Goal: Task Accomplishment & Management: Manage account settings

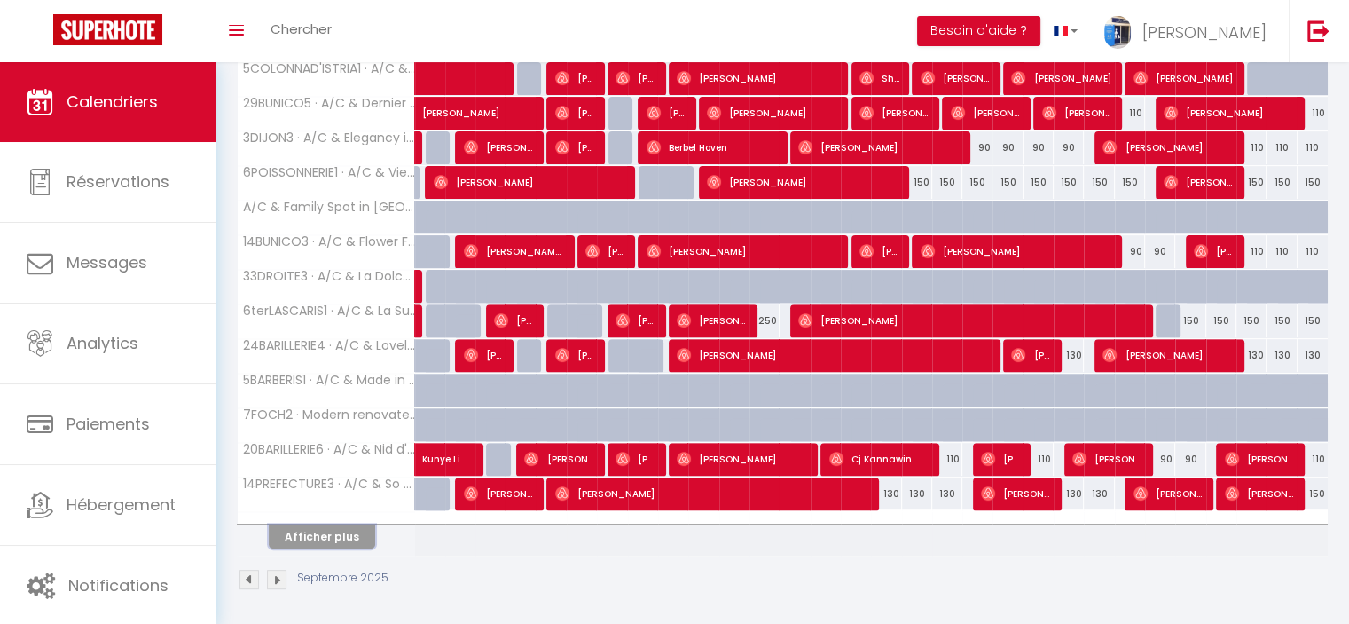
click at [352, 524] on button "Afficher plus" at bounding box center [322, 536] width 106 height 24
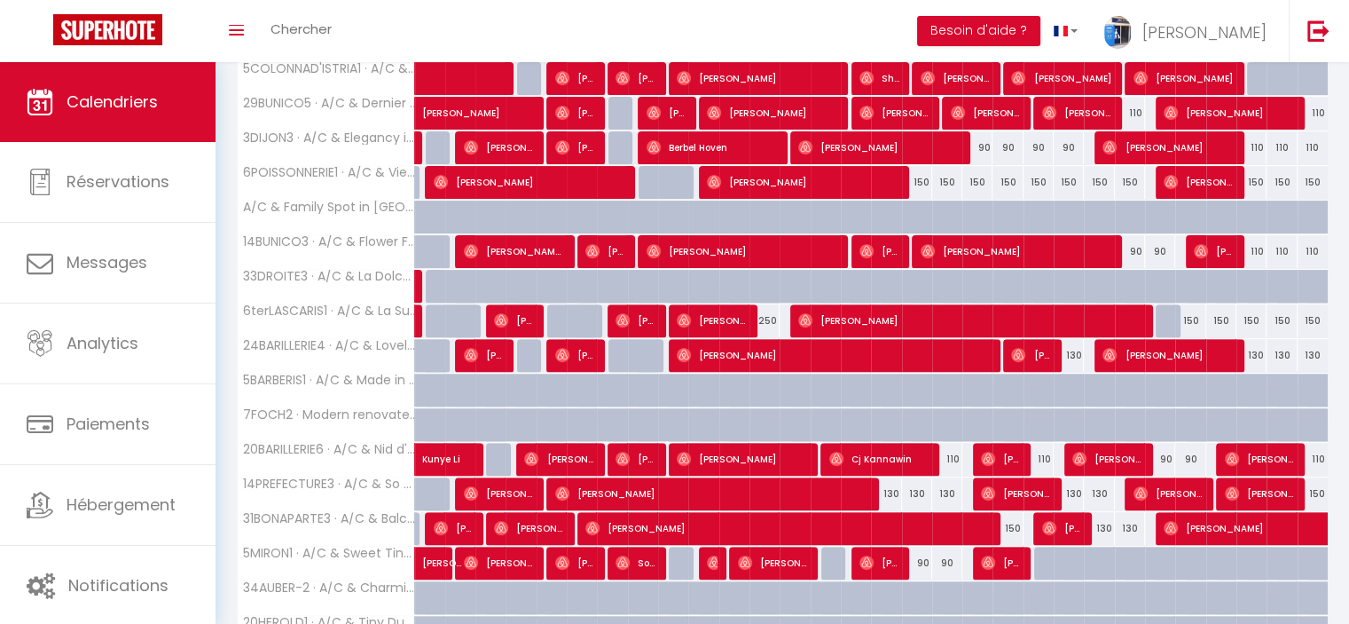
scroll to position [988, 0]
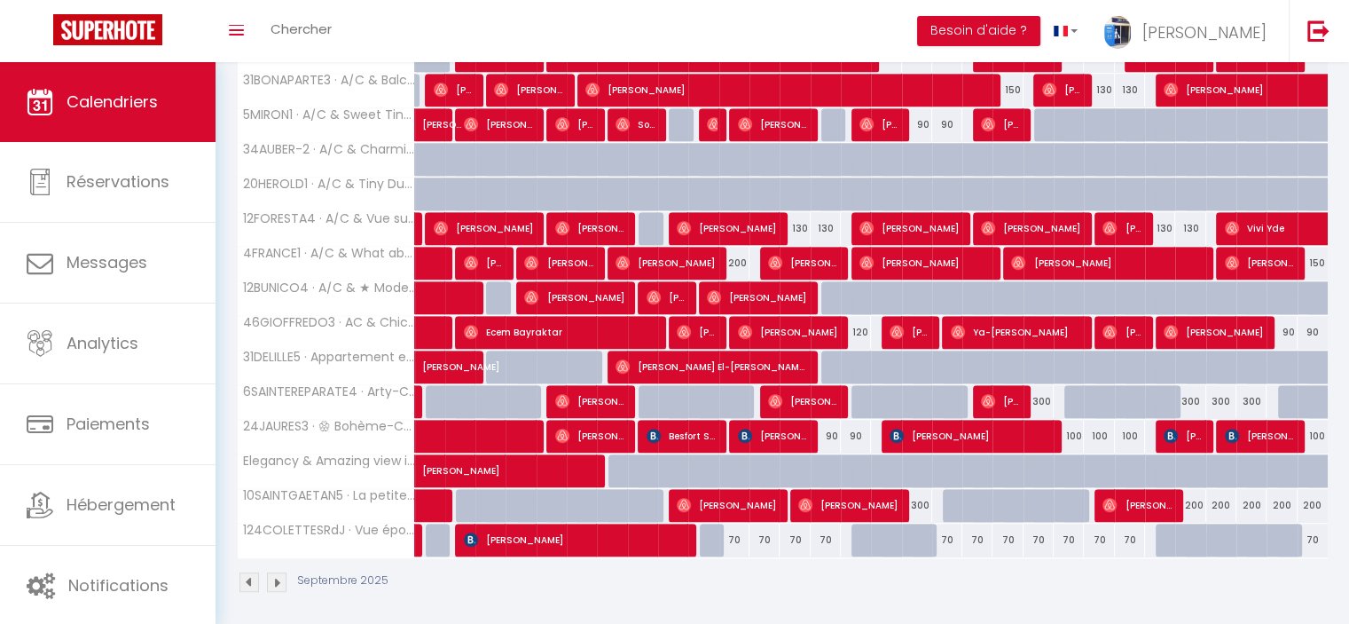
click at [825, 467] on div at bounding box center [837, 481] width 30 height 34
type input "150"
type input "Dim 14 Septembre 2025"
type input "Lun 15 Septembre 2025"
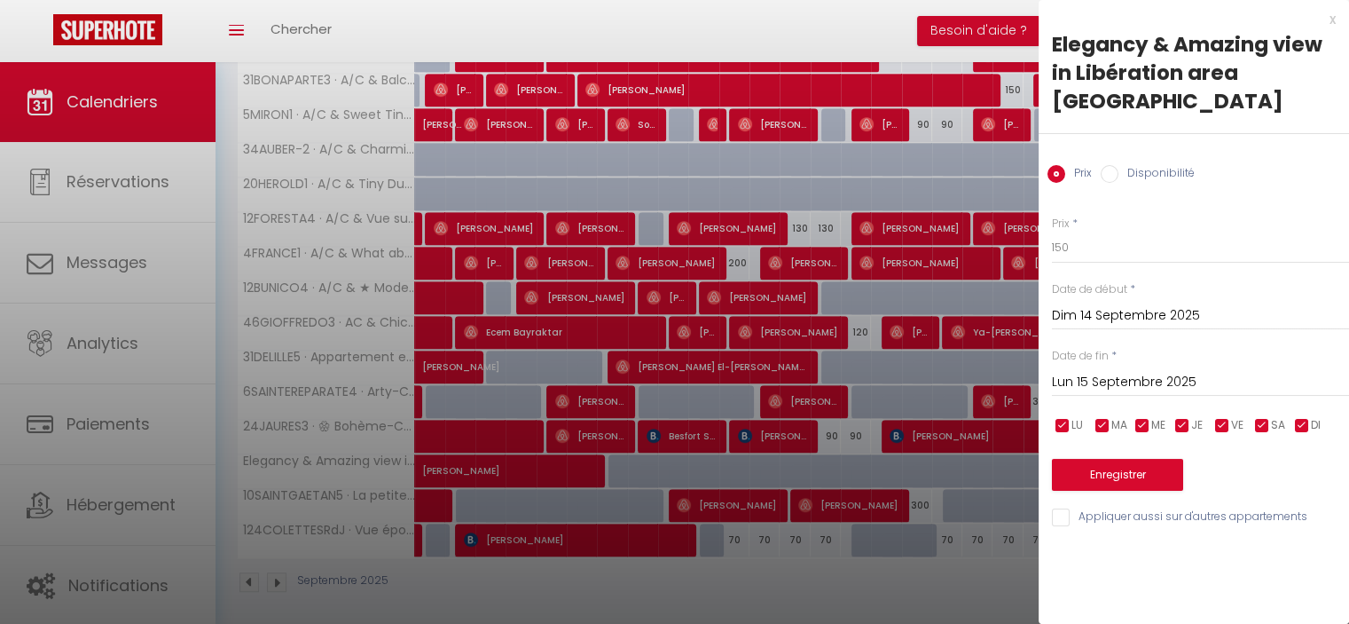
click at [1105, 304] on input "Dim 14 Septembre 2025" at bounding box center [1200, 315] width 297 height 23
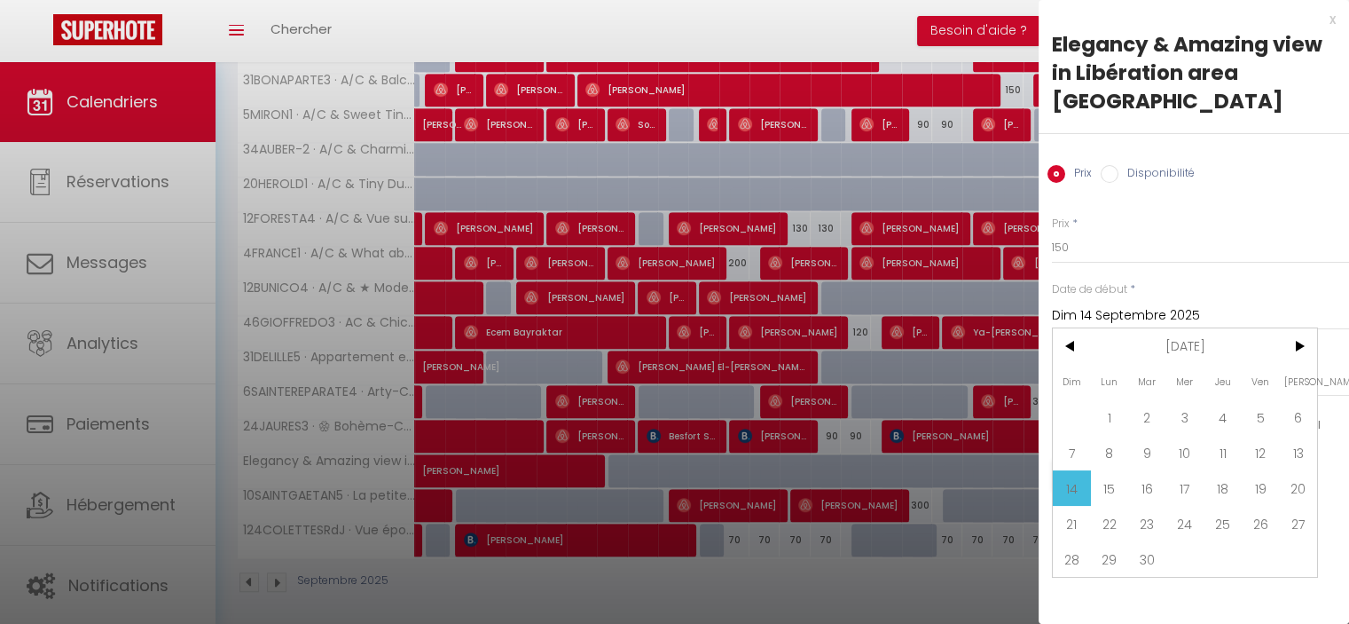
click at [908, 602] on div at bounding box center [674, 312] width 1349 height 624
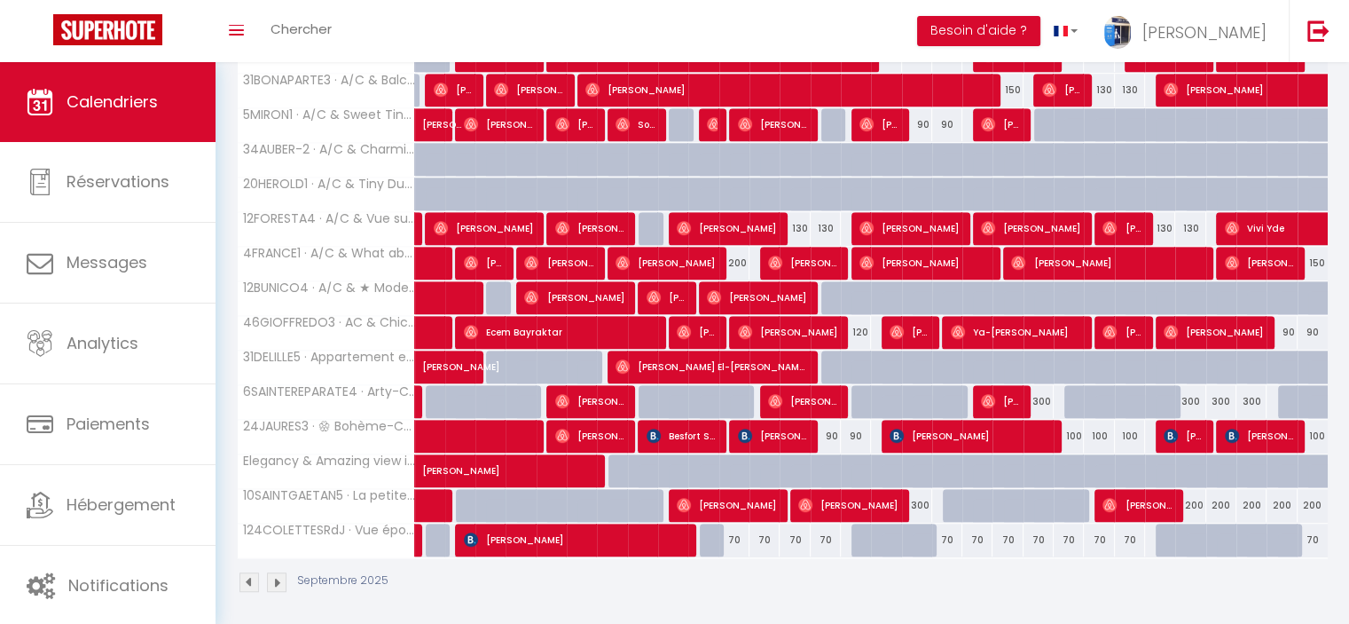
click at [837, 474] on tr "Elegancy & Amazing view in Libération area NICE Wassim Haffaf 150 150 150 150" at bounding box center [783, 470] width 1091 height 35
click at [827, 464] on div at bounding box center [837, 481] width 30 height 34
type input "150"
type input "Dim 14 Septembre 2025"
type input "Lun 15 Septembre 2025"
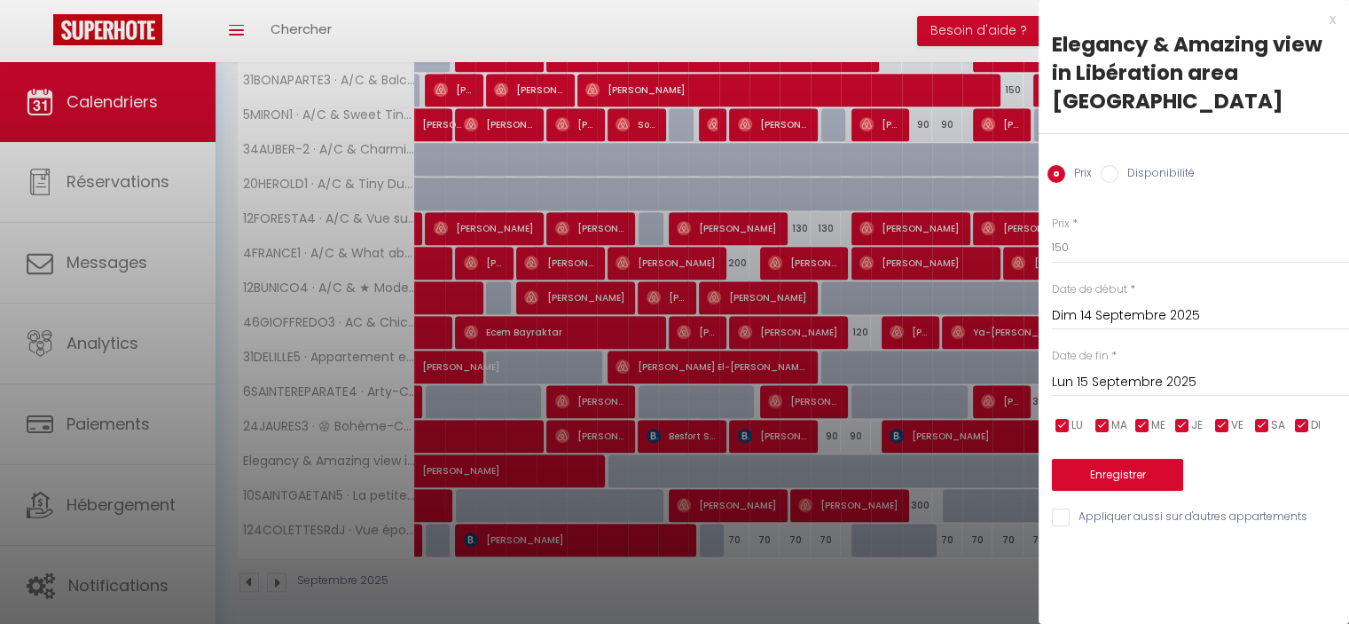
click at [743, 455] on div at bounding box center [674, 312] width 1349 height 624
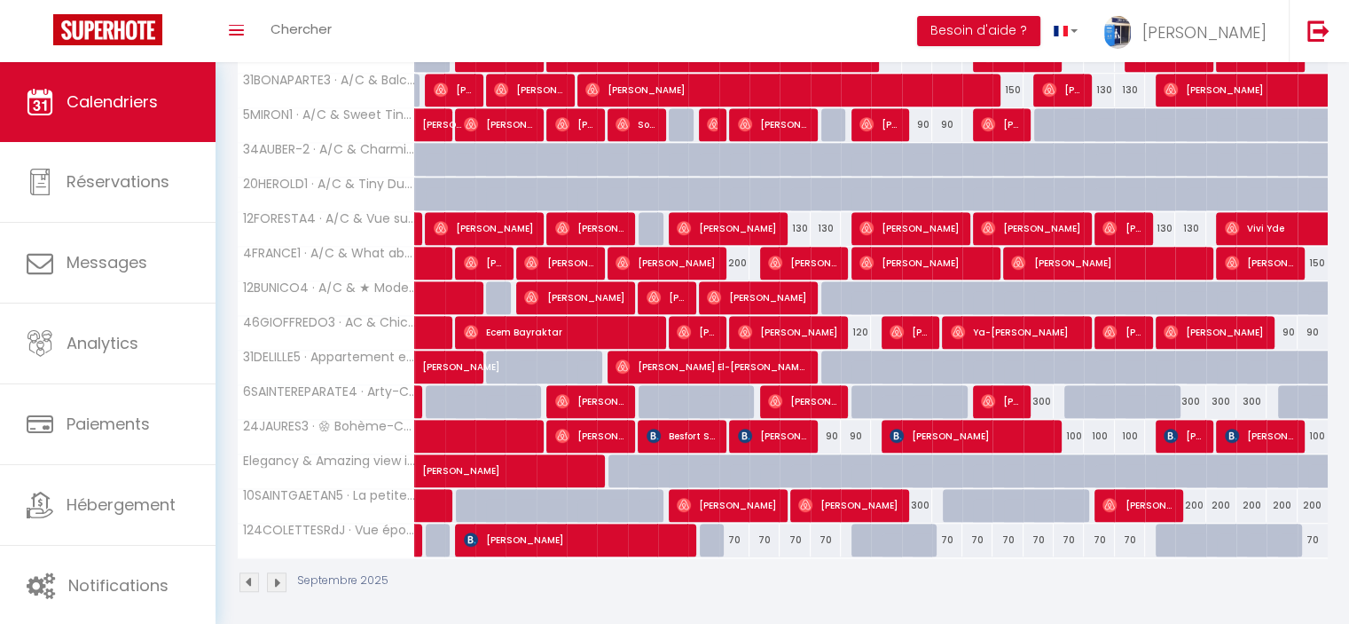
click at [750, 461] on div at bounding box center [765, 471] width 30 height 34
type input "150"
type input "Ven 12 Septembre 2025"
type input "Sam 13 Septembre 2025"
click at [749, 461] on div at bounding box center [674, 312] width 1349 height 624
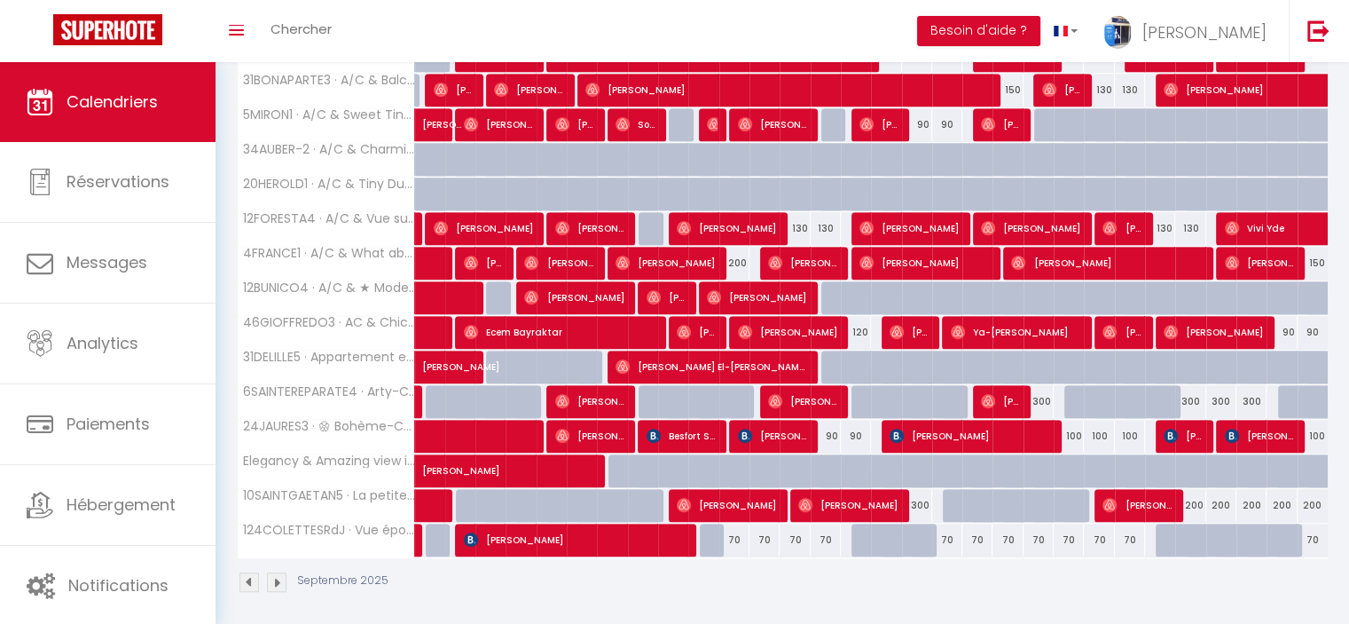
click at [730, 464] on div at bounding box center [745, 481] width 30 height 34
type input "150"
type input "Jeu 11 Septembre 2025"
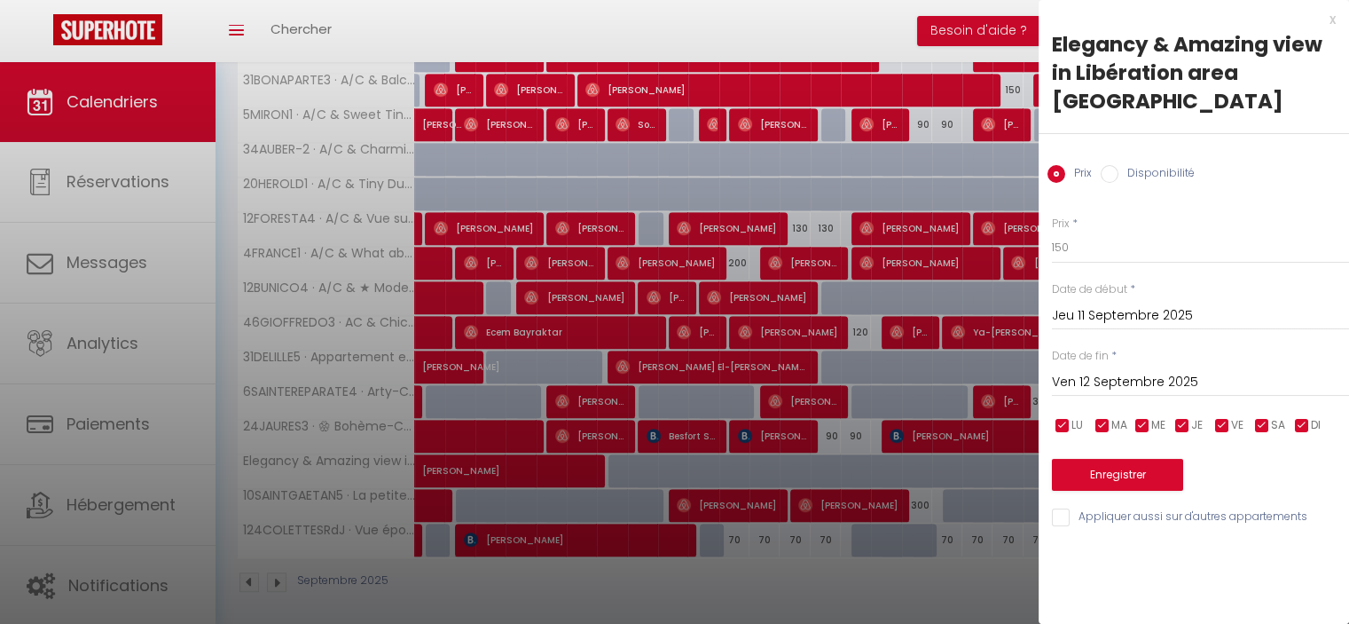
click at [1098, 371] on input "Ven 12 Septembre 2025" at bounding box center [1200, 382] width 297 height 23
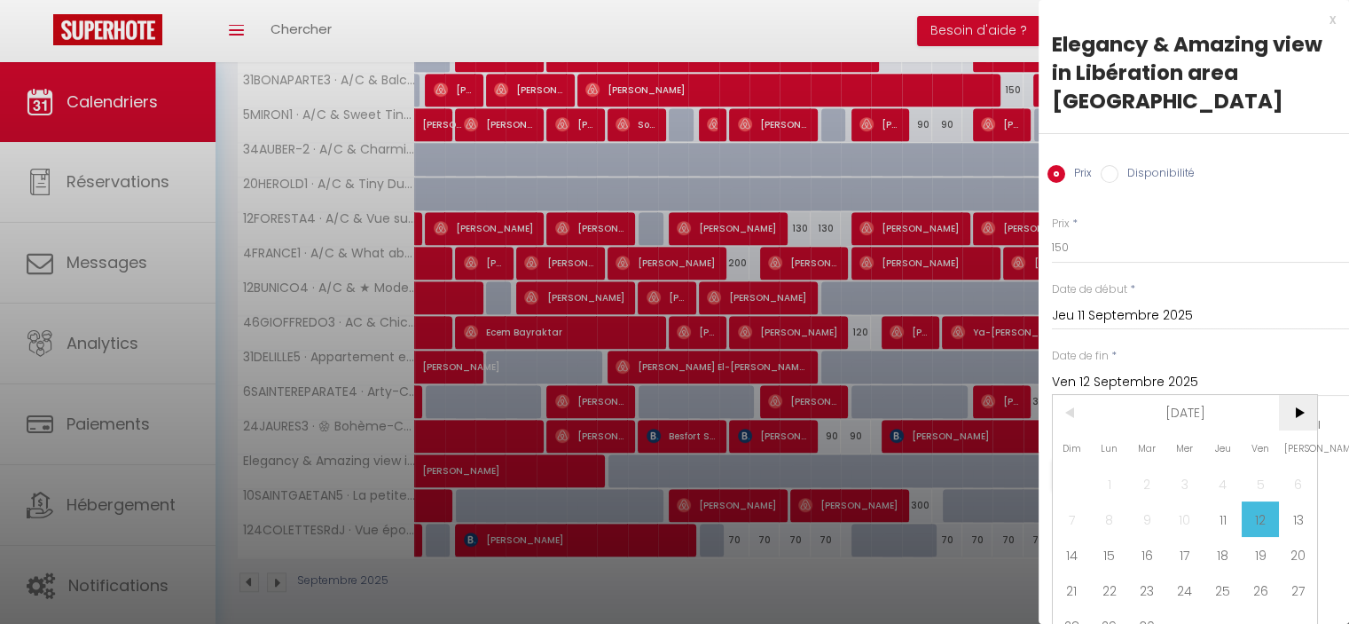
click at [1301, 395] on span ">" at bounding box center [1298, 412] width 38 height 35
click at [1300, 395] on span ">" at bounding box center [1298, 412] width 38 height 35
click at [1299, 466] on span "1" at bounding box center [1298, 483] width 38 height 35
type input "Sam 01 Novembre 2025"
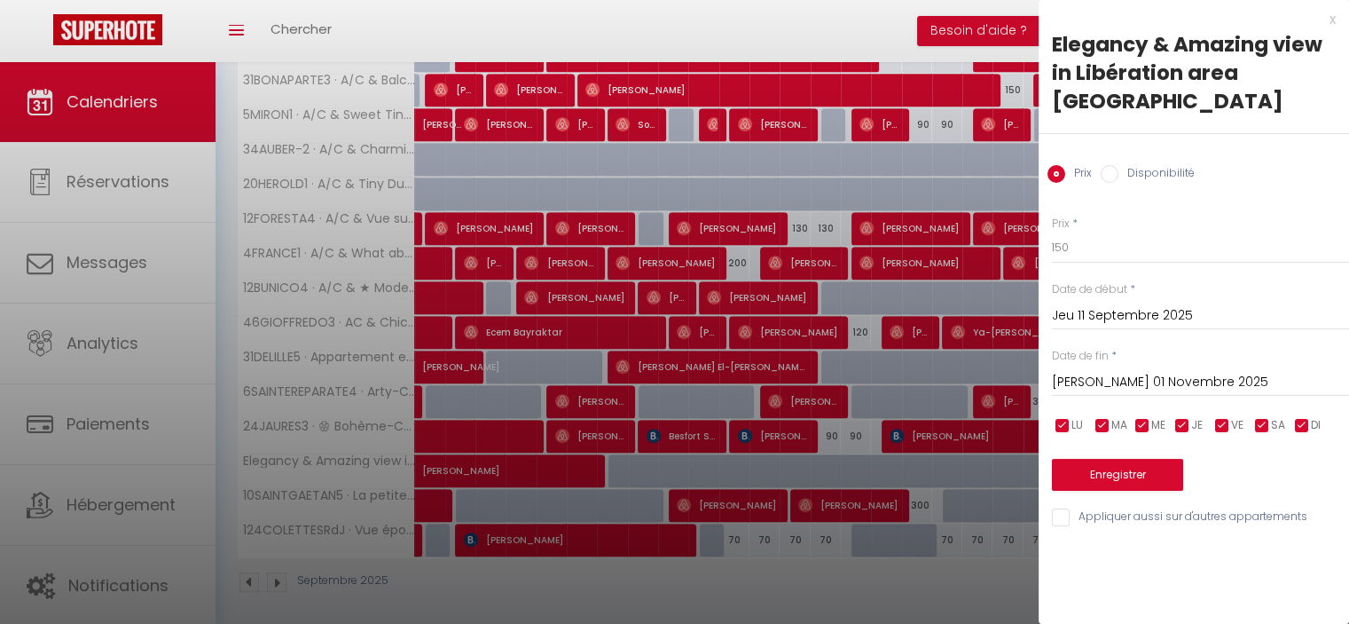
click at [1133, 165] on label "Disponibilité" at bounding box center [1157, 175] width 76 height 20
click at [1119, 165] on input "Disponibilité" at bounding box center [1110, 174] width 18 height 18
radio input "true"
radio input "false"
click at [1136, 460] on button "Enregistrer" at bounding box center [1117, 476] width 131 height 32
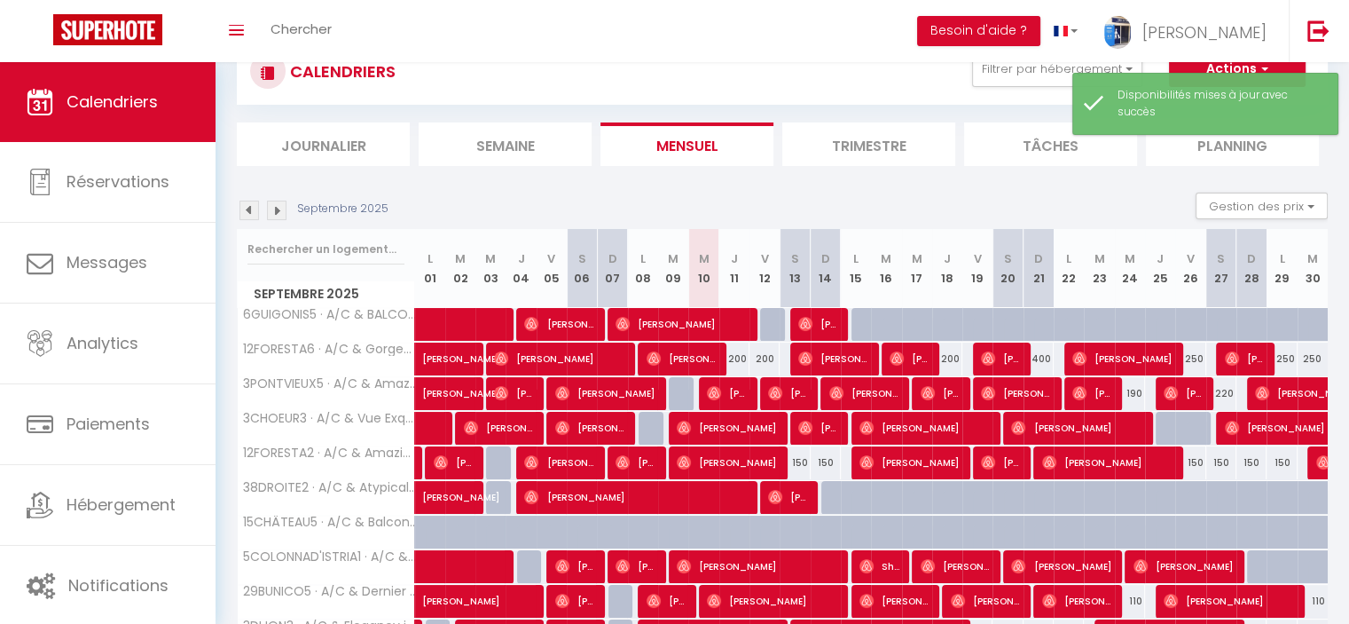
scroll to position [550, 0]
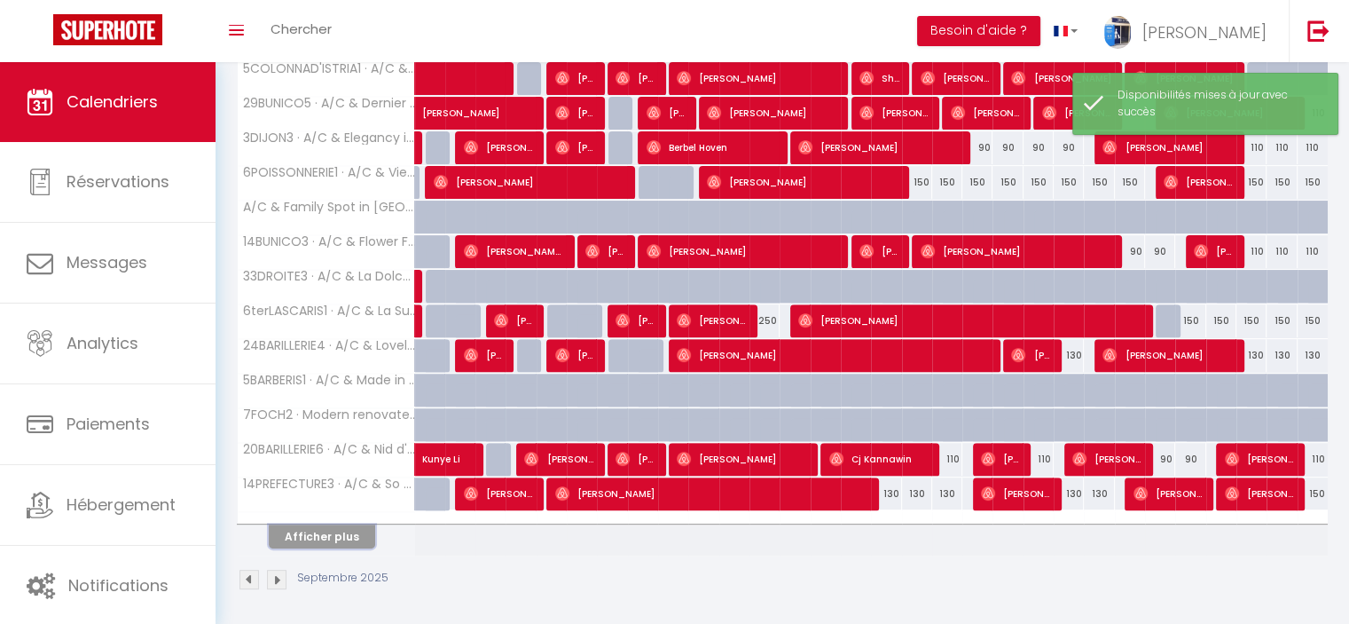
click at [329, 532] on button "Afficher plus" at bounding box center [322, 536] width 106 height 24
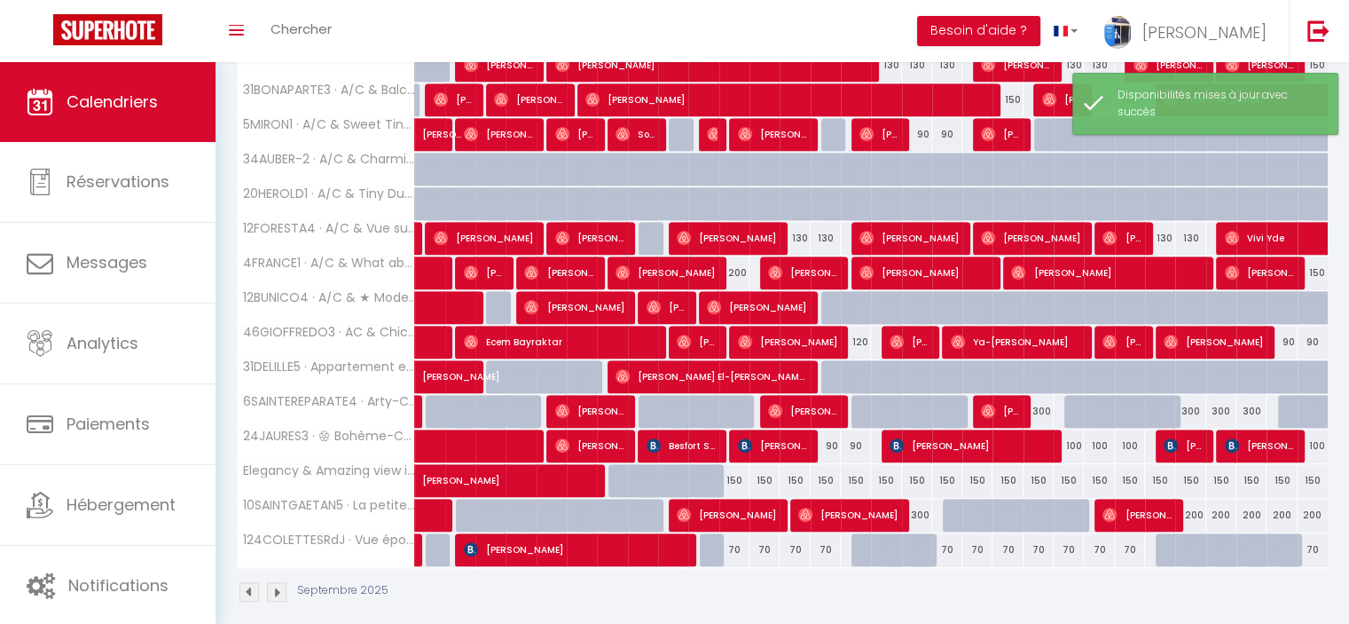
scroll to position [988, 0]
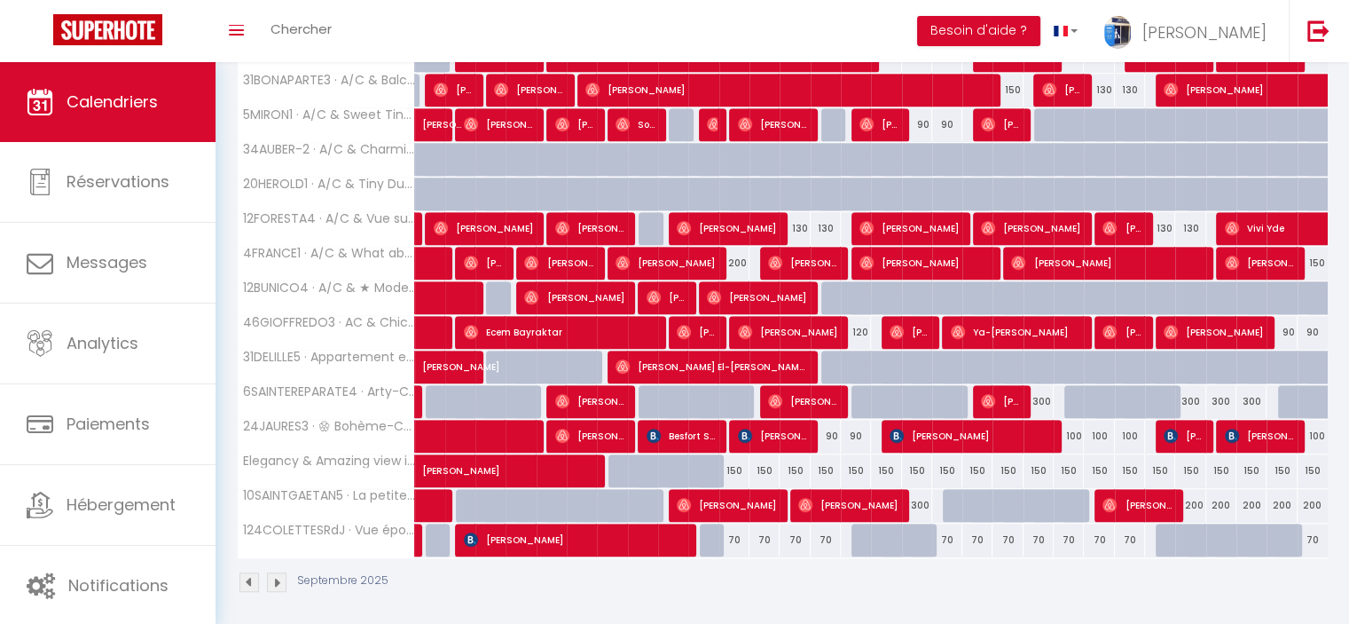
click at [858, 467] on div "150" at bounding box center [856, 470] width 30 height 33
select select "1"
type input "Lun 15 Septembre 2025"
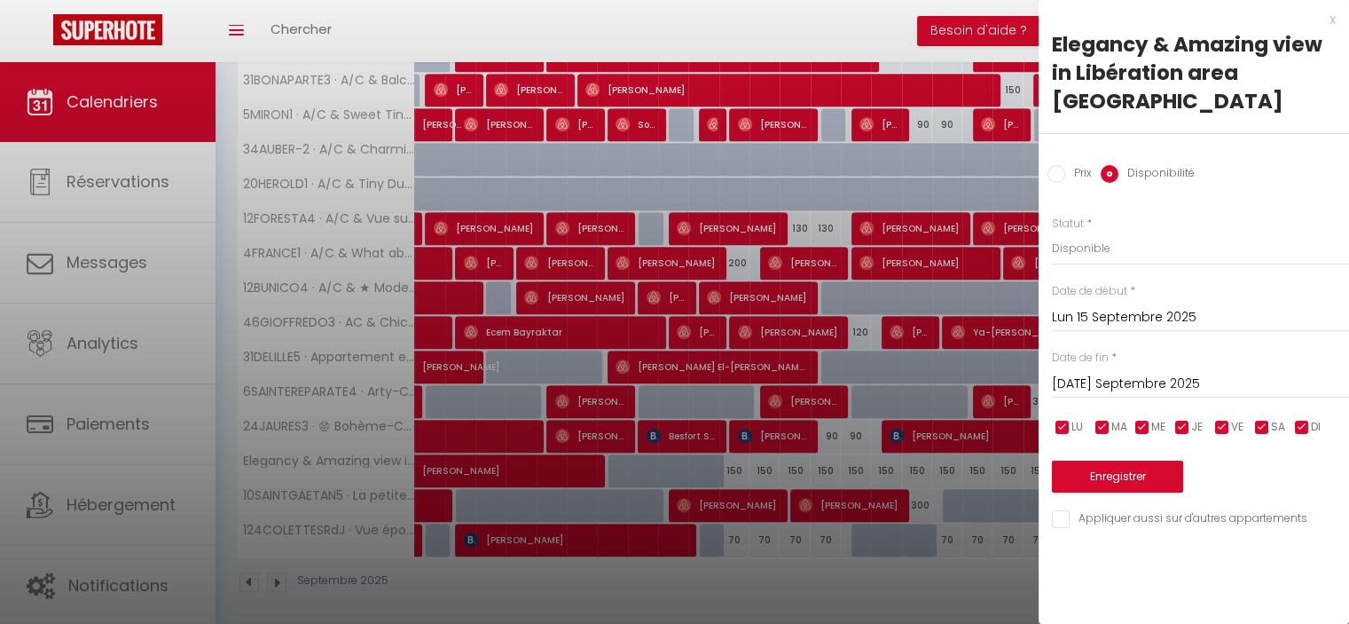
click at [1089, 373] on input "Mar 16 Septembre 2025" at bounding box center [1200, 384] width 297 height 23
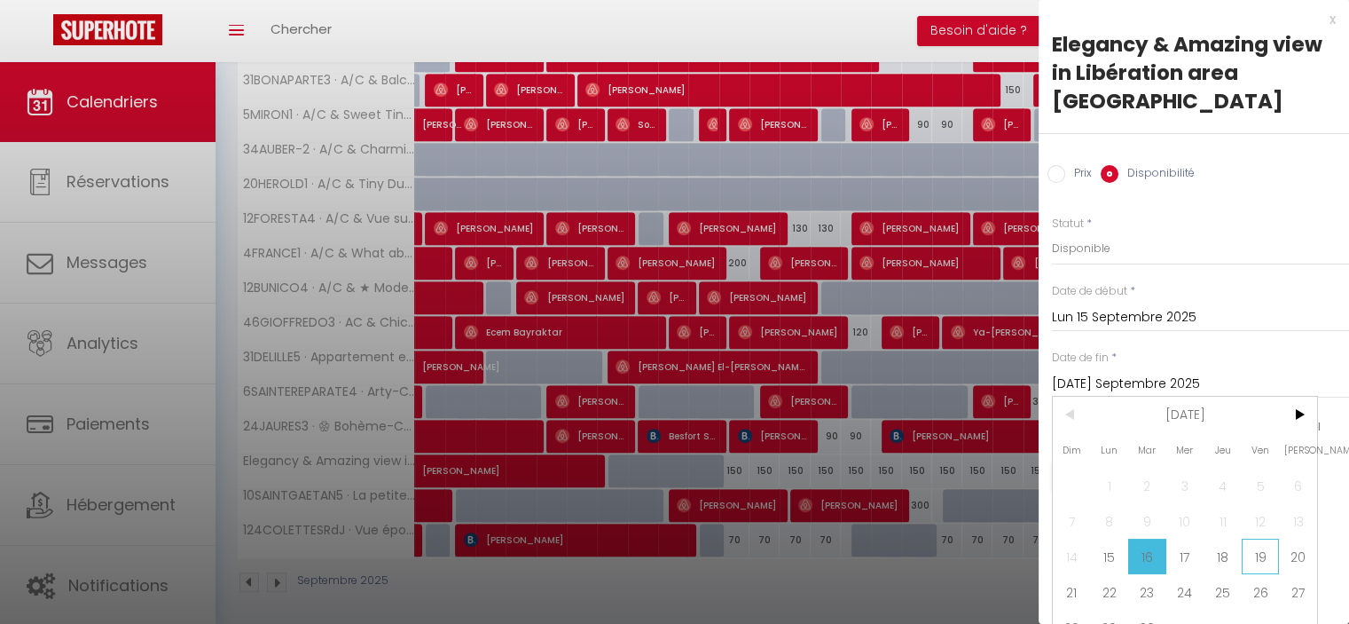
click at [1257, 538] on span "19" at bounding box center [1261, 555] width 38 height 35
type input "Ven 19 Septembre 2025"
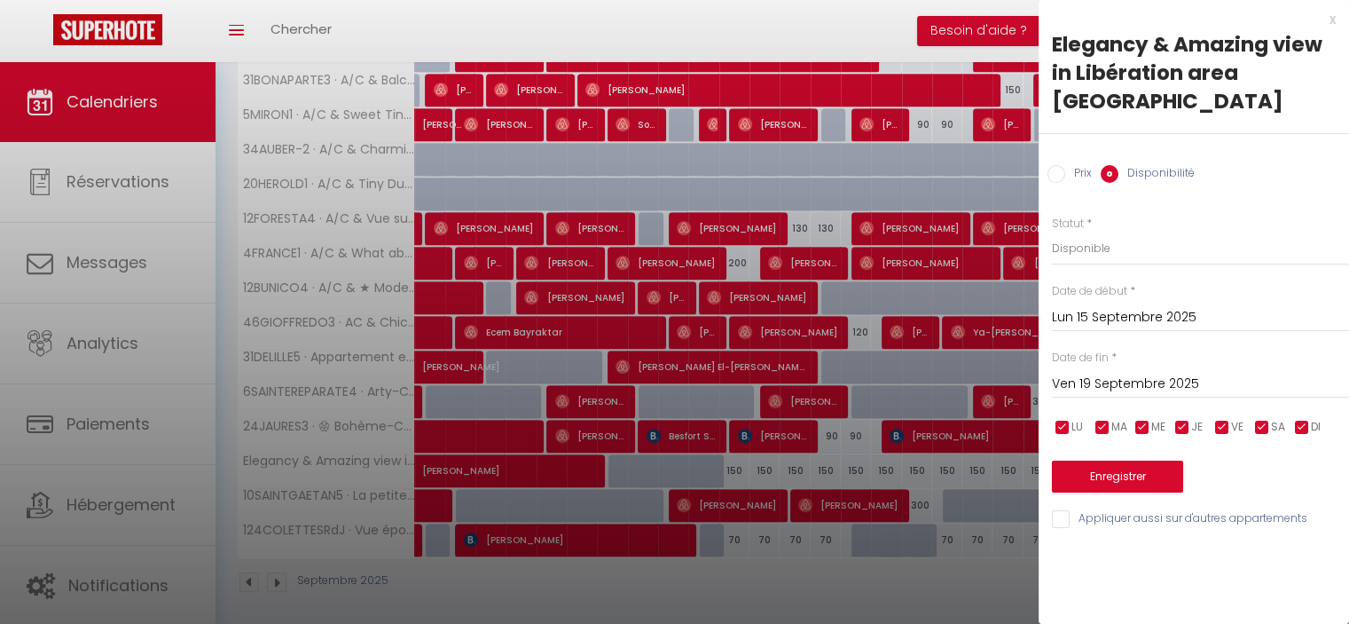
drag, startPoint x: 1057, startPoint y: 151, endPoint x: 1069, endPoint y: 224, distance: 74.5
click at [1058, 165] on input "Prix" at bounding box center [1057, 174] width 18 height 18
radio input "true"
radio input "false"
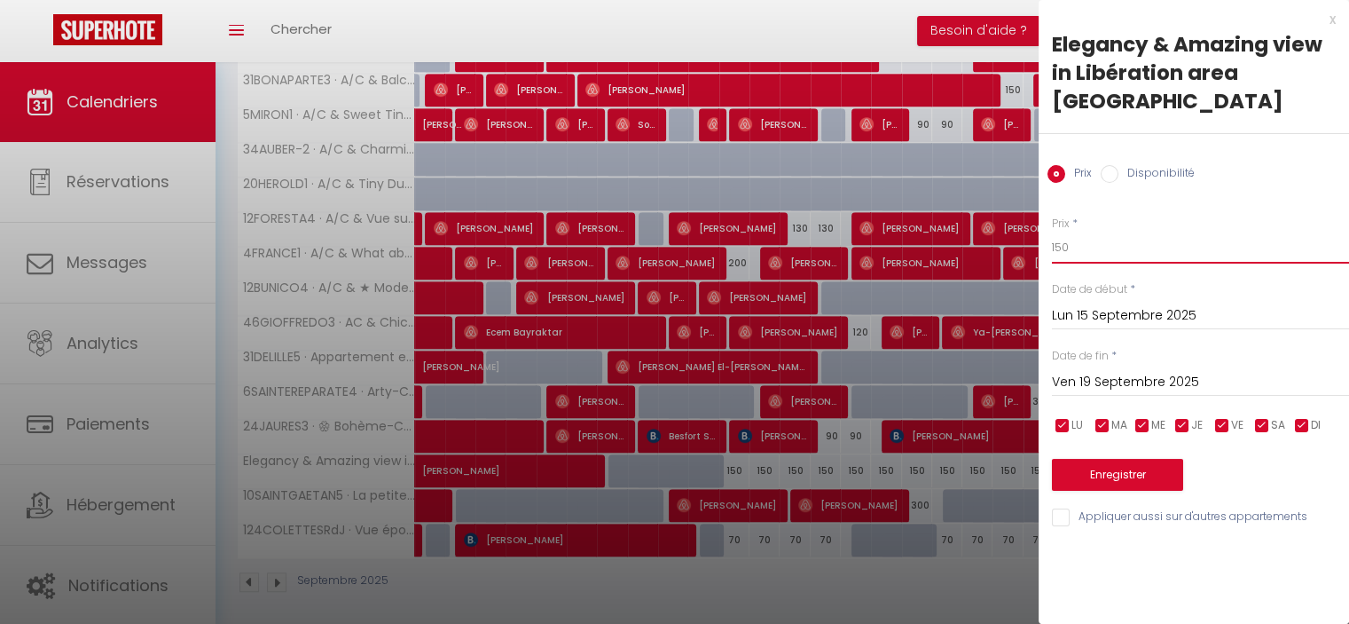
click at [1056, 232] on input "150" at bounding box center [1200, 248] width 297 height 32
type input "130"
click at [1101, 459] on button "Enregistrer" at bounding box center [1117, 475] width 131 height 32
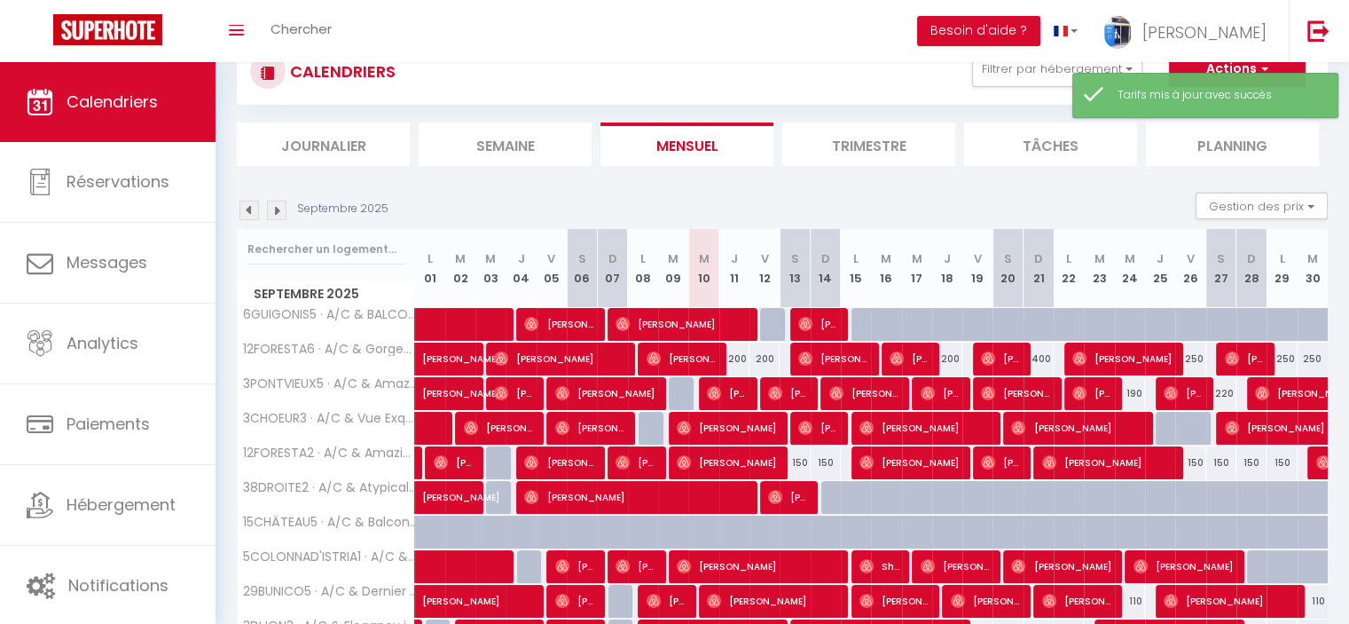
scroll to position [550, 0]
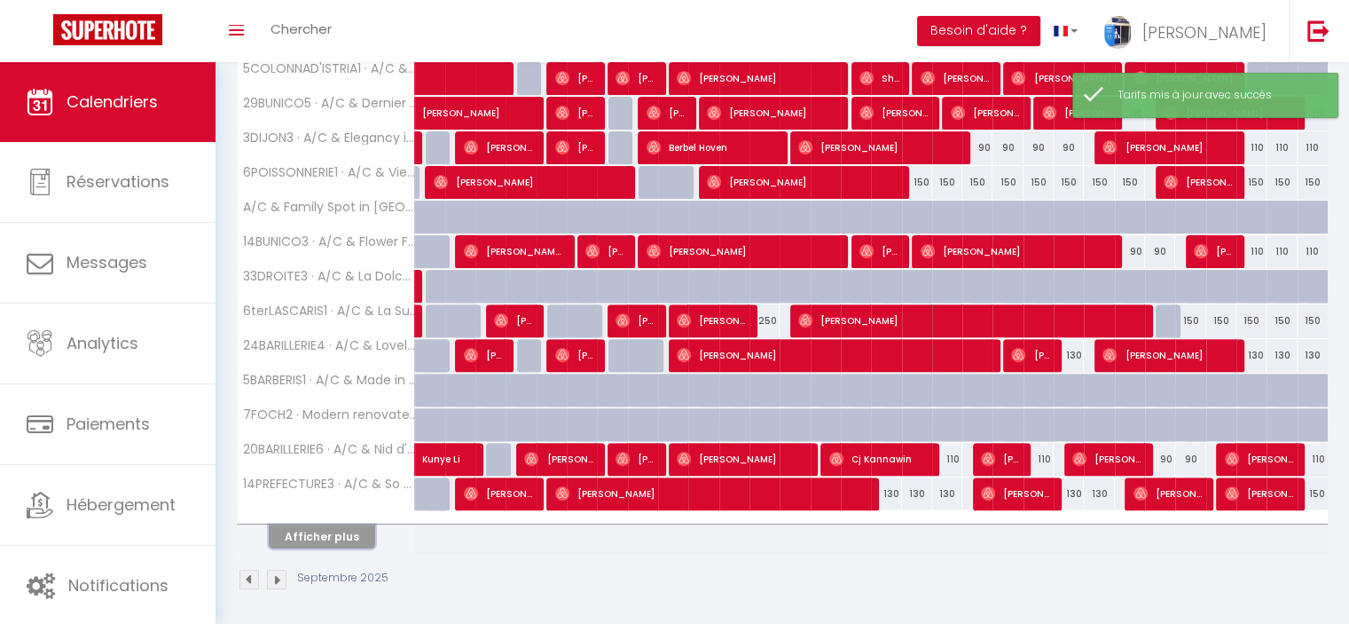
click at [311, 535] on button "Afficher plus" at bounding box center [322, 536] width 106 height 24
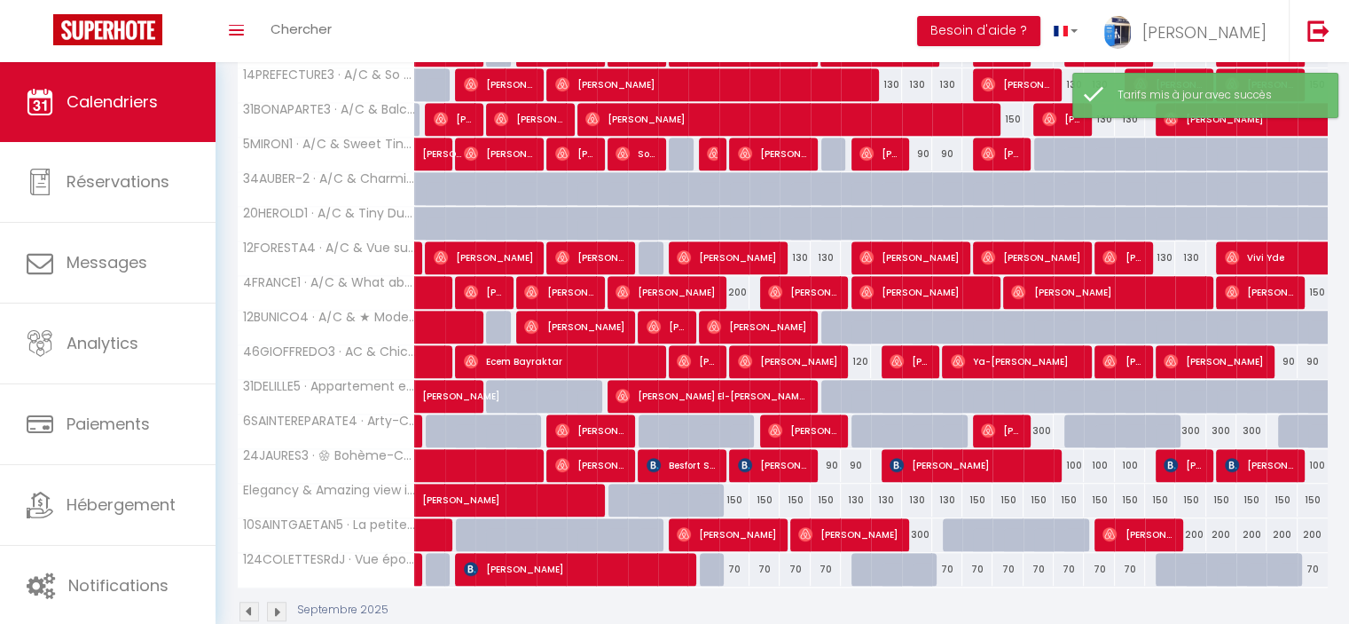
scroll to position [988, 0]
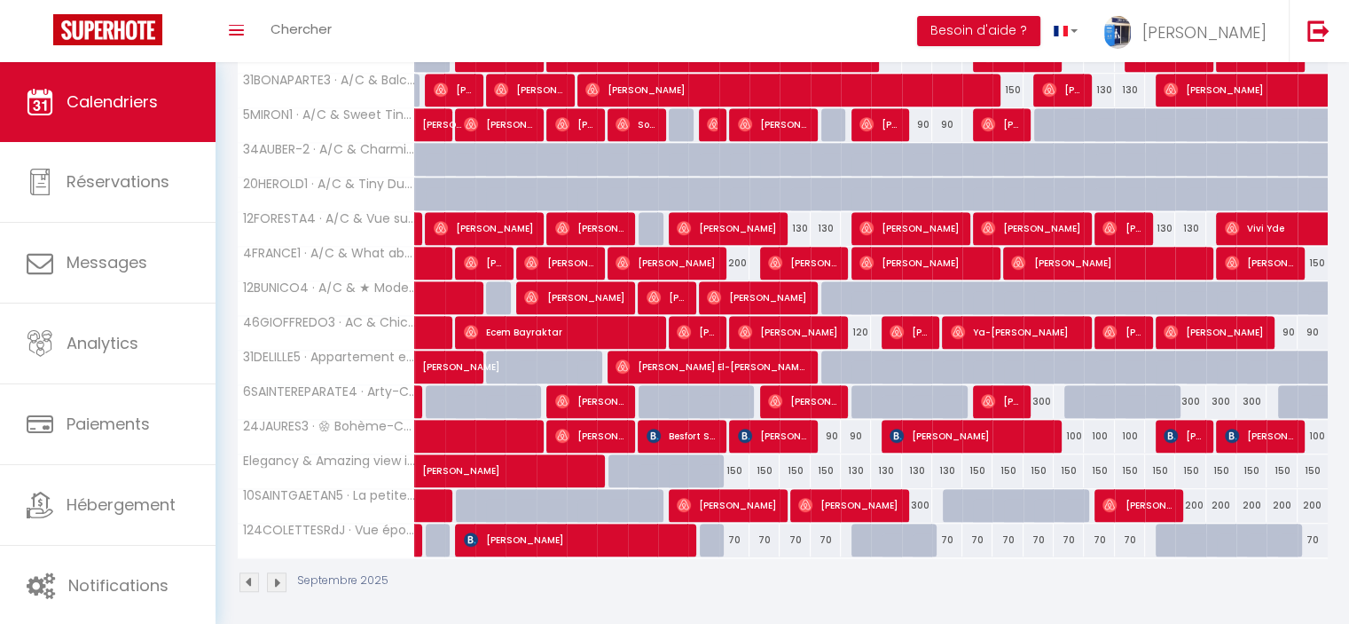
click at [729, 464] on div "150" at bounding box center [734, 470] width 30 height 33
type input "150"
type input "Jeu 11 Septembre 2025"
type input "Ven 12 Septembre 2025"
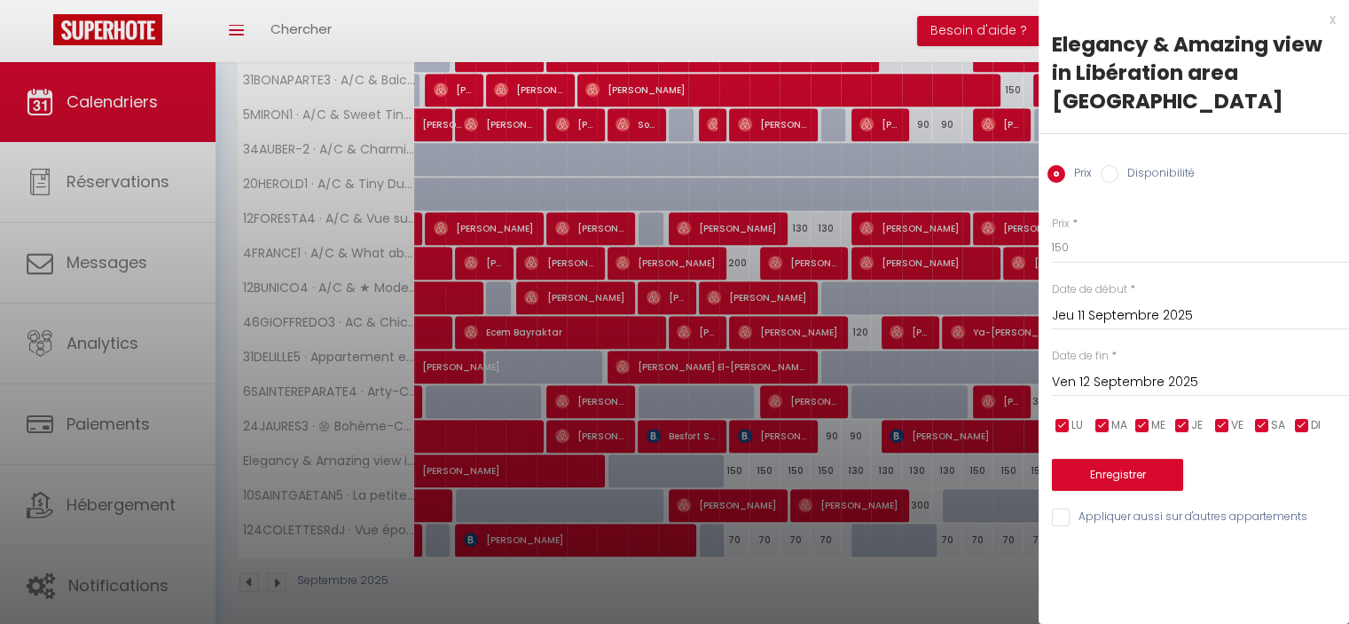
click at [1331, 20] on div "x" at bounding box center [1187, 19] width 297 height 21
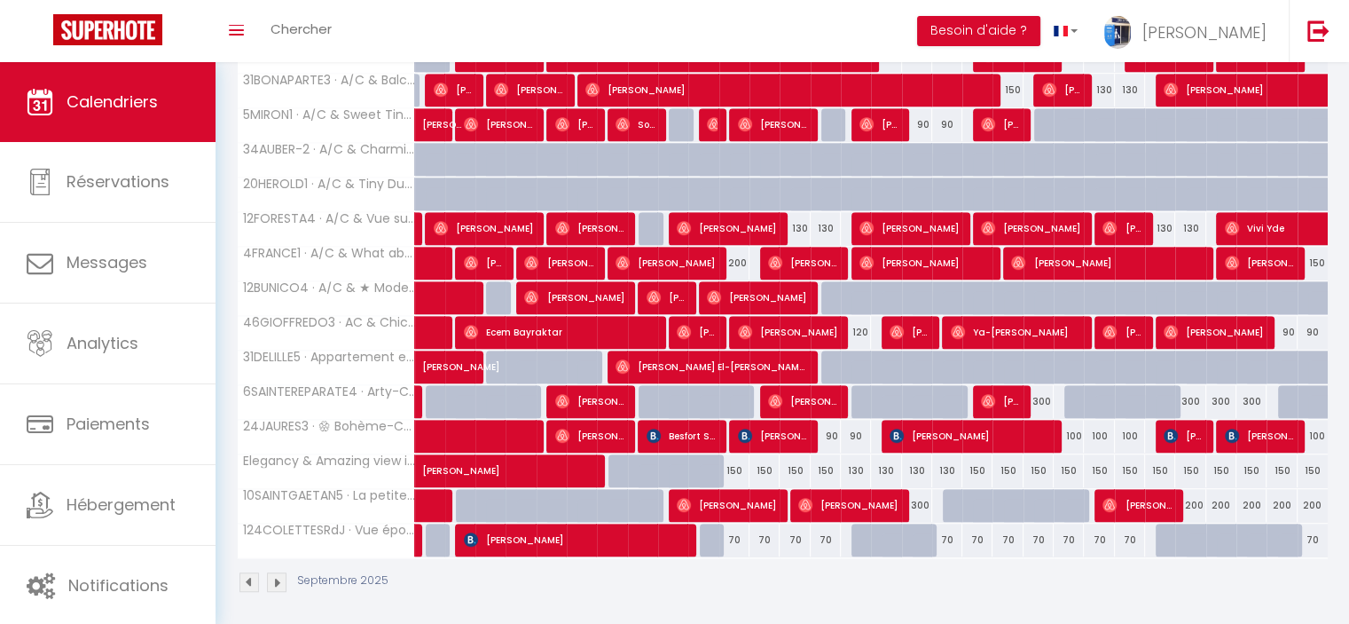
click at [1005, 460] on div "150" at bounding box center [1008, 470] width 30 height 33
type input "150"
type input "Sam 20 Septembre 2025"
type input "Dim 21 Septembre 2025"
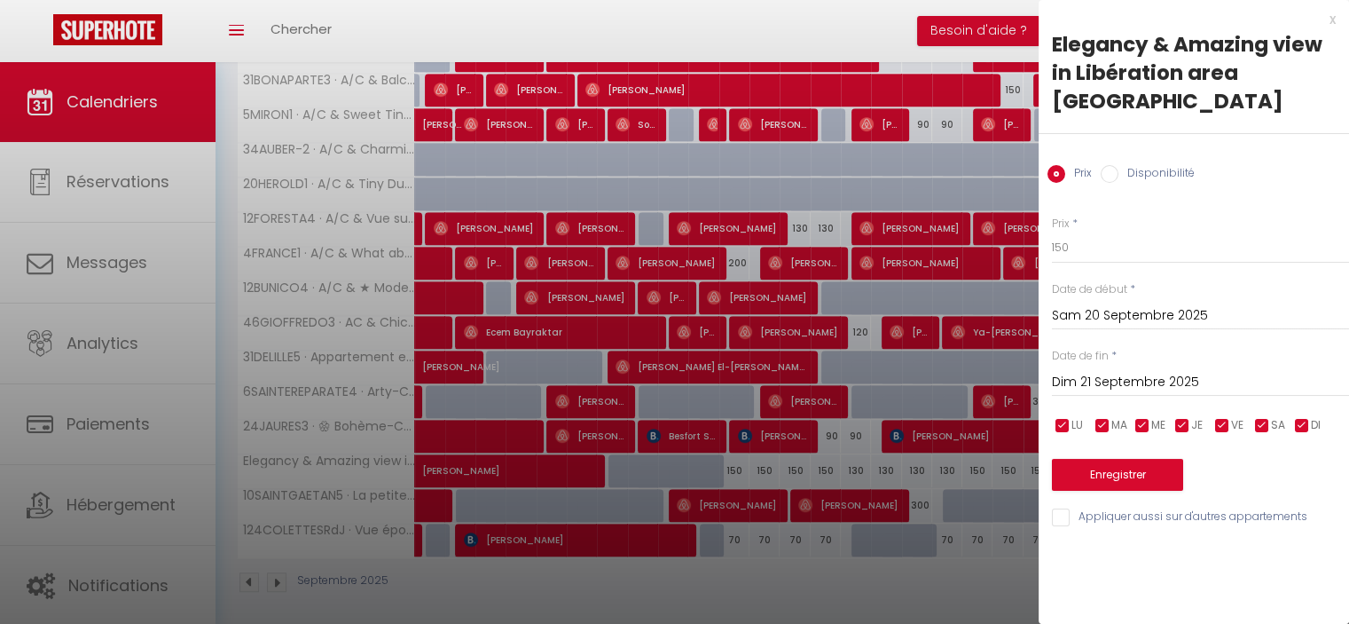
click at [1332, 20] on div "x" at bounding box center [1187, 19] width 297 height 21
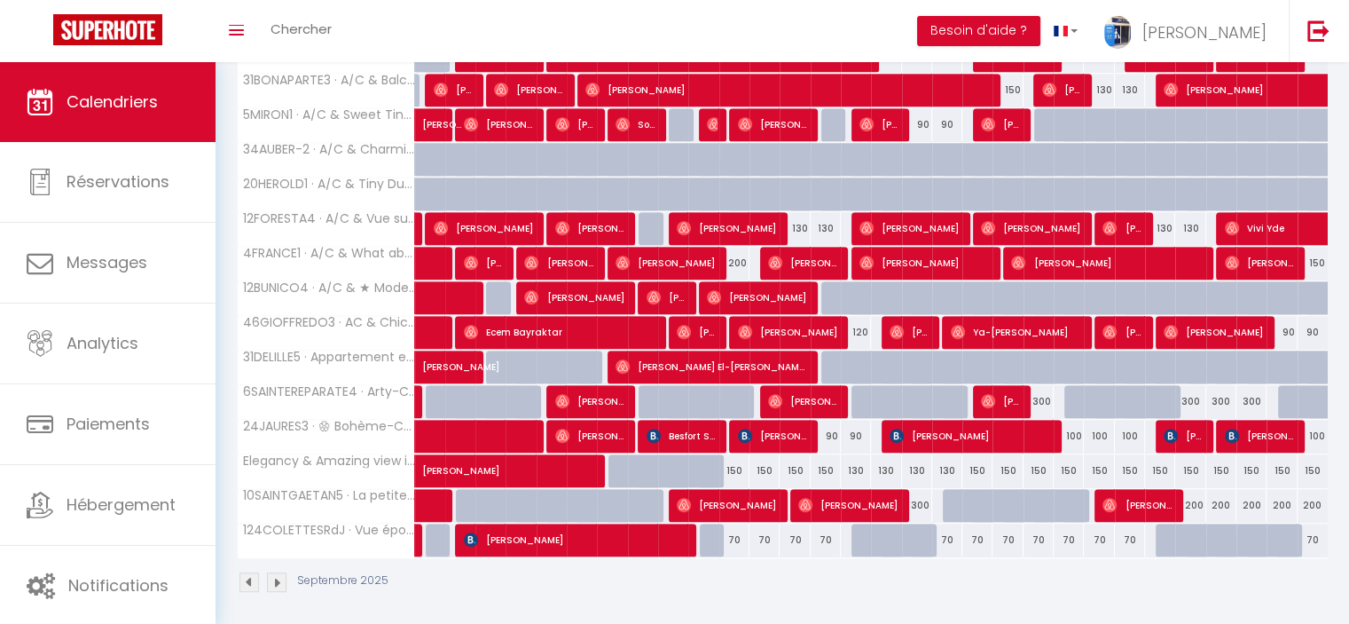
click at [274, 573] on img at bounding box center [277, 582] width 20 height 20
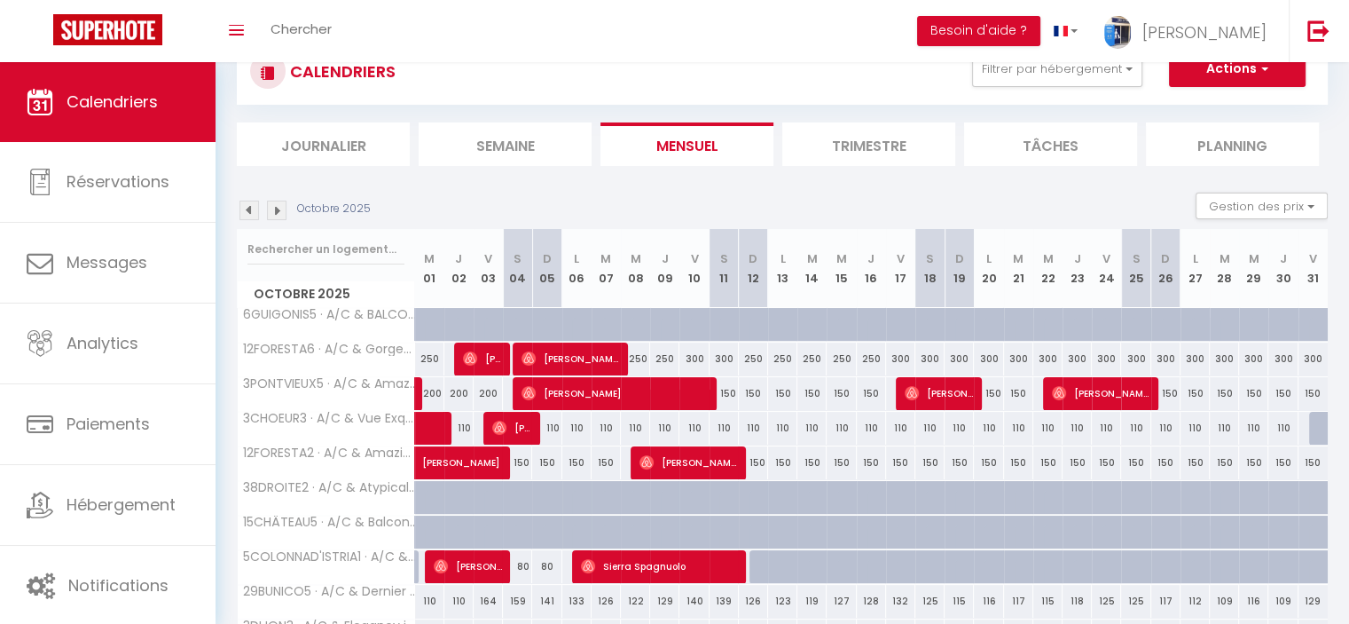
scroll to position [550, 0]
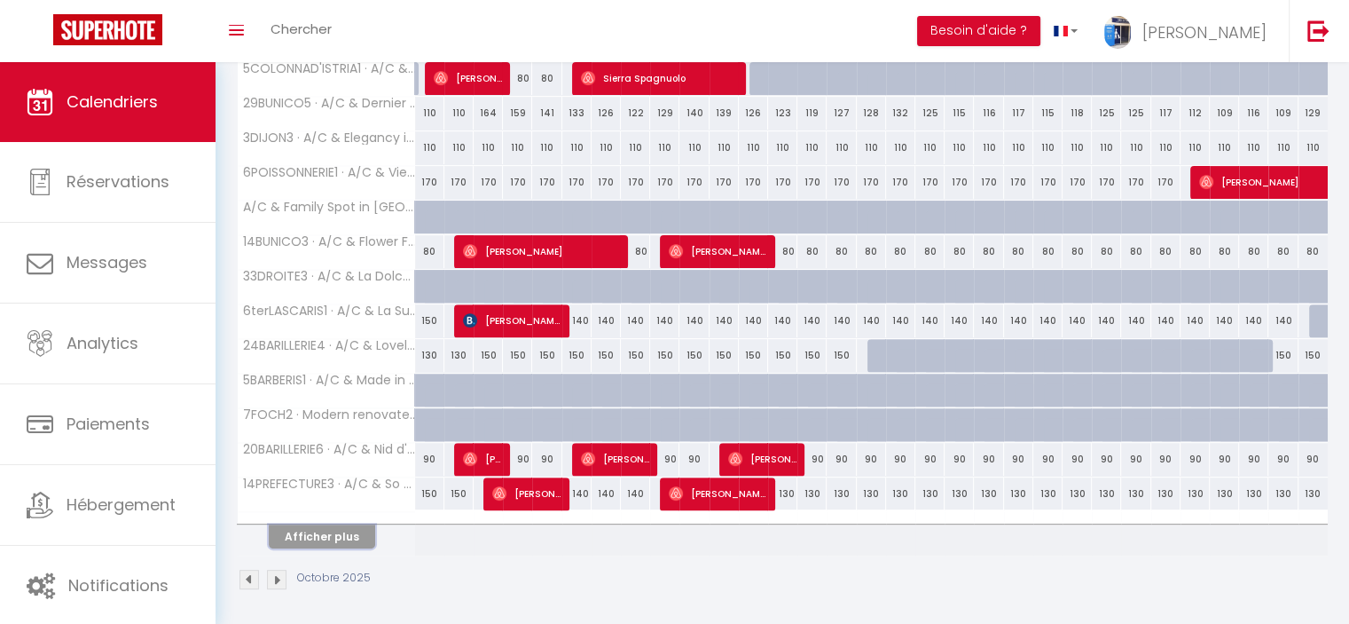
click at [324, 531] on button "Afficher plus" at bounding box center [322, 536] width 106 height 24
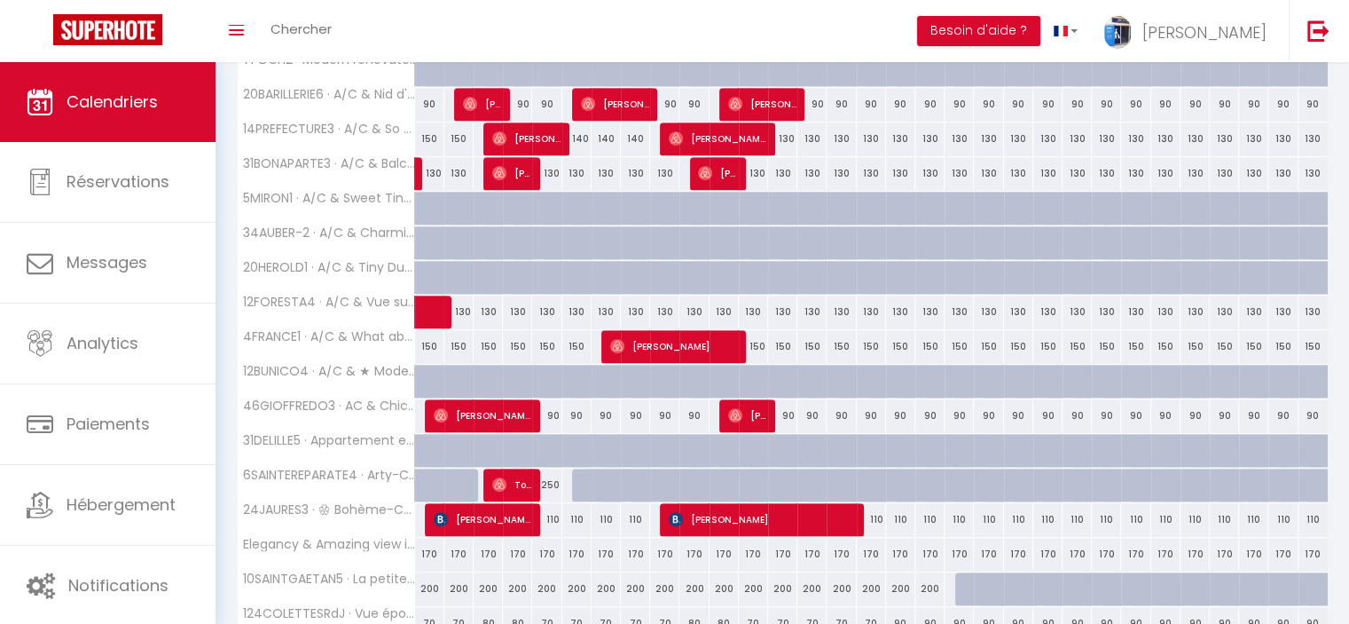
scroll to position [988, 0]
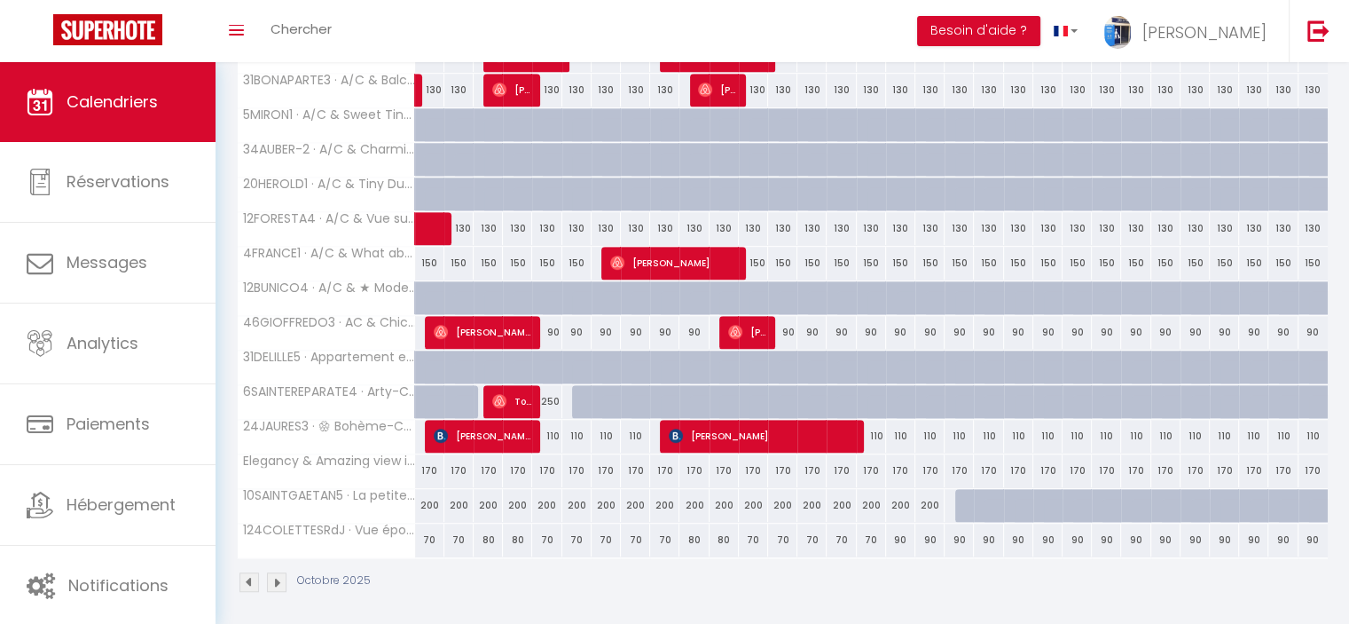
click at [431, 460] on div "170" at bounding box center [429, 470] width 29 height 33
type input "170"
type input "Mer 01 Octobre 2025"
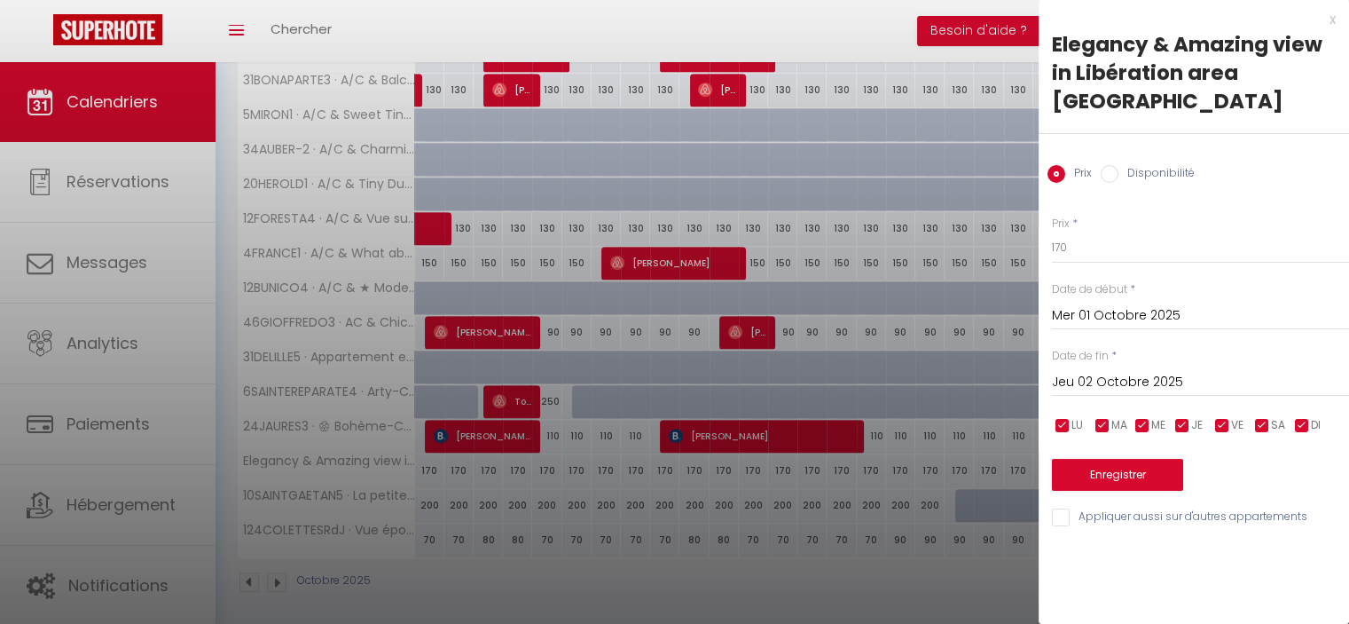
click at [1089, 371] on input "Jeu 02 Octobre 2025" at bounding box center [1200, 382] width 297 height 23
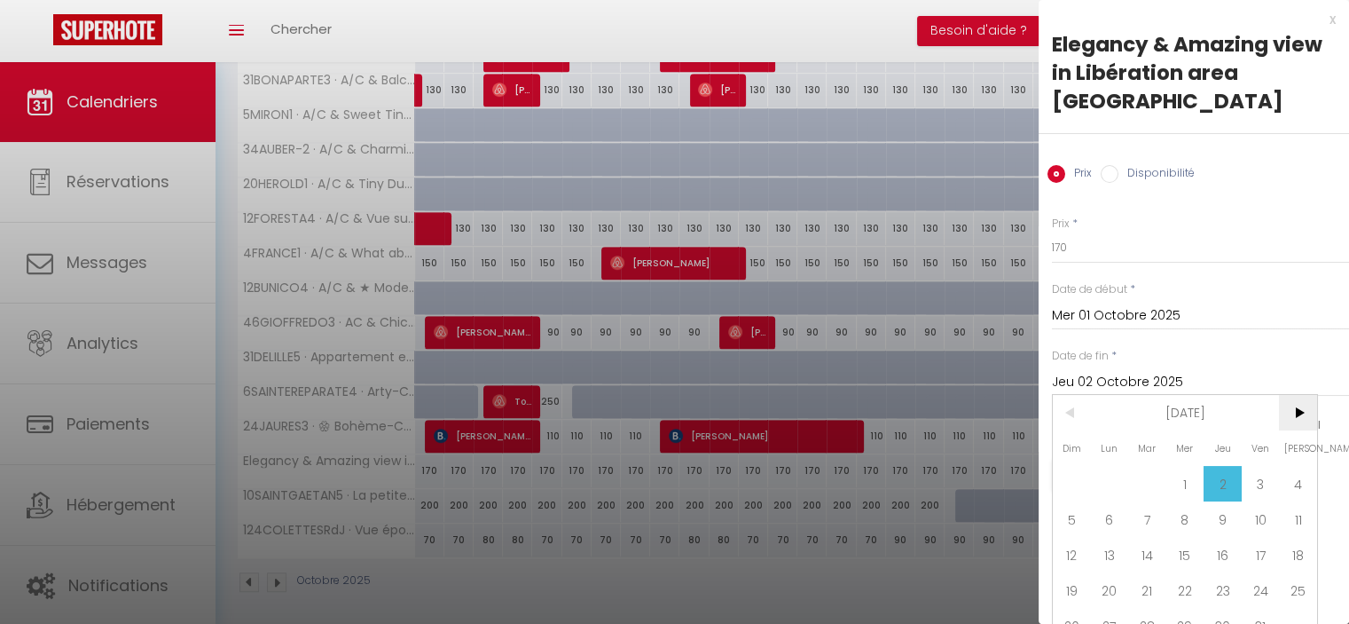
click at [1308, 395] on span ">" at bounding box center [1298, 412] width 38 height 35
drag, startPoint x: 1300, startPoint y: 453, endPoint x: 1114, endPoint y: 333, distance: 221.2
click at [1297, 466] on span "1" at bounding box center [1298, 483] width 38 height 35
type input "Sam 01 Novembre 2025"
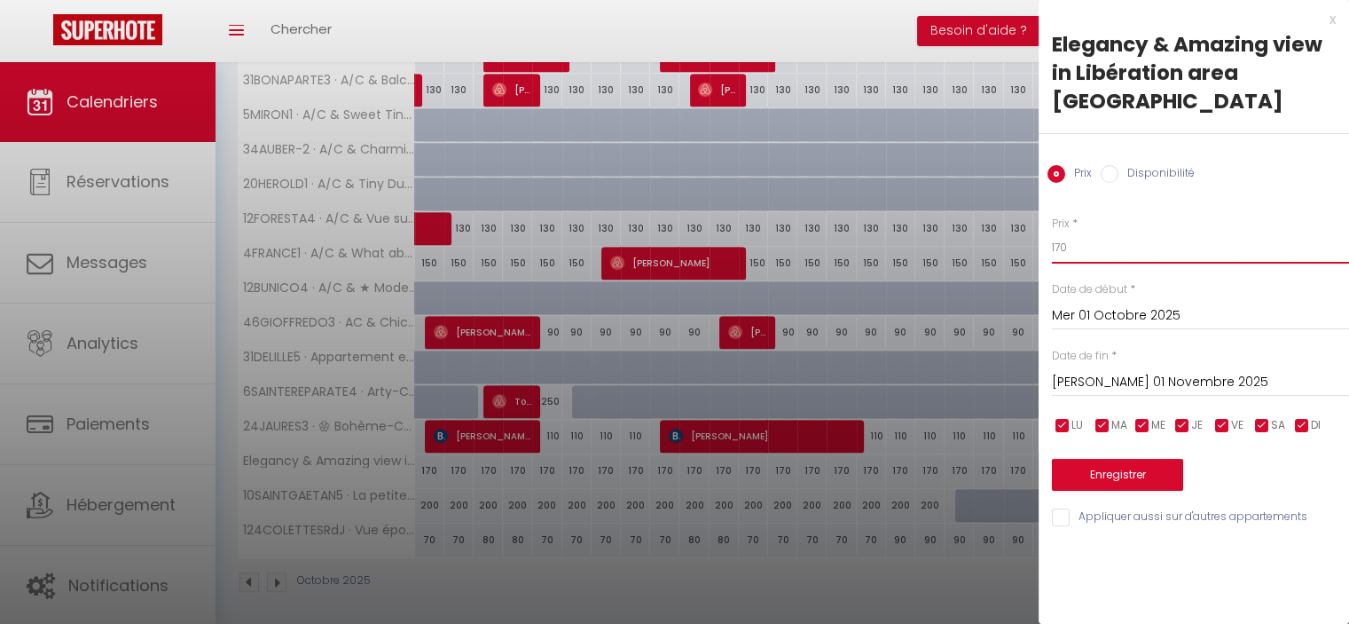
drag, startPoint x: 1065, startPoint y: 221, endPoint x: 1057, endPoint y: 216, distance: 9.1
click at [1057, 232] on input "170" at bounding box center [1200, 248] width 297 height 32
type input "150"
click at [1127, 459] on button "Enregistrer" at bounding box center [1117, 475] width 131 height 32
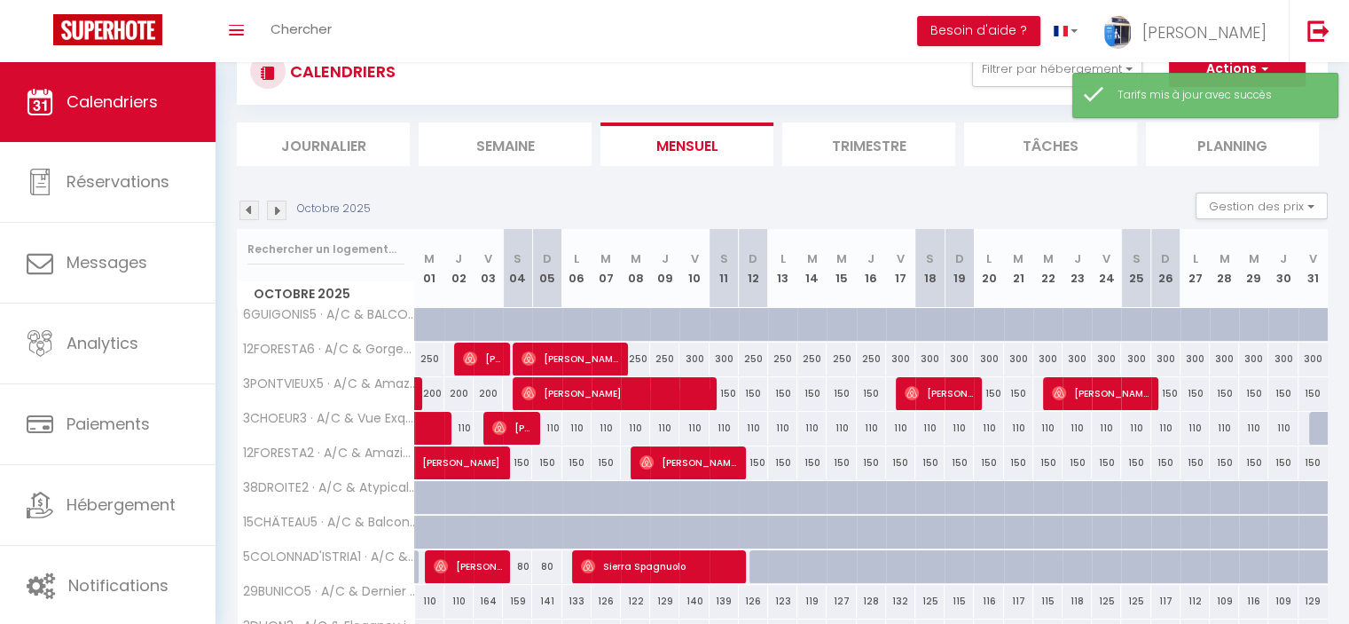
scroll to position [550, 0]
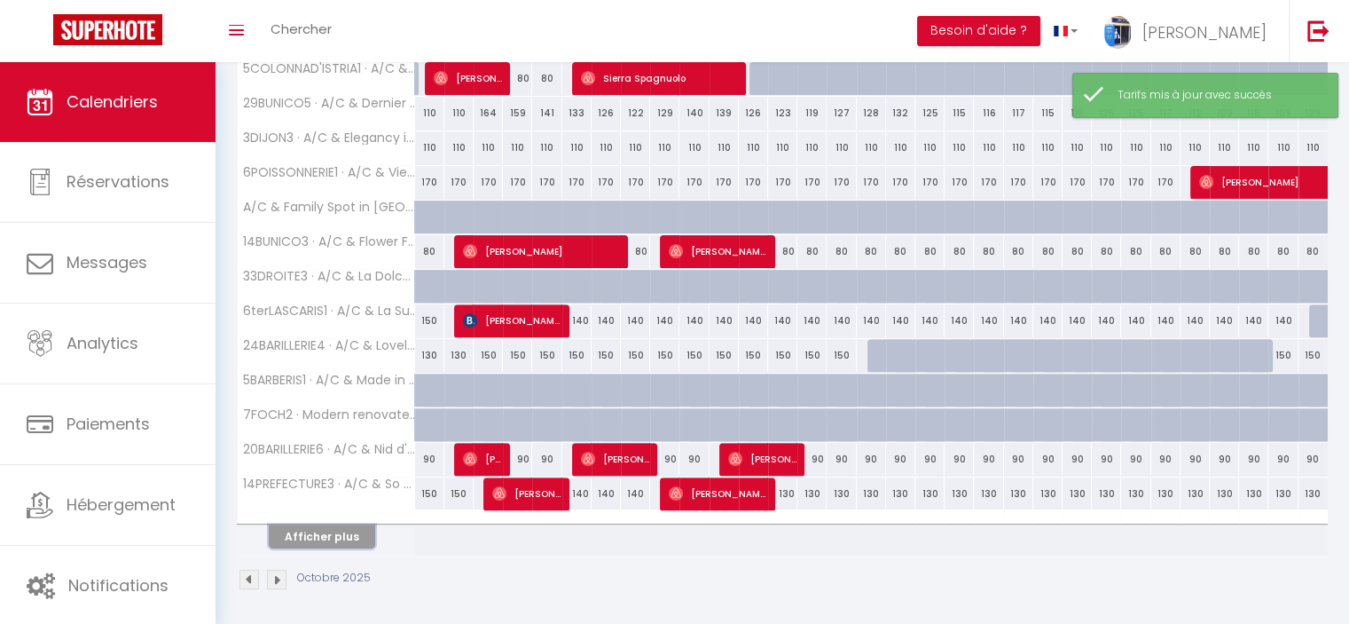
click at [317, 531] on button "Afficher plus" at bounding box center [322, 536] width 106 height 24
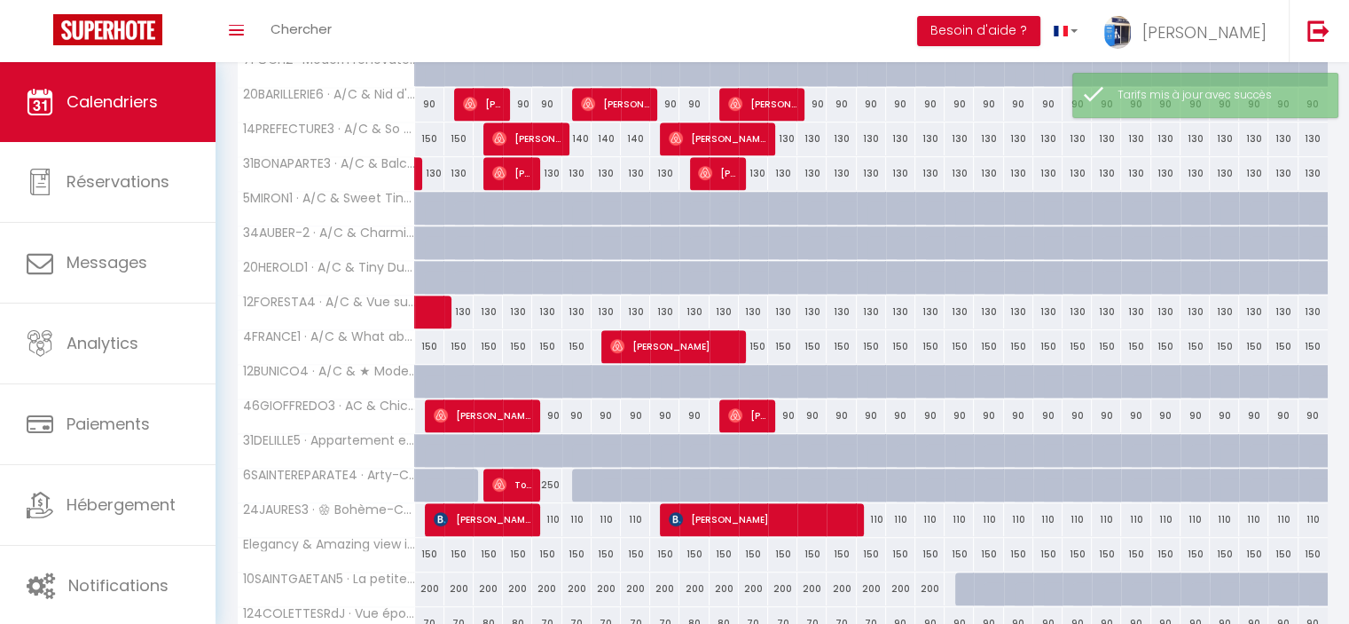
scroll to position [988, 0]
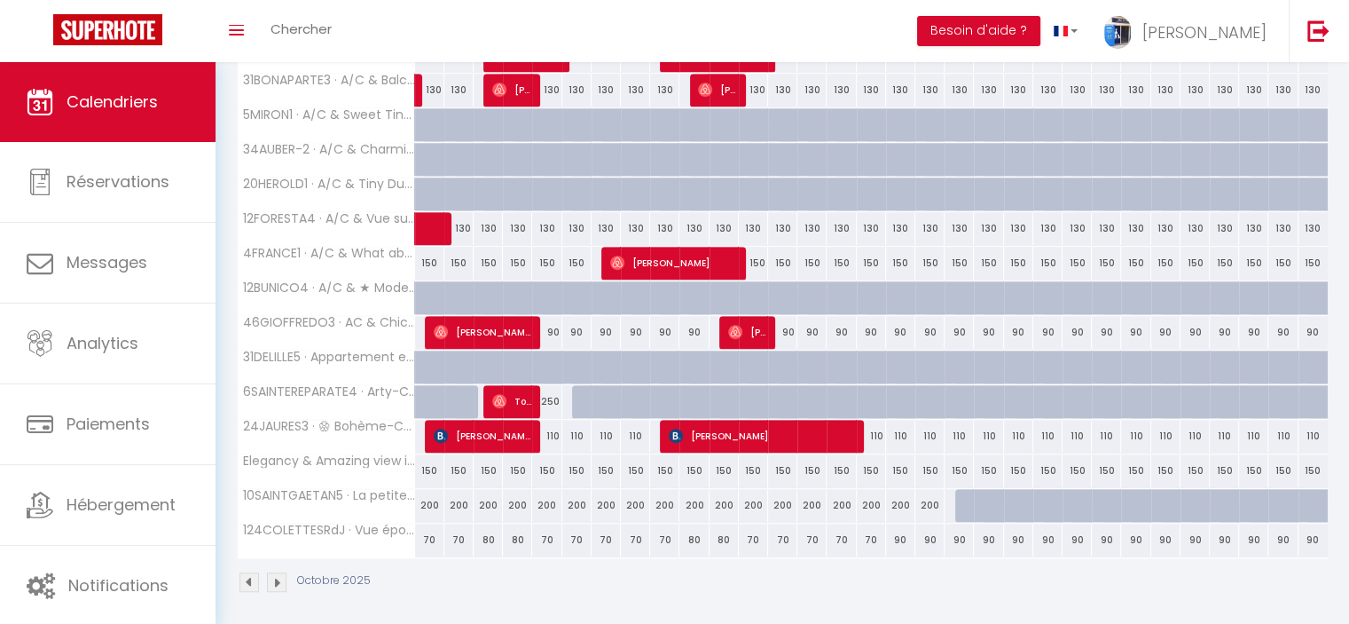
click at [428, 460] on div "150" at bounding box center [429, 470] width 29 height 33
type input "150"
type input "Mer 01 Octobre 2025"
type input "Jeu 02 Octobre 2025"
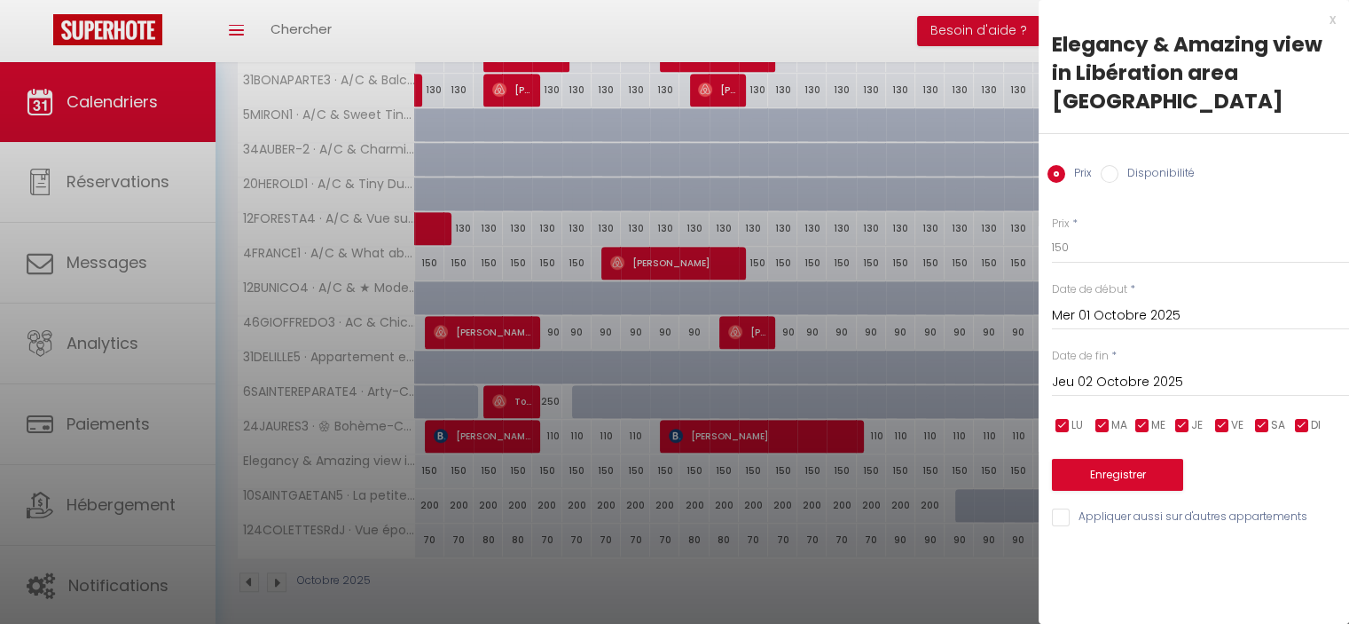
click at [1333, 20] on div "x" at bounding box center [1187, 19] width 297 height 21
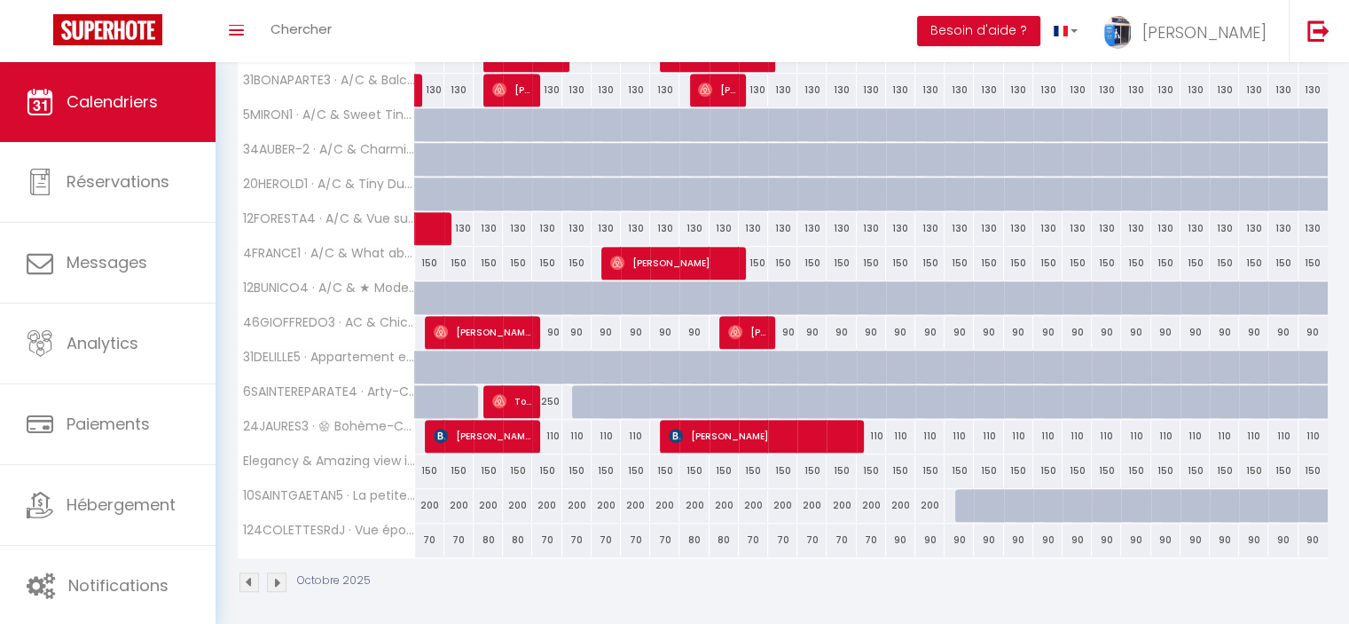
click at [540, 454] on div "150" at bounding box center [546, 470] width 29 height 33
type input "150"
type input "Dim 05 Octobre 2025"
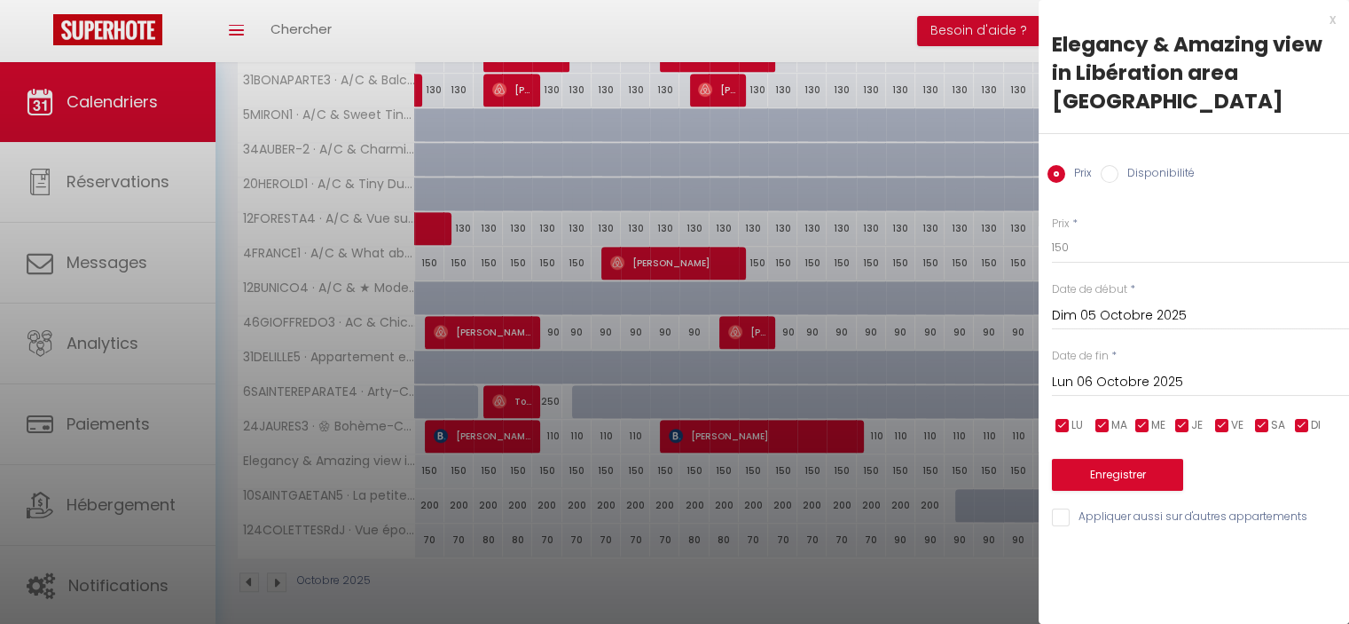
click at [1130, 371] on input "Lun 06 Octobre 2025" at bounding box center [1200, 382] width 297 height 23
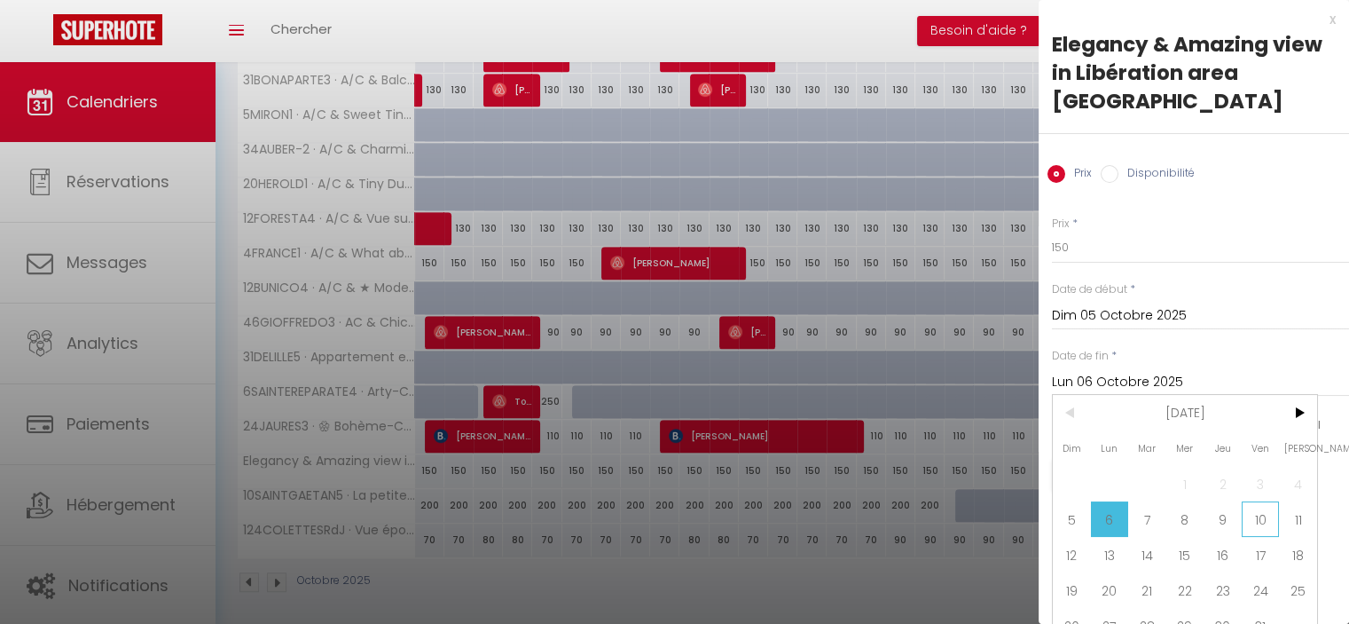
click at [1249, 501] on span "10" at bounding box center [1261, 518] width 38 height 35
type input "Ven 10 Octobre 2025"
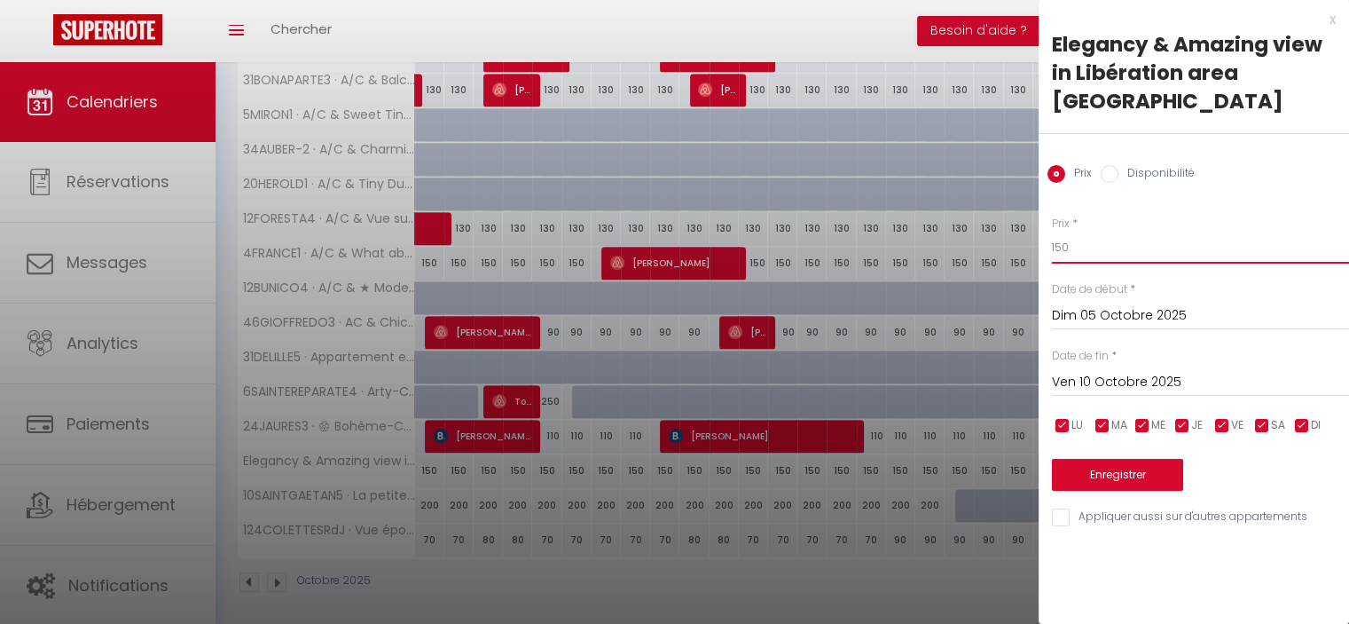
click at [1060, 232] on input "150" at bounding box center [1200, 248] width 297 height 32
type input "130"
click at [1106, 459] on button "Enregistrer" at bounding box center [1117, 475] width 131 height 32
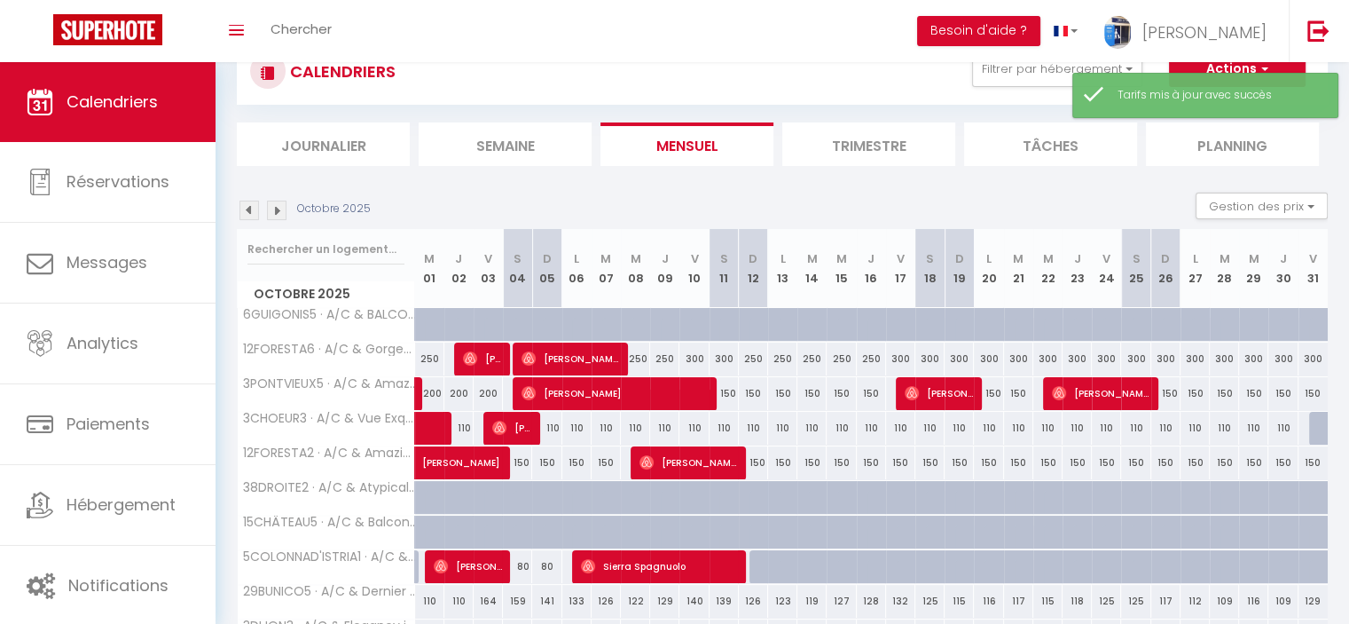
scroll to position [550, 0]
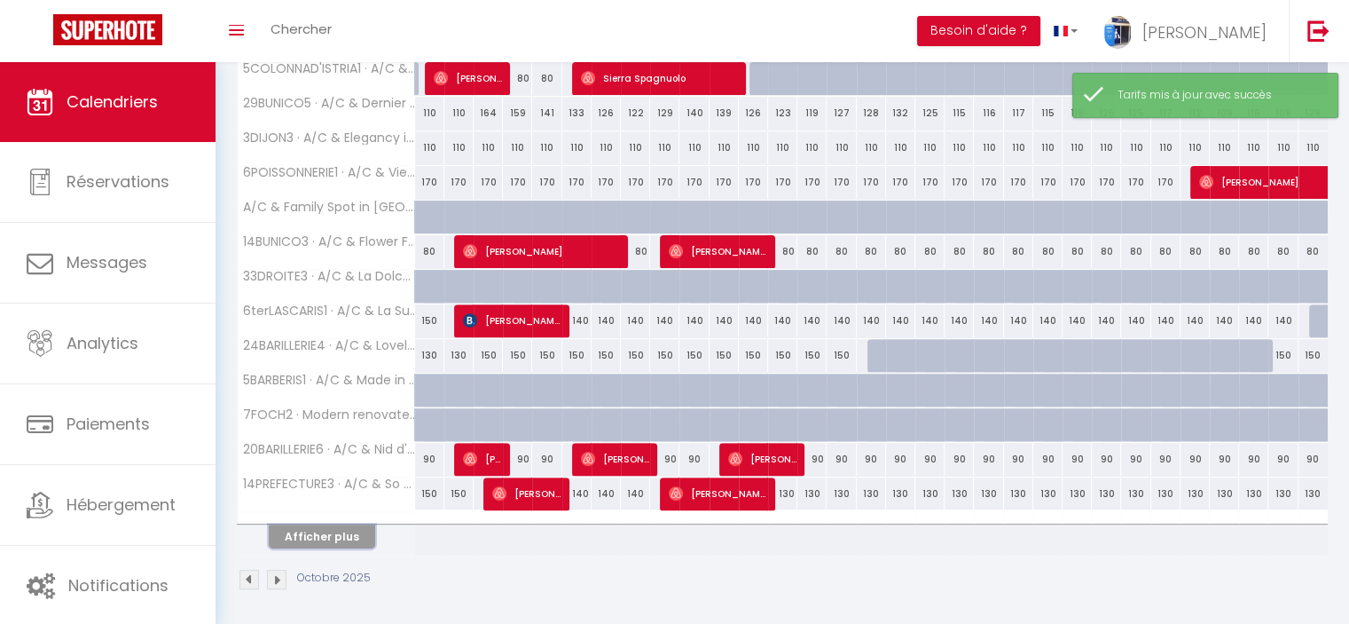
click at [309, 531] on button "Afficher plus" at bounding box center [322, 536] width 106 height 24
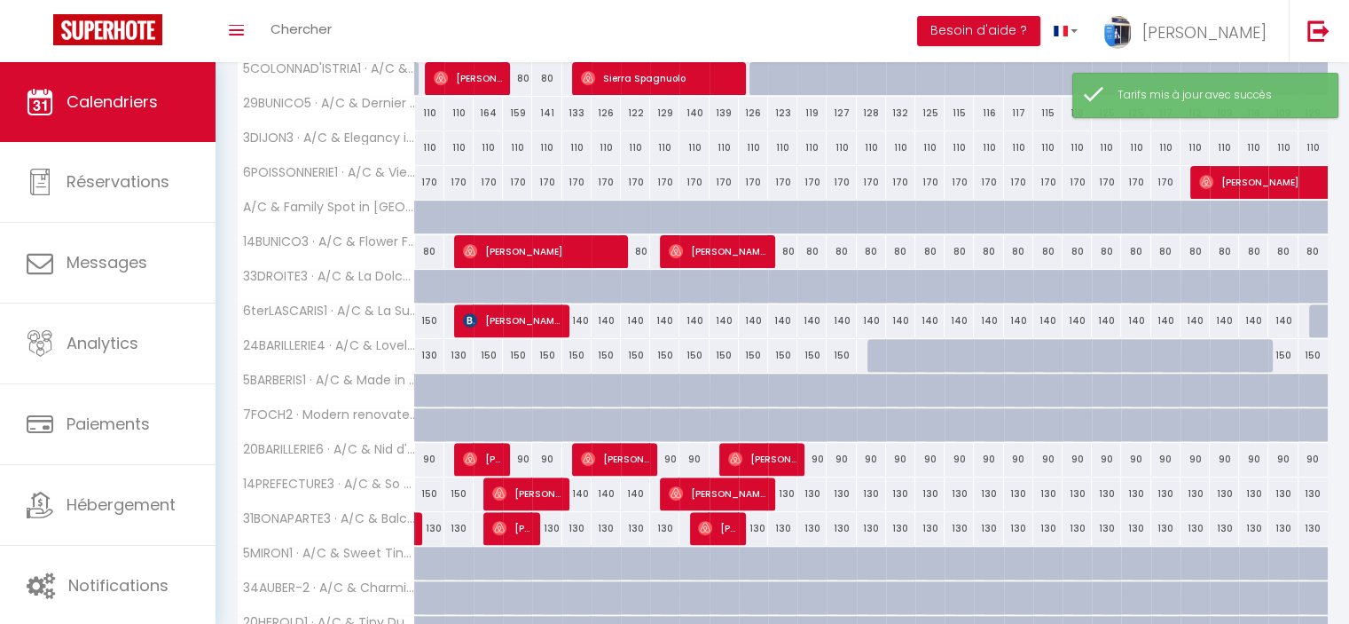
scroll to position [988, 0]
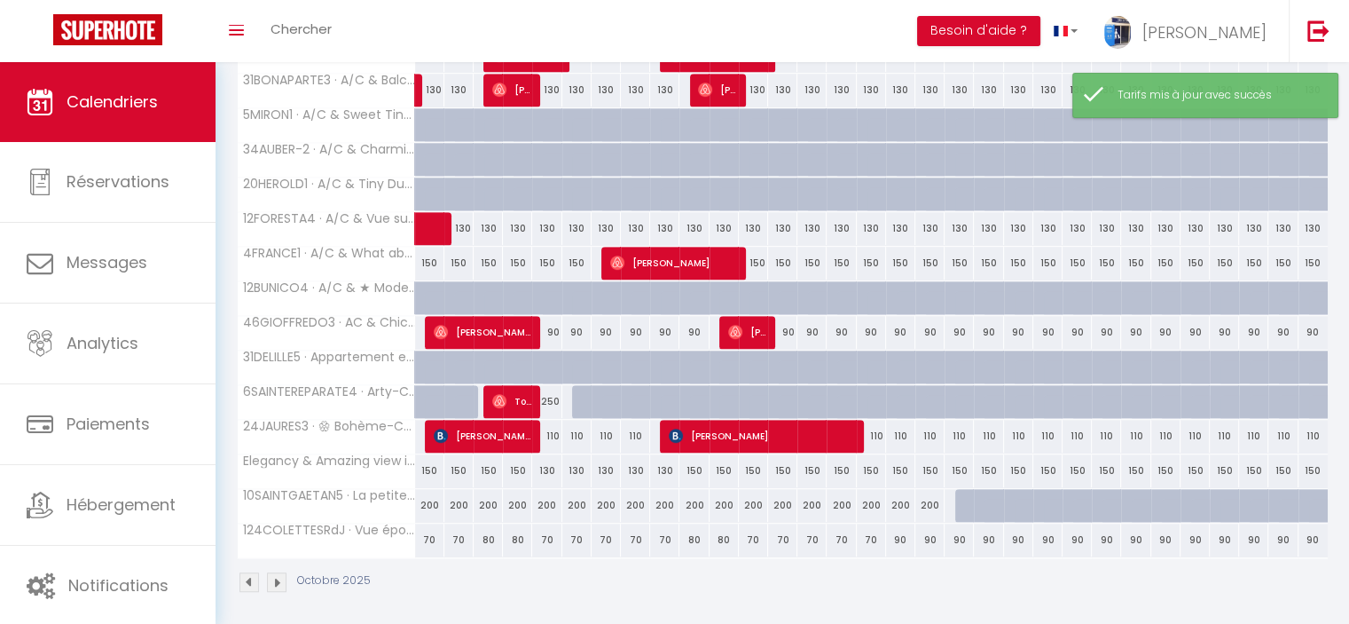
click at [758, 461] on div "150" at bounding box center [753, 470] width 29 height 33
type input "150"
type input "Dim 12 Octobre 2025"
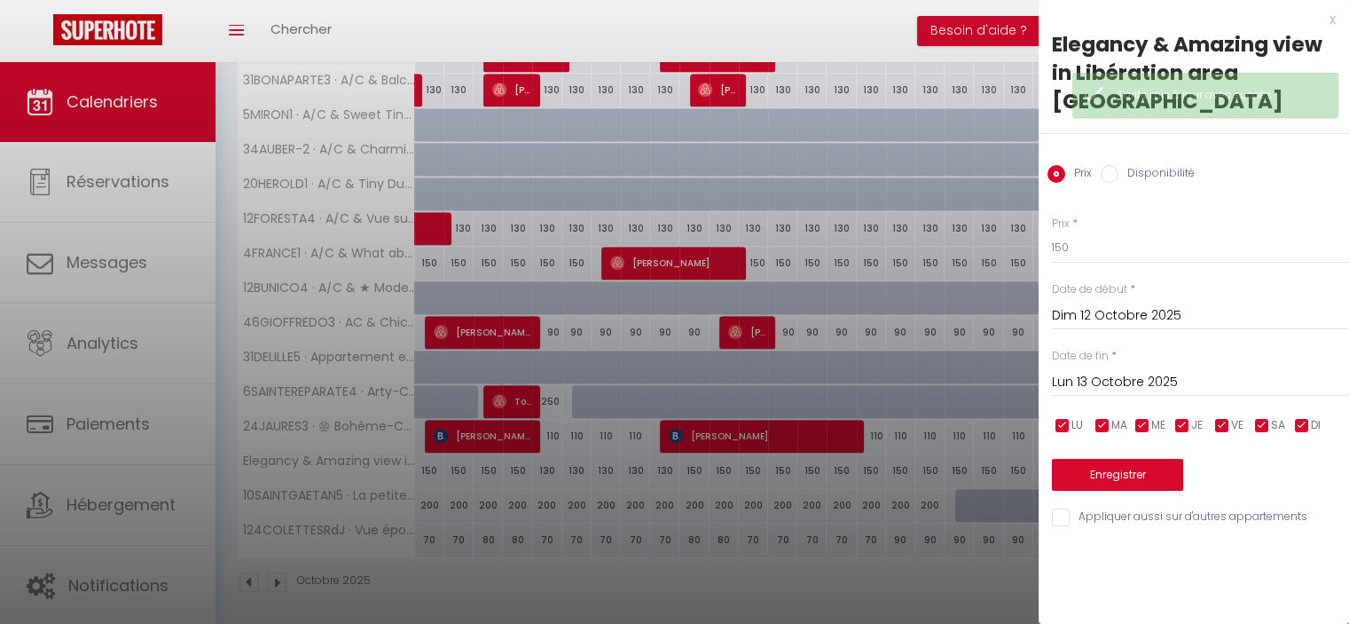
click at [1079, 371] on input "Lun 13 Octobre 2025" at bounding box center [1200, 382] width 297 height 23
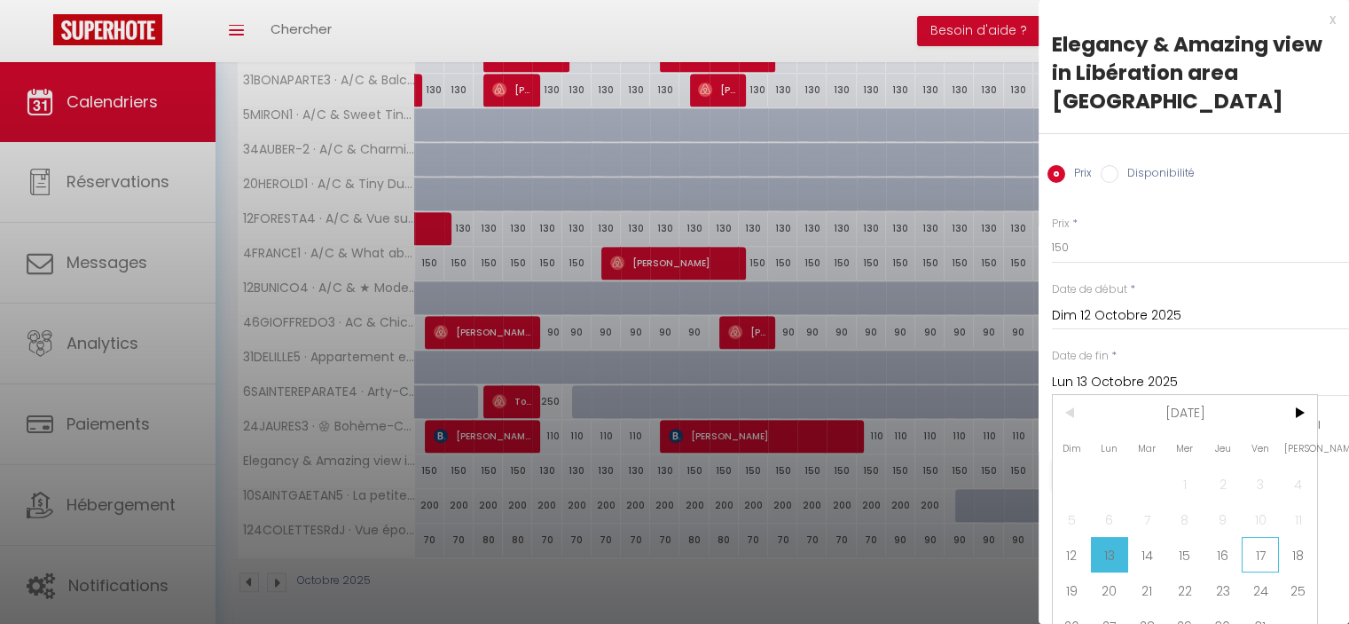
click at [1253, 537] on span "17" at bounding box center [1261, 554] width 38 height 35
type input "Ven 17 Octobre 2025"
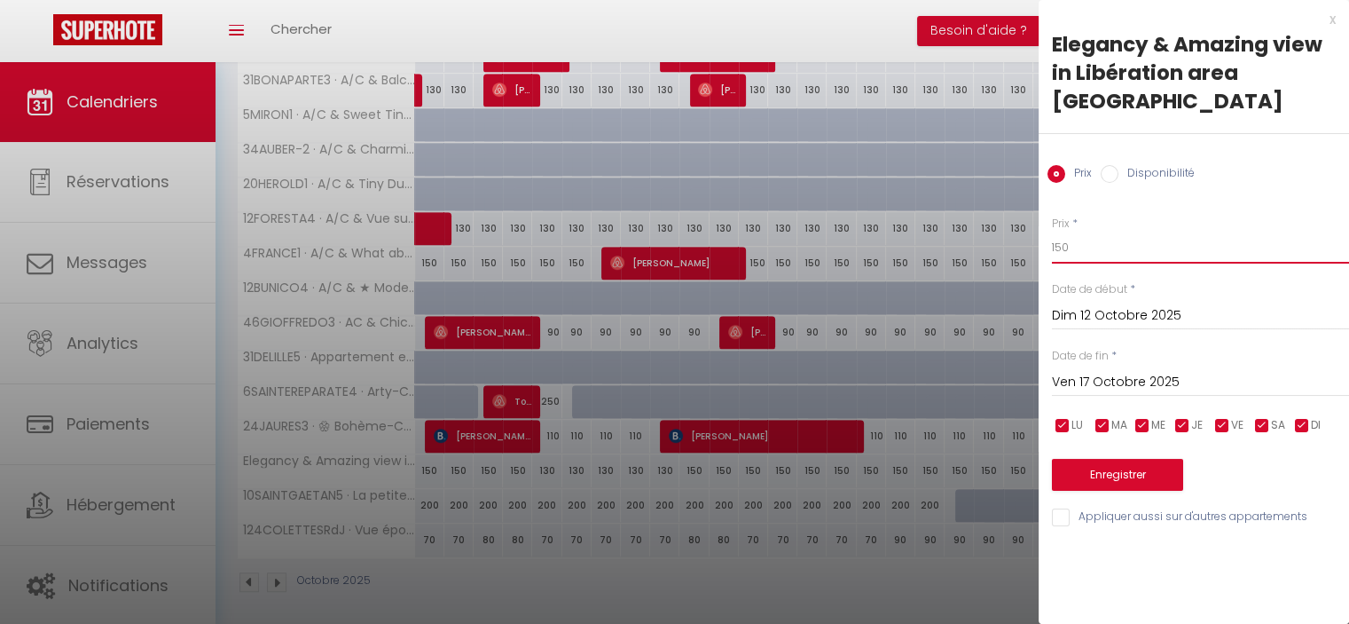
click at [1054, 232] on input "150" at bounding box center [1200, 248] width 297 height 32
type input "130"
click at [1119, 459] on button "Enregistrer" at bounding box center [1117, 475] width 131 height 32
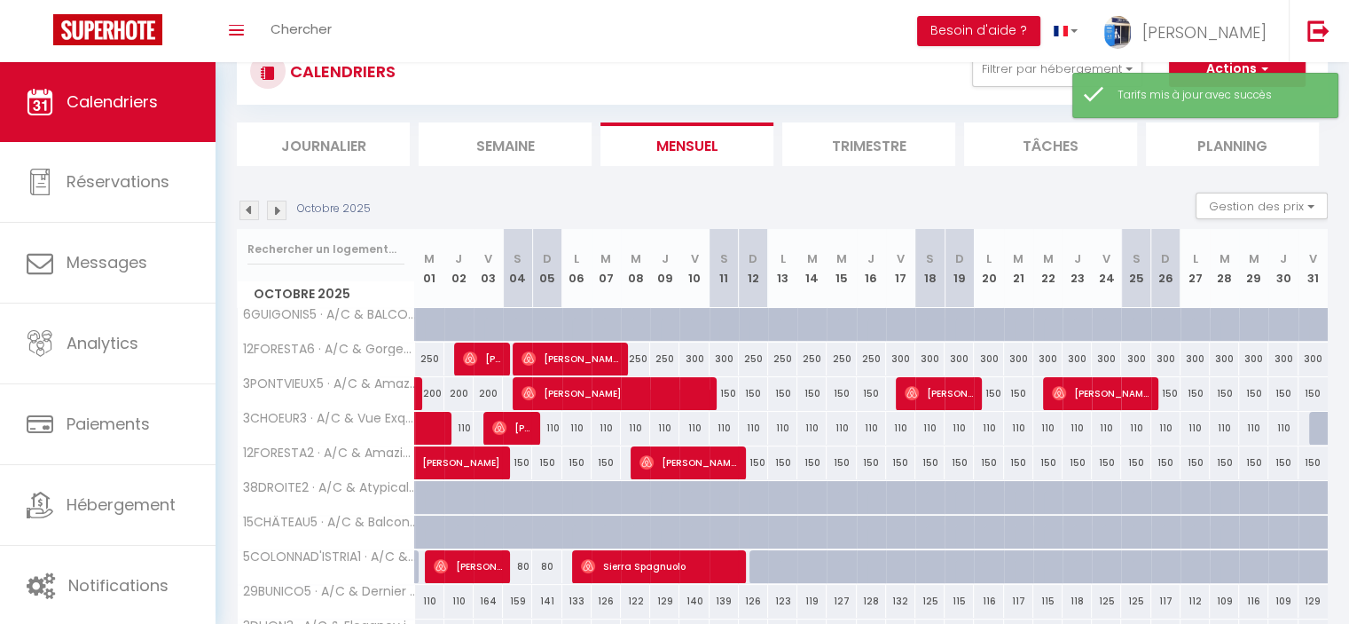
scroll to position [550, 0]
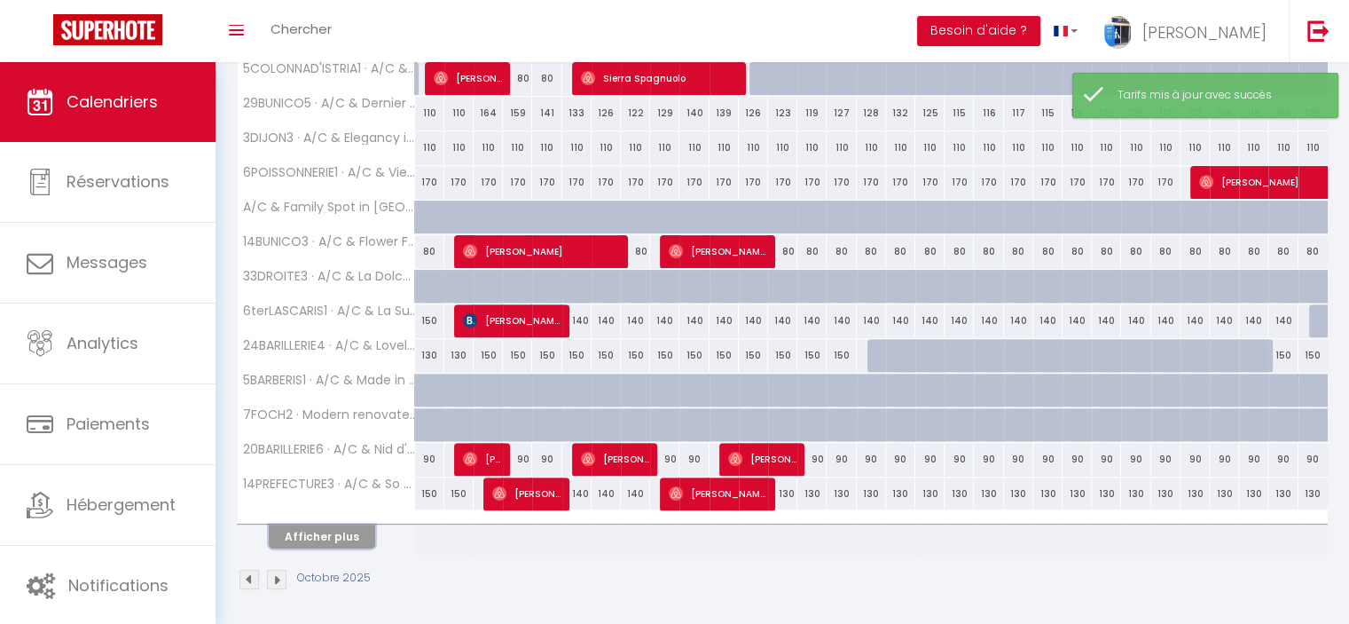
click at [320, 529] on button "Afficher plus" at bounding box center [322, 536] width 106 height 24
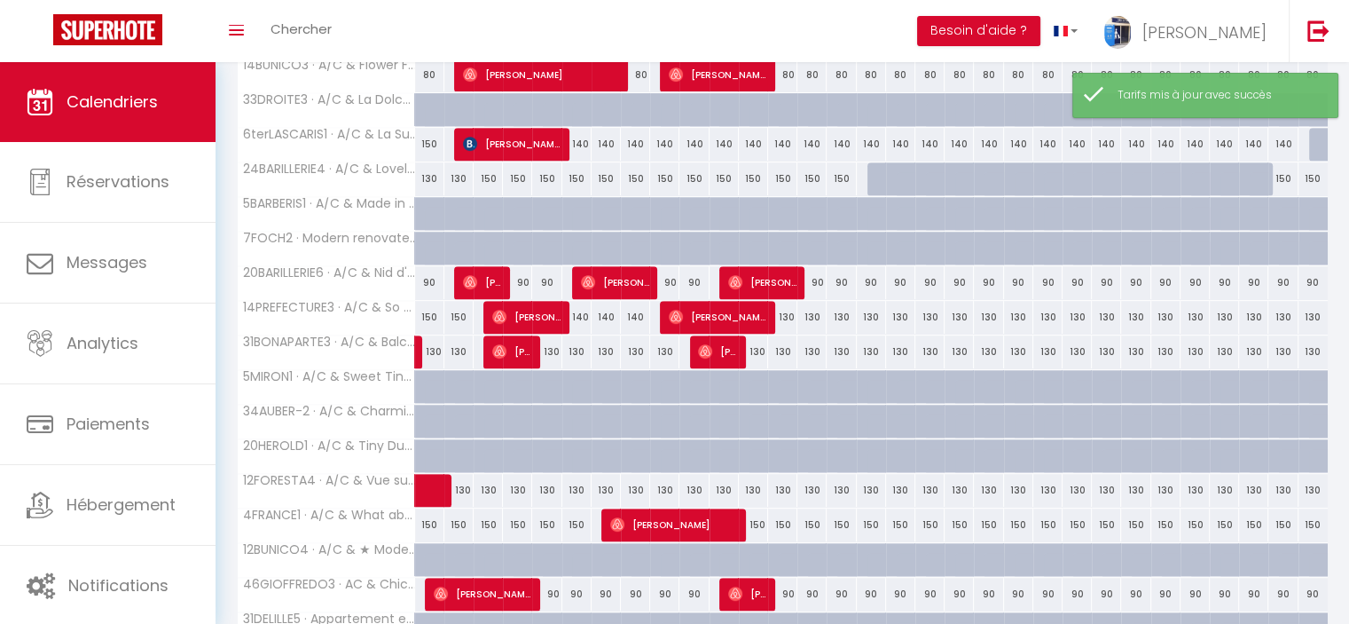
scroll to position [988, 0]
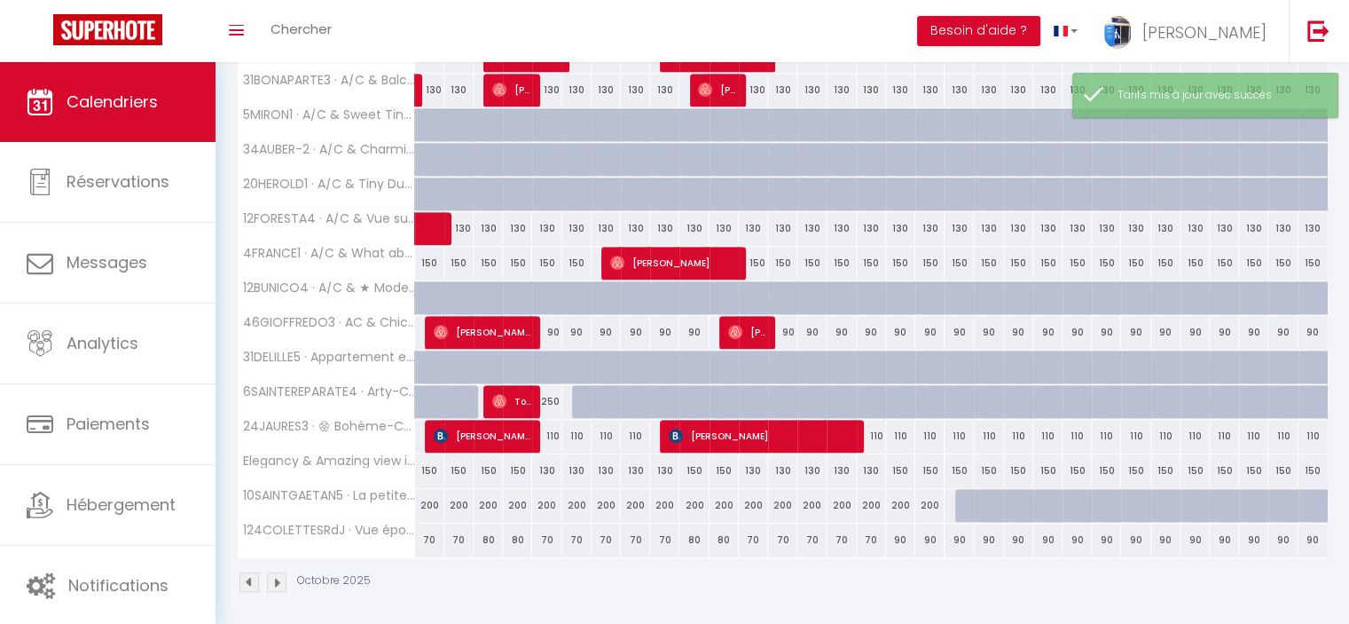
click at [253, 574] on img at bounding box center [250, 582] width 20 height 20
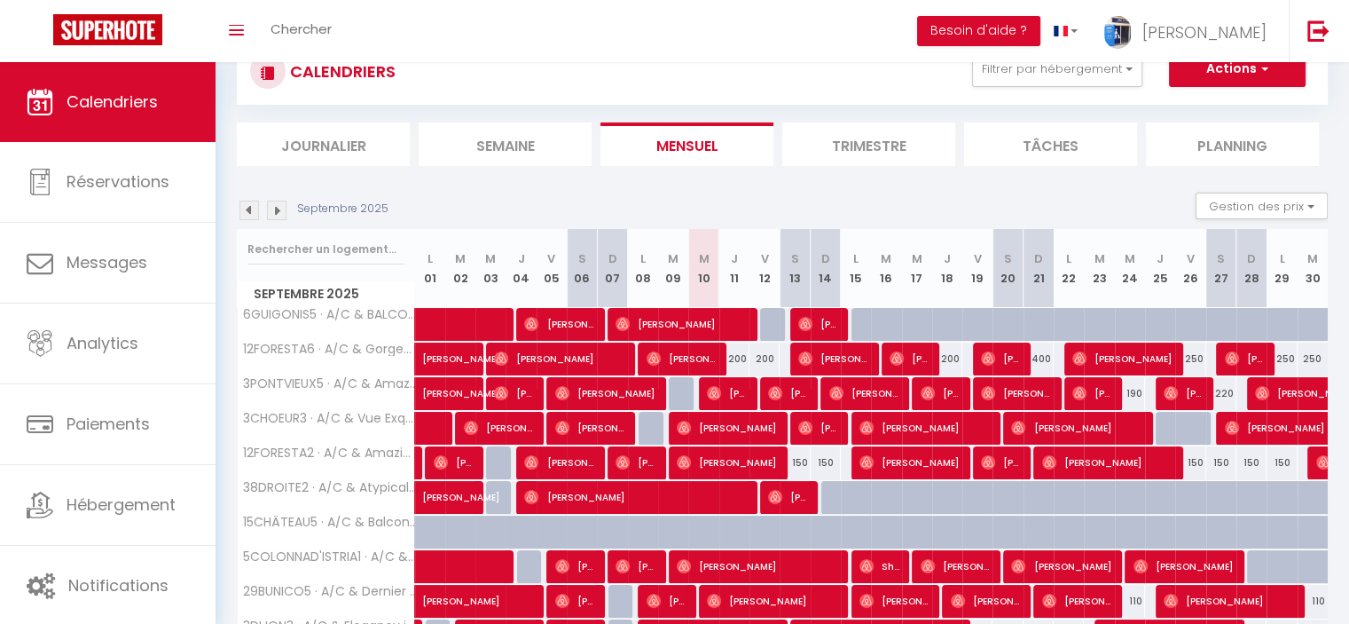
scroll to position [550, 0]
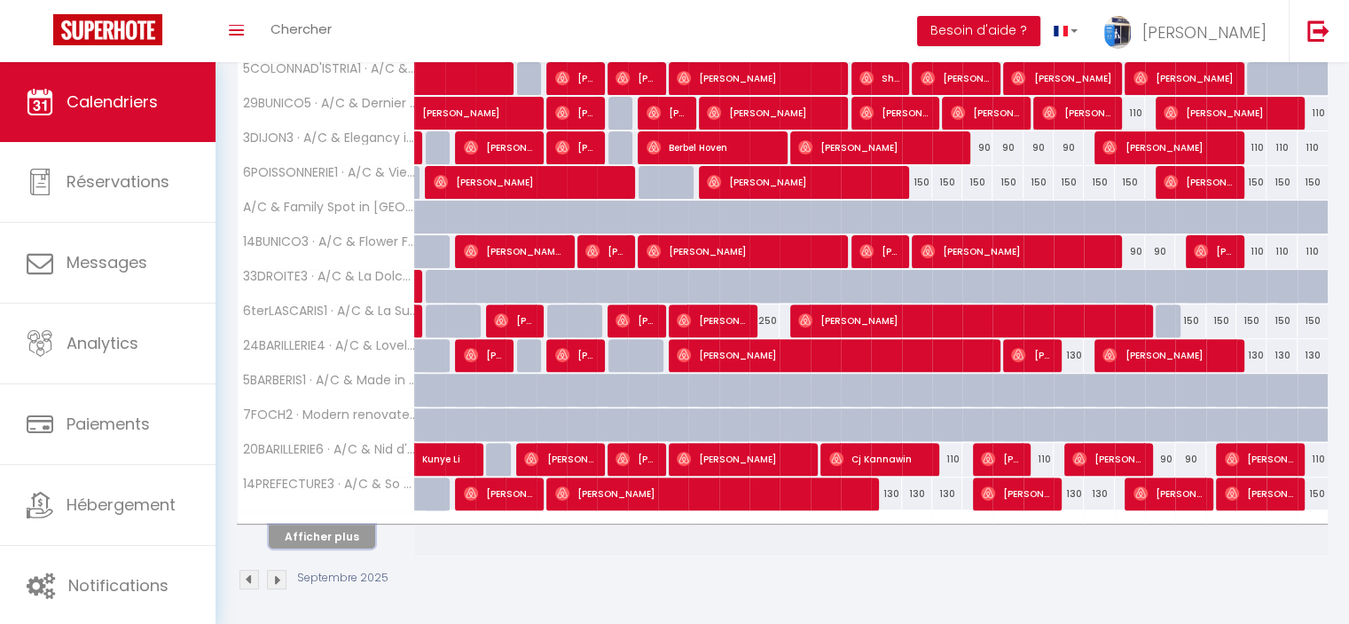
click at [328, 531] on button "Afficher plus" at bounding box center [322, 536] width 106 height 24
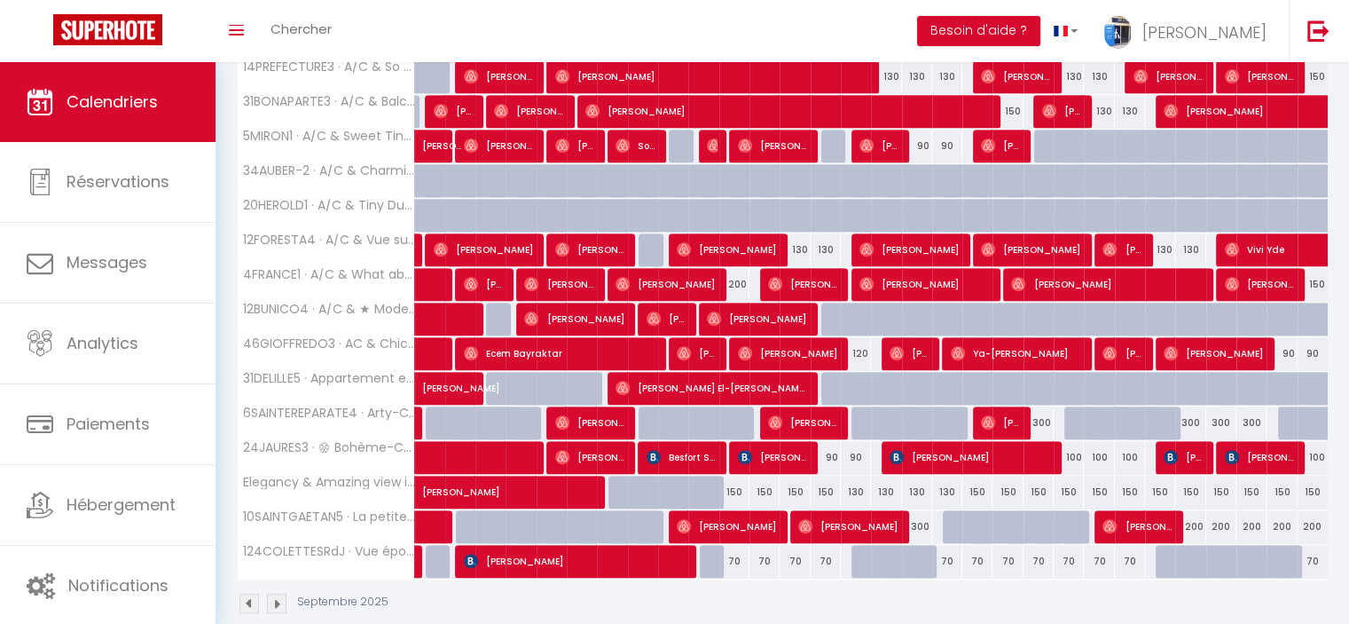
scroll to position [988, 0]
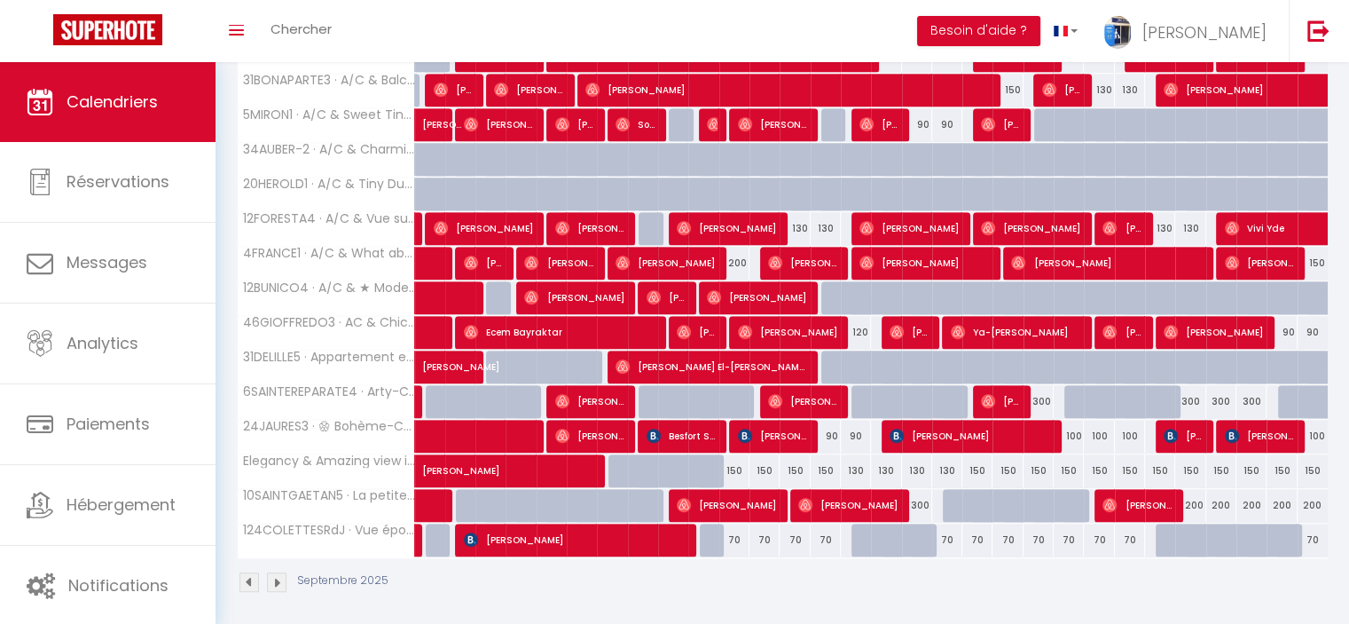
click at [731, 464] on div "150" at bounding box center [734, 470] width 30 height 33
type input "150"
type input "Jeu 11 Septembre 2025"
type input "Ven 12 Septembre 2025"
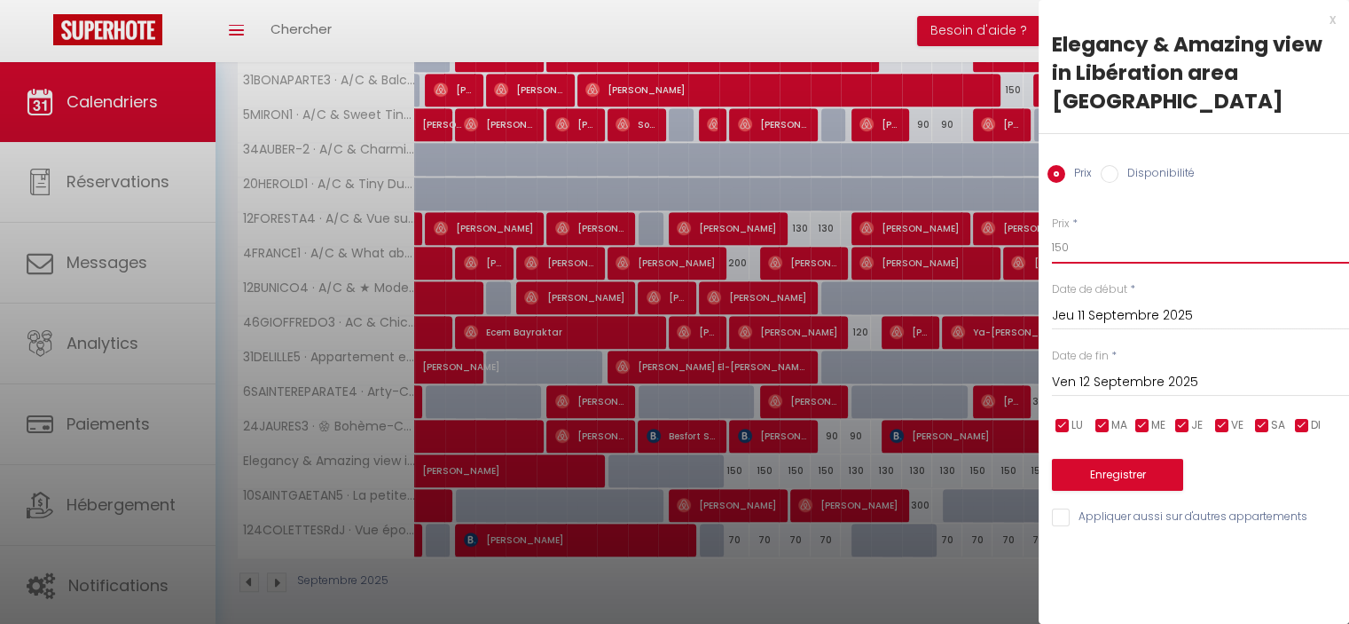
click at [1057, 232] on input "150" at bounding box center [1200, 248] width 297 height 32
type input "130"
click at [1126, 459] on button "Enregistrer" at bounding box center [1117, 475] width 131 height 32
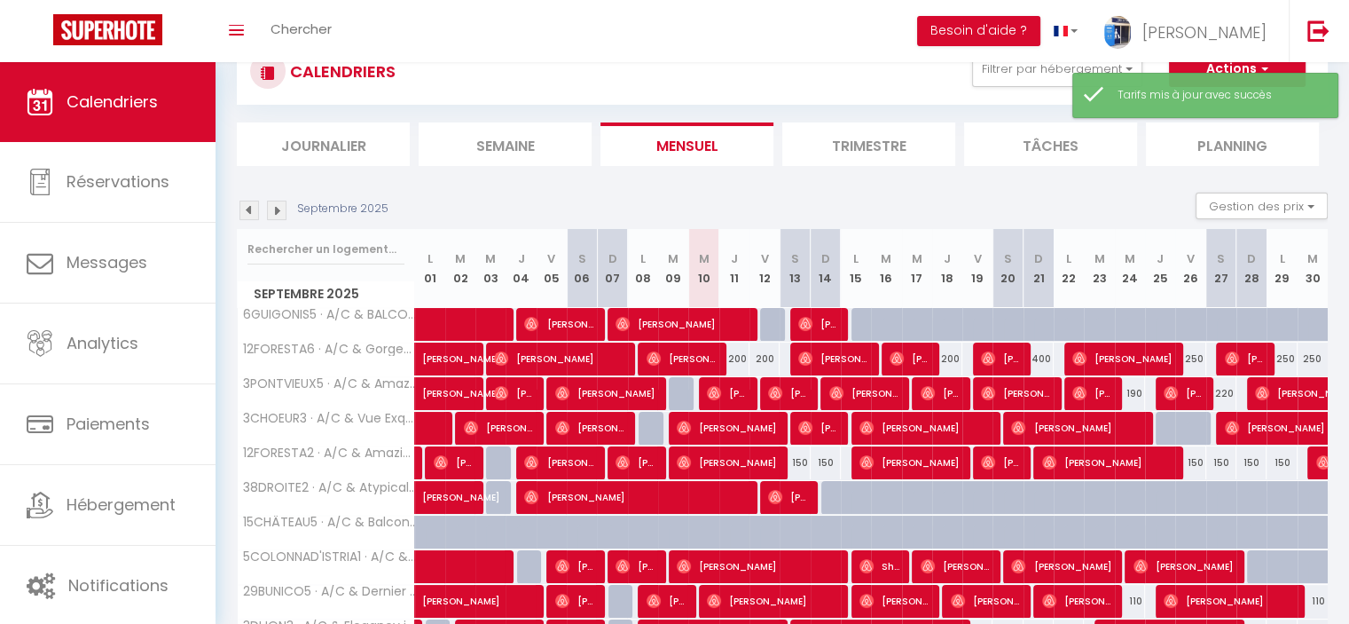
scroll to position [550, 0]
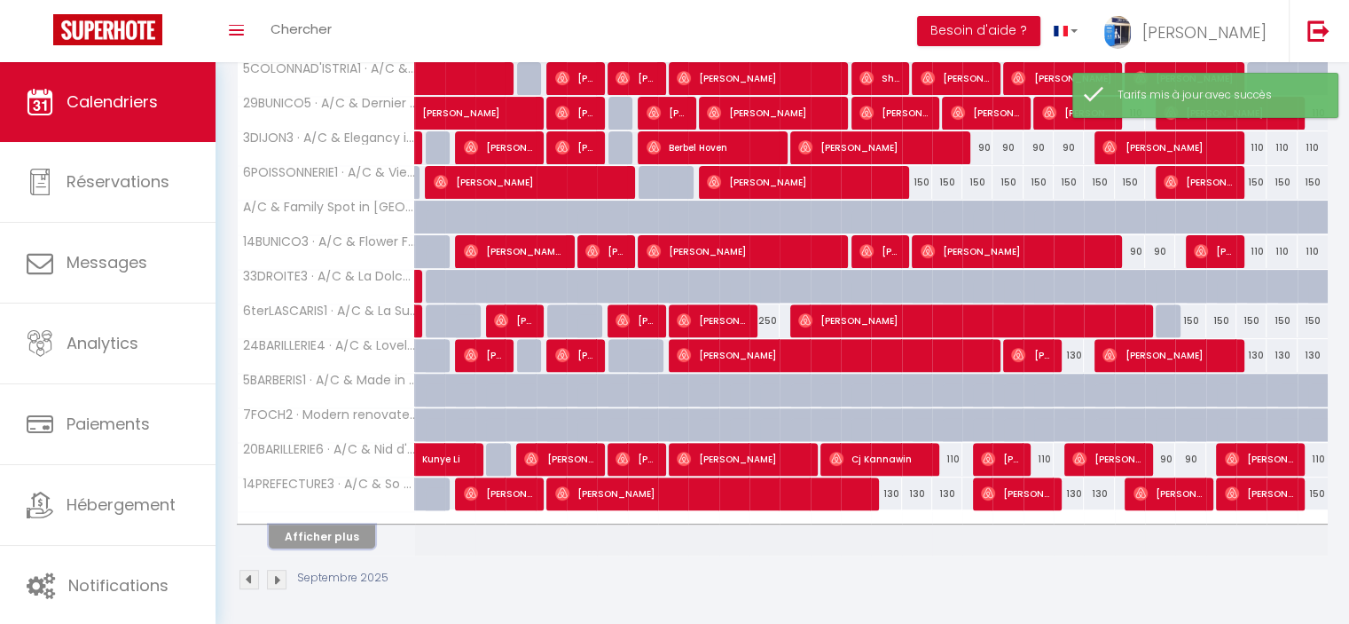
click at [323, 533] on button "Afficher plus" at bounding box center [322, 536] width 106 height 24
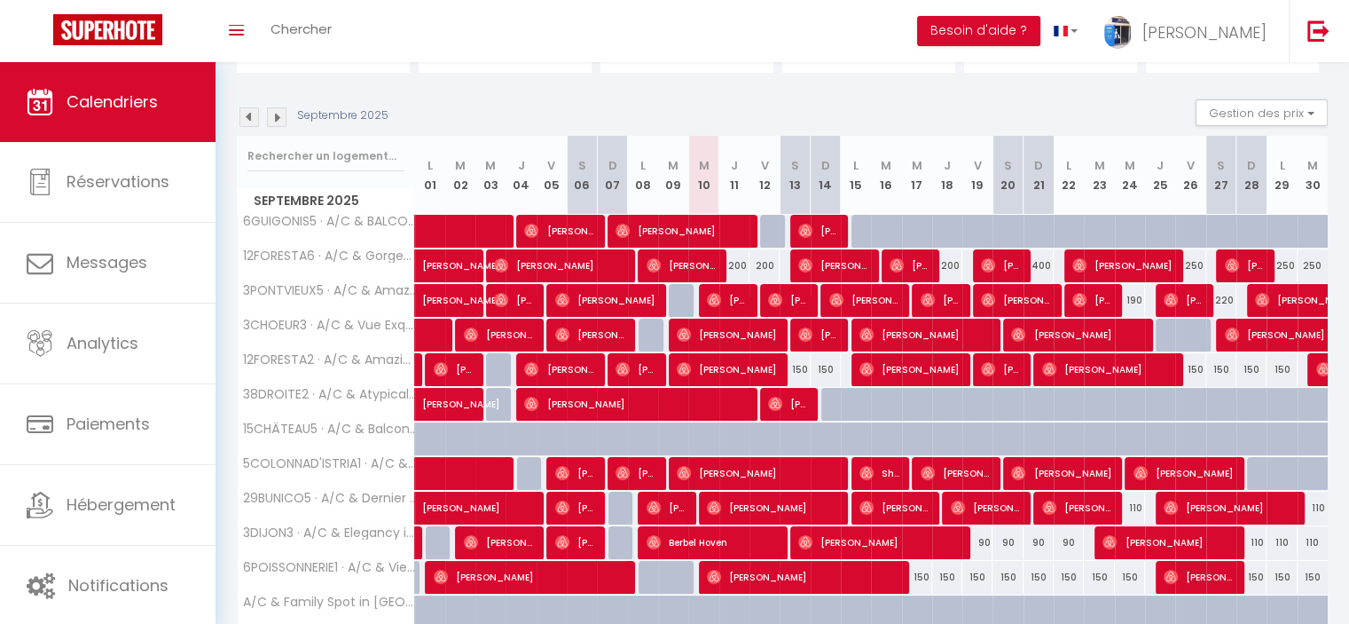
scroll to position [0, 0]
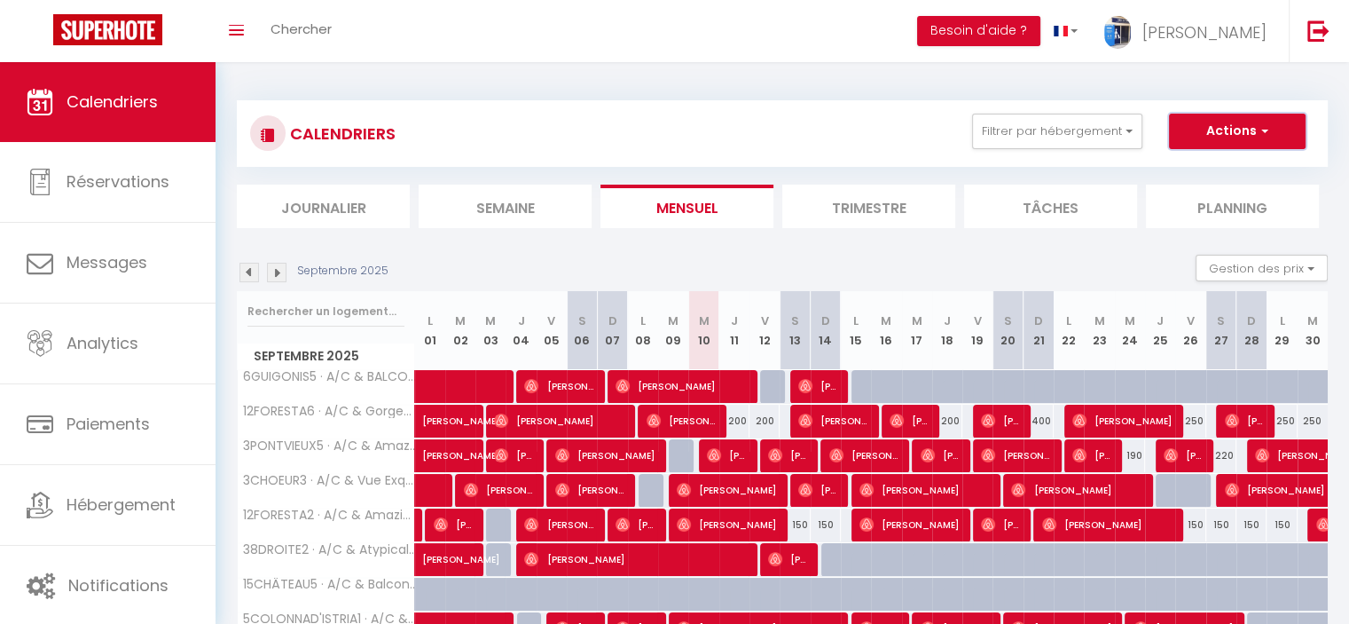
click at [1246, 124] on button "Actions" at bounding box center [1237, 131] width 137 height 35
click at [1048, 183] on div "CALENDRIERS Filtrer par hébergement Tous 6GUIGONIS5 · A/C & BALCONY City View i…" at bounding box center [782, 164] width 1091 height 128
click at [1215, 276] on button "Gestion des prix" at bounding box center [1262, 268] width 132 height 27
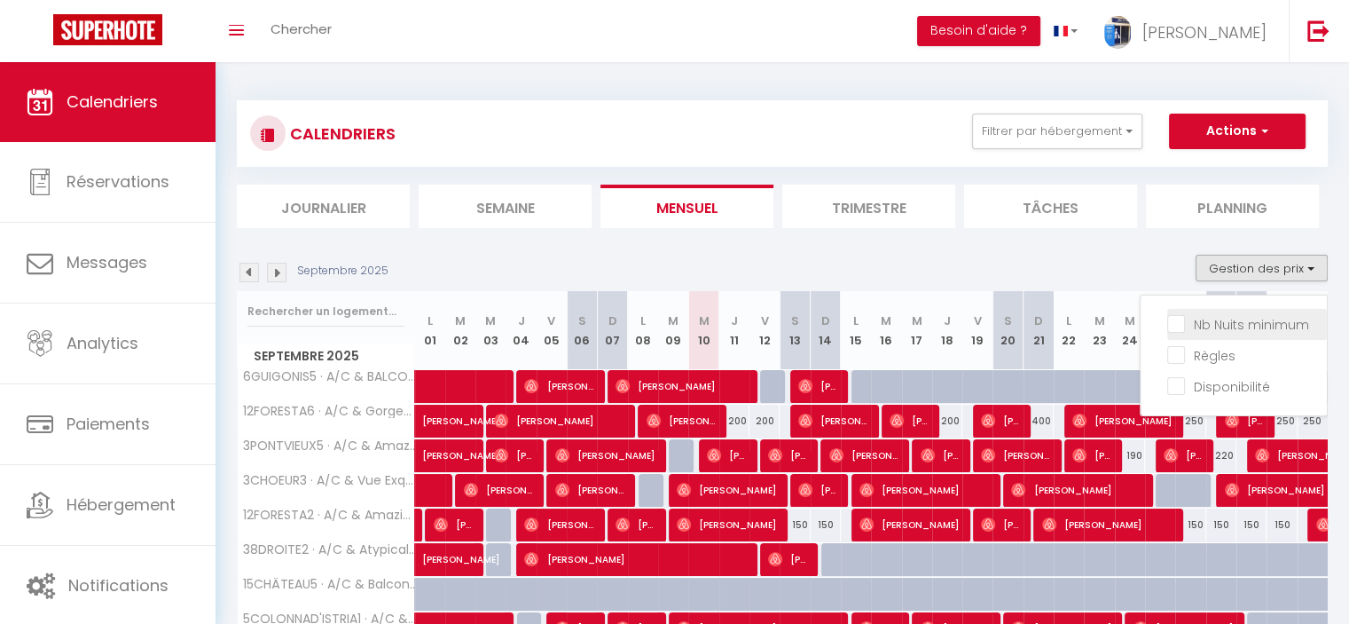
click at [1215, 318] on input "Nb Nuits minimum" at bounding box center [1247, 323] width 160 height 18
checkbox input "true"
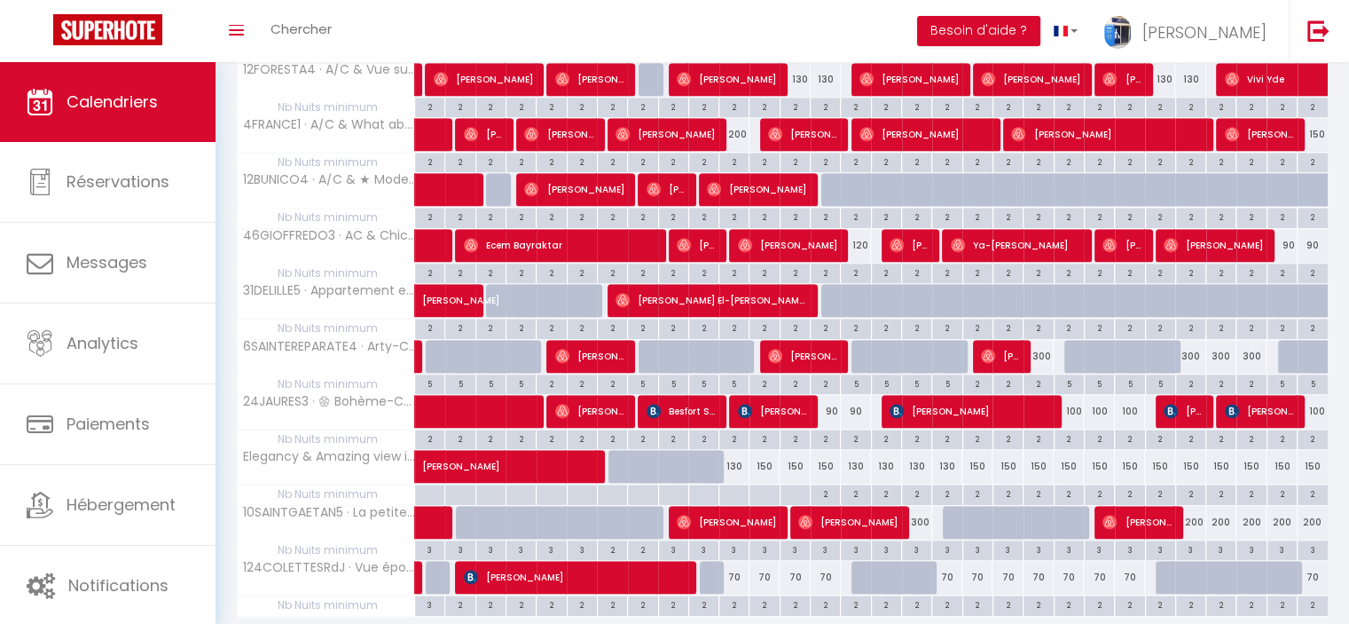
scroll to position [1688, 0]
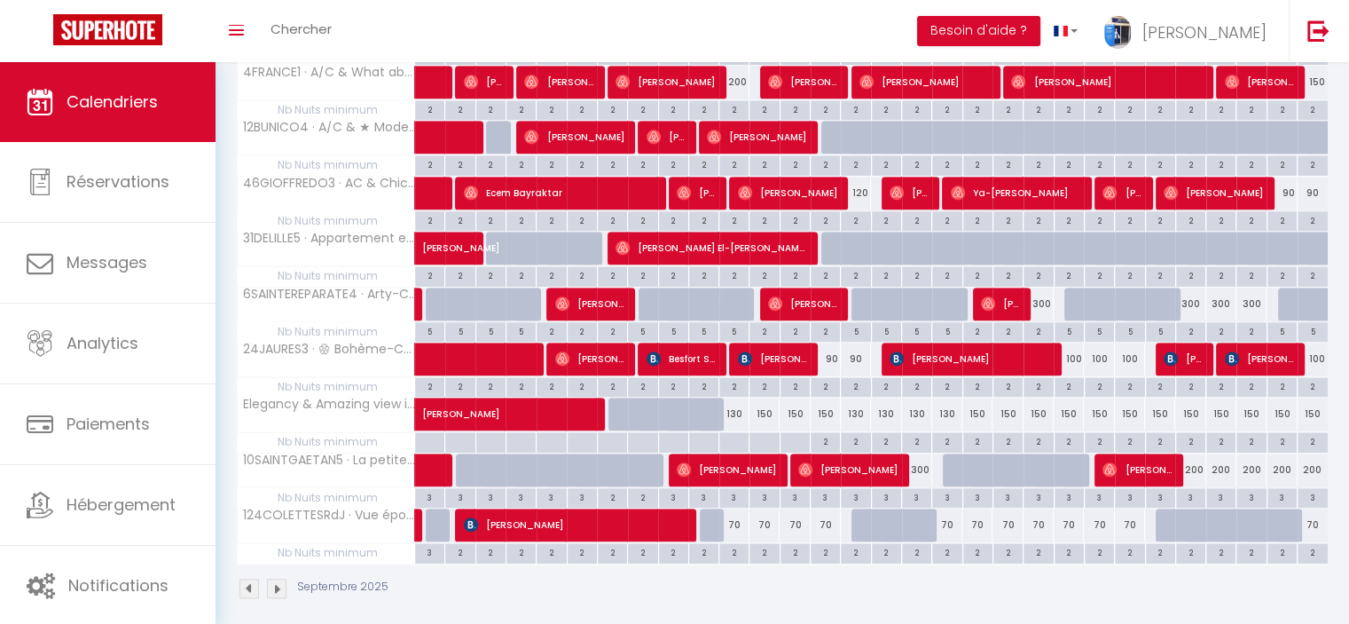
click at [735, 432] on div at bounding box center [734, 442] width 30 height 20
type input "Jeu 11 Septembre 2025"
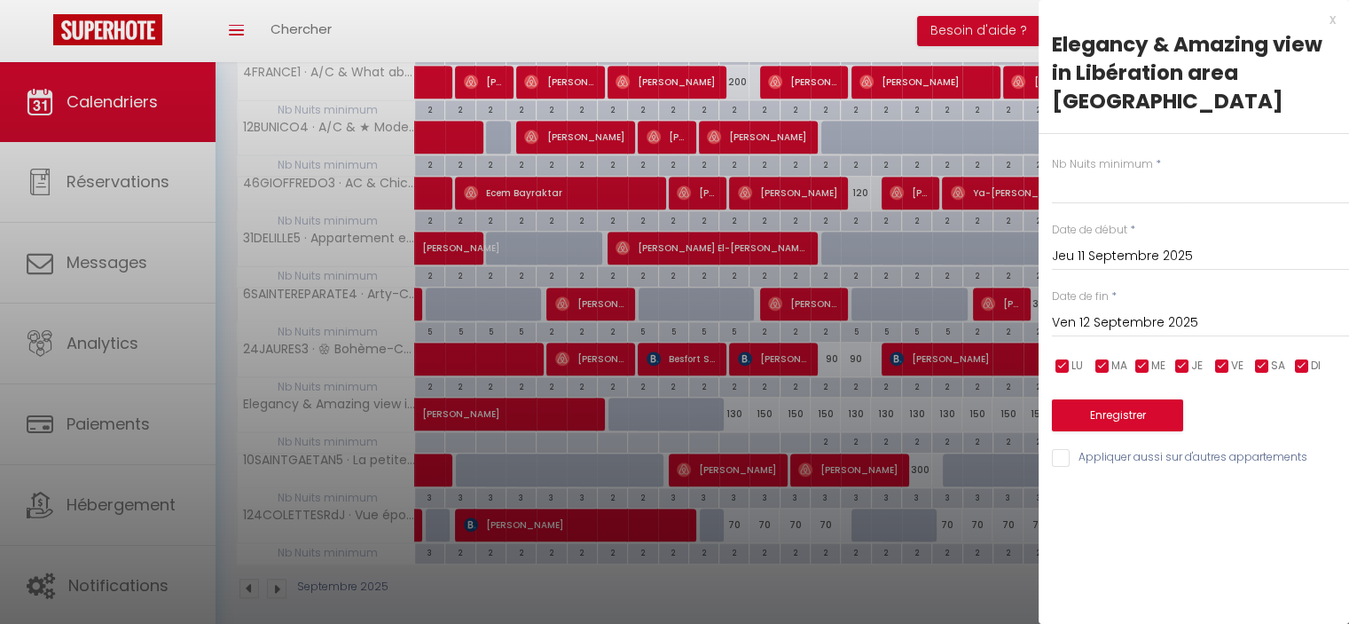
click at [1116, 311] on input "Ven 12 Septembre 2025" at bounding box center [1200, 322] width 297 height 23
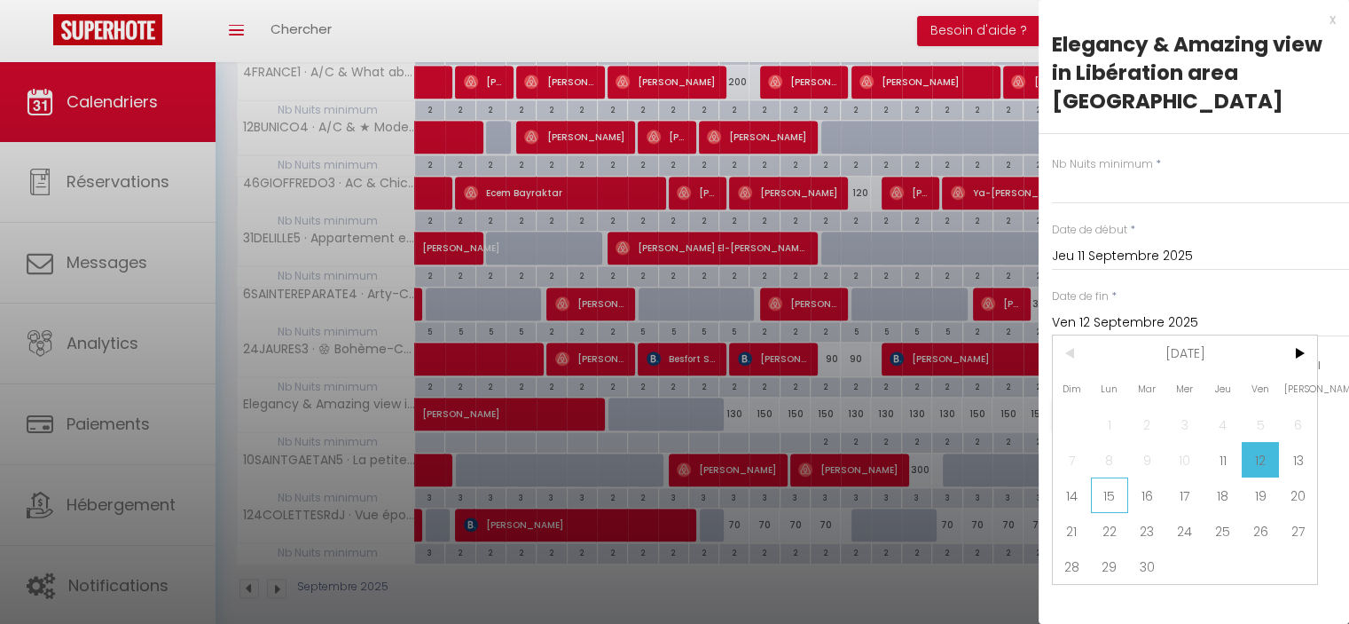
click at [1119, 477] on span "15" at bounding box center [1110, 494] width 38 height 35
type input "Lun 15 Septembre 2025"
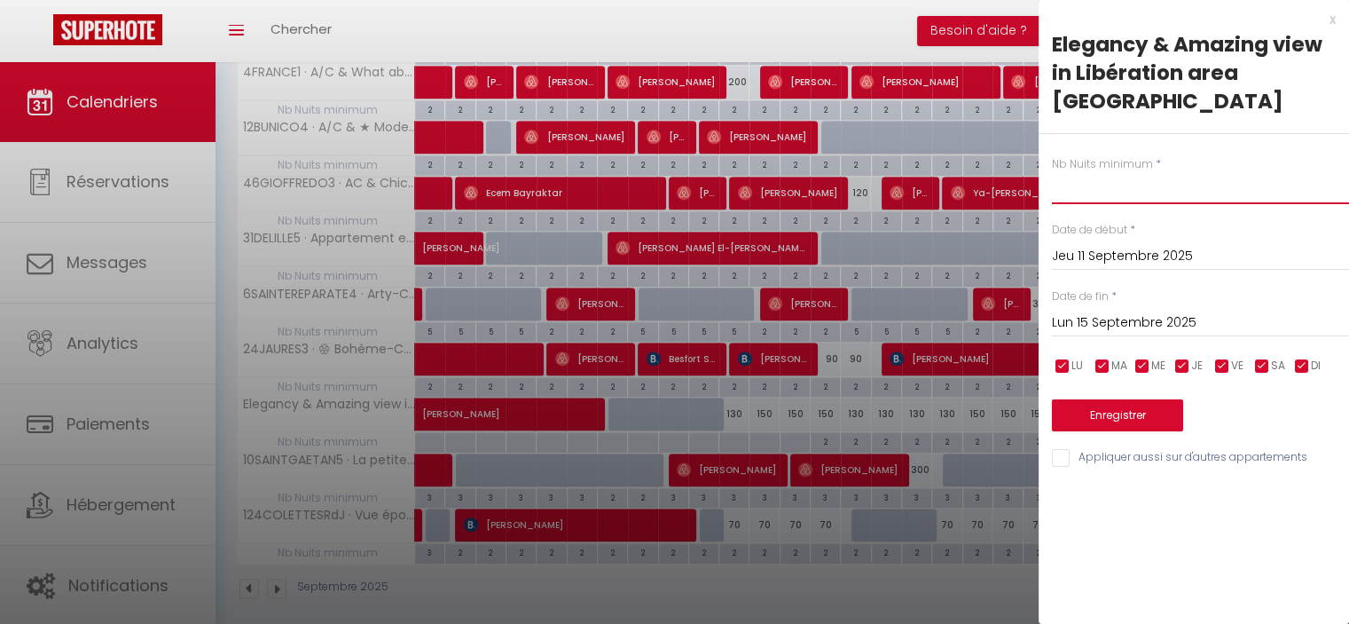
click at [1089, 172] on input "text" at bounding box center [1200, 188] width 297 height 32
type input "2"
click at [1115, 399] on button "Enregistrer" at bounding box center [1117, 415] width 131 height 32
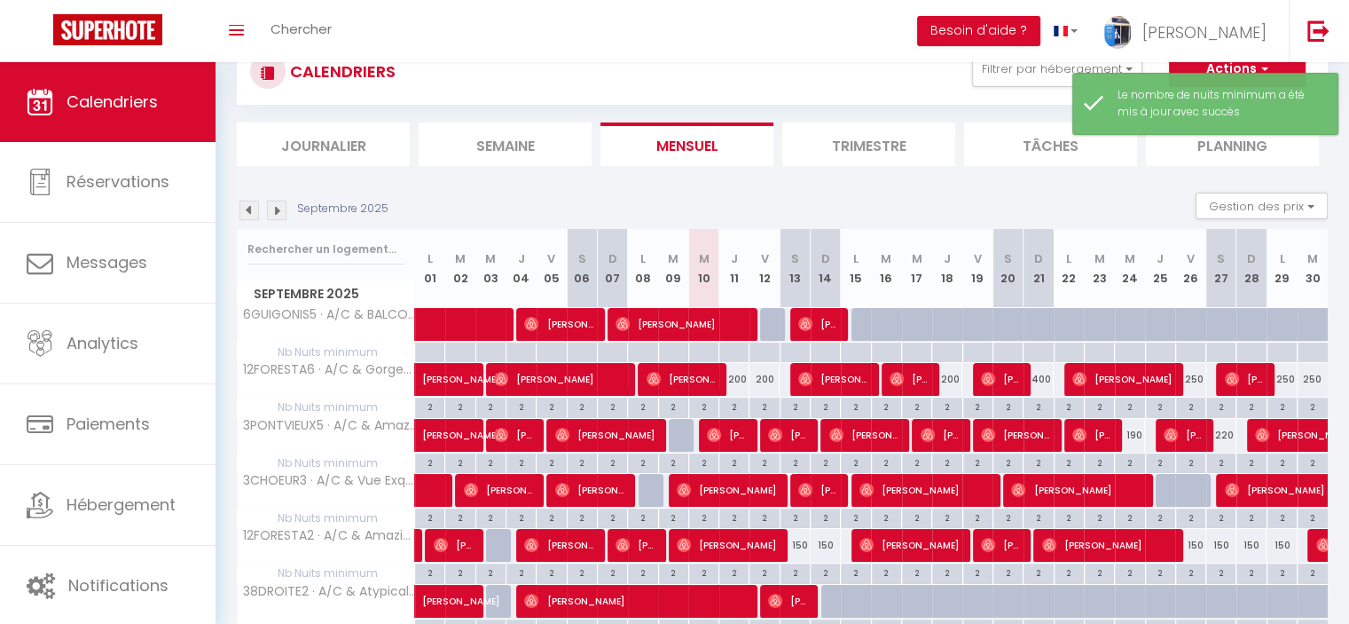
scroll to position [962, 0]
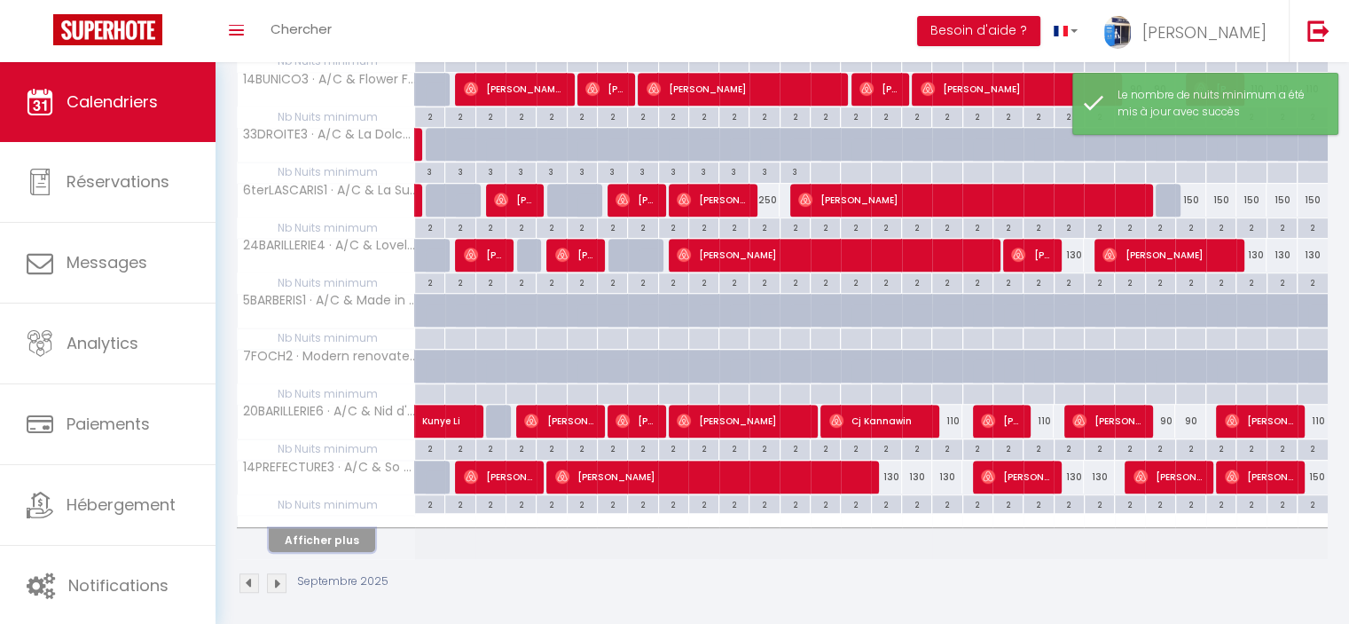
click at [333, 528] on button "Afficher plus" at bounding box center [322, 540] width 106 height 24
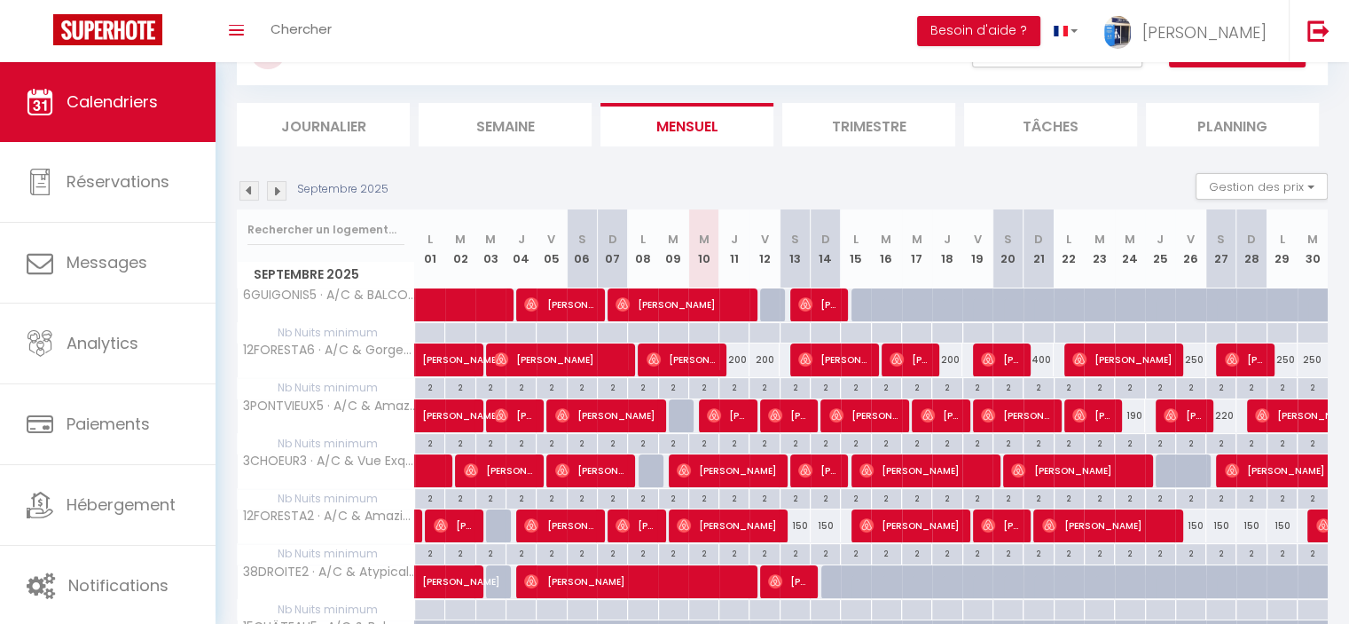
scroll to position [0, 0]
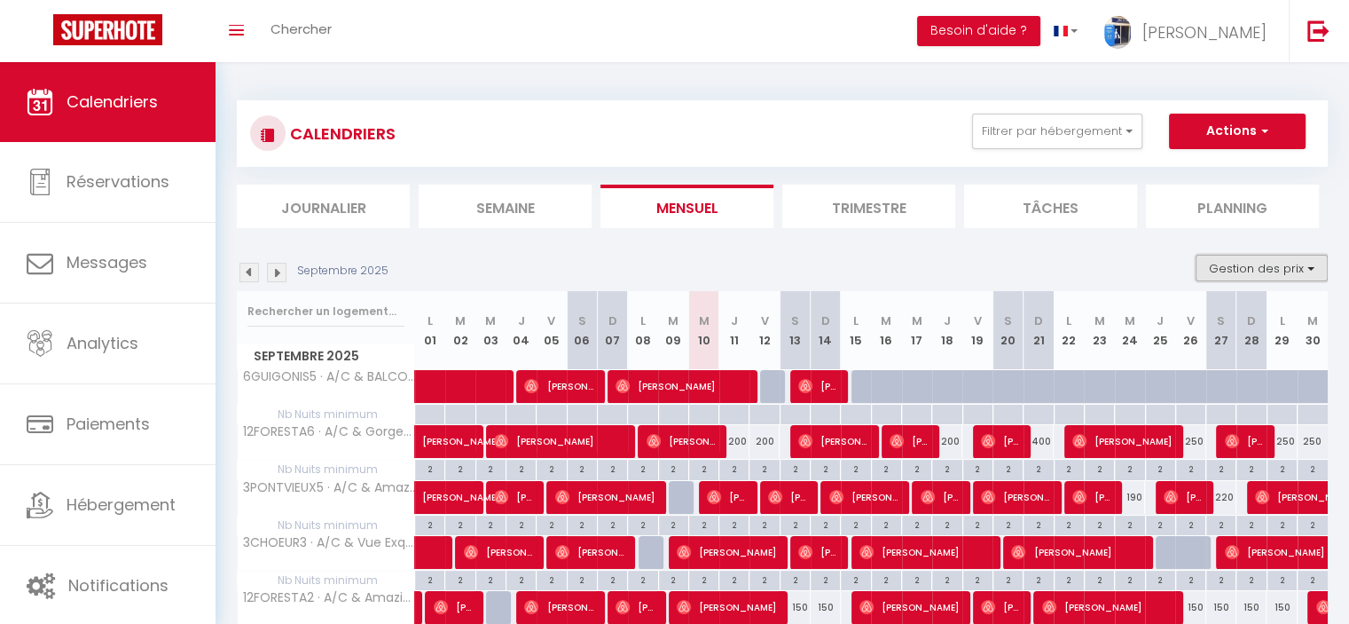
click at [1256, 273] on button "Gestion des prix" at bounding box center [1262, 268] width 132 height 27
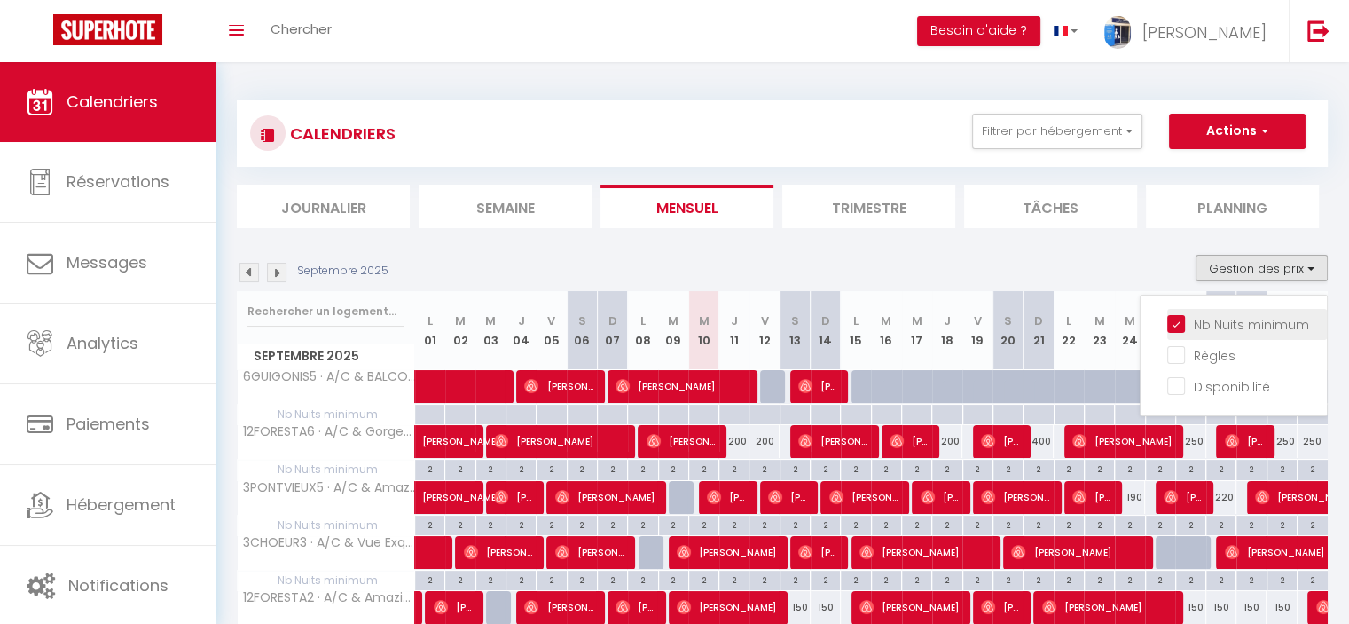
click at [1183, 327] on input "Nb Nuits minimum" at bounding box center [1247, 323] width 160 height 18
checkbox input "false"
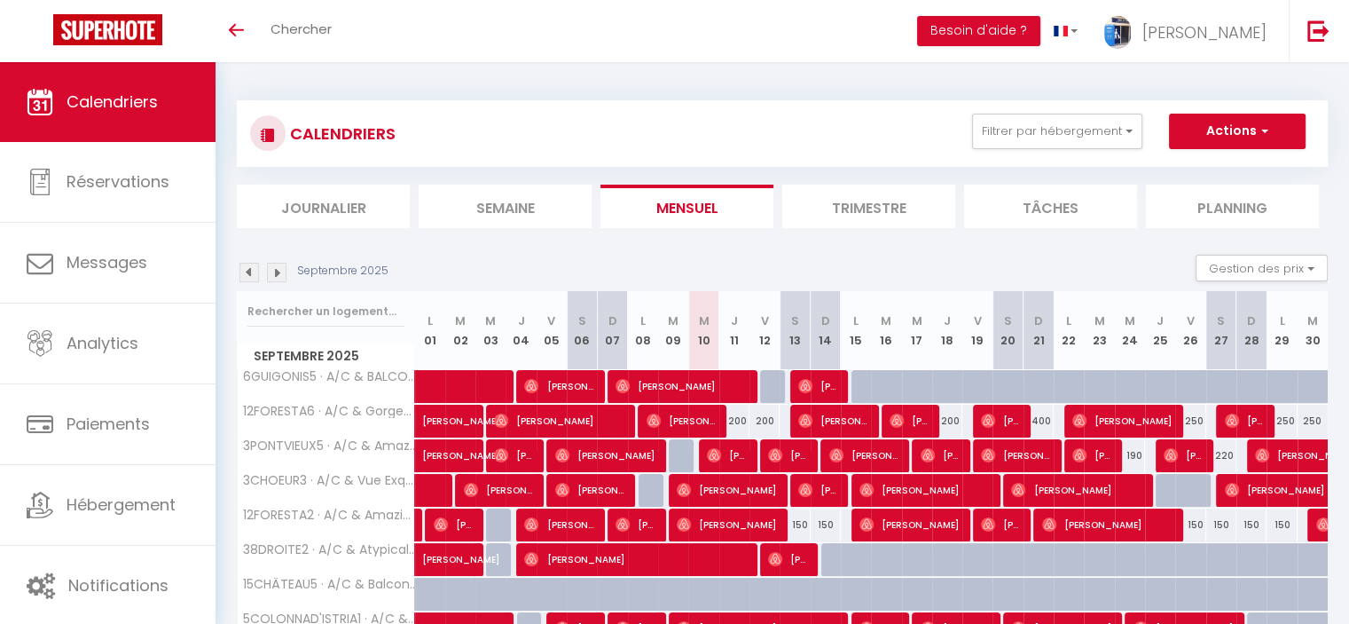
click at [277, 265] on img at bounding box center [277, 273] width 20 height 20
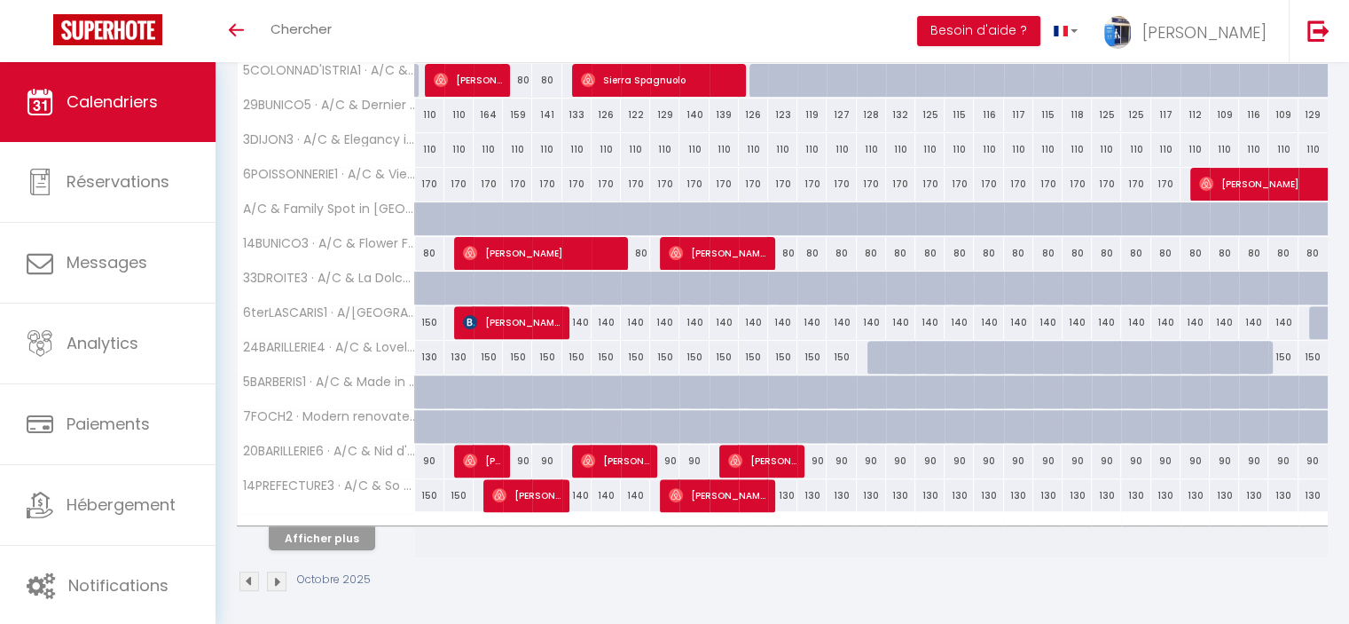
scroll to position [550, 0]
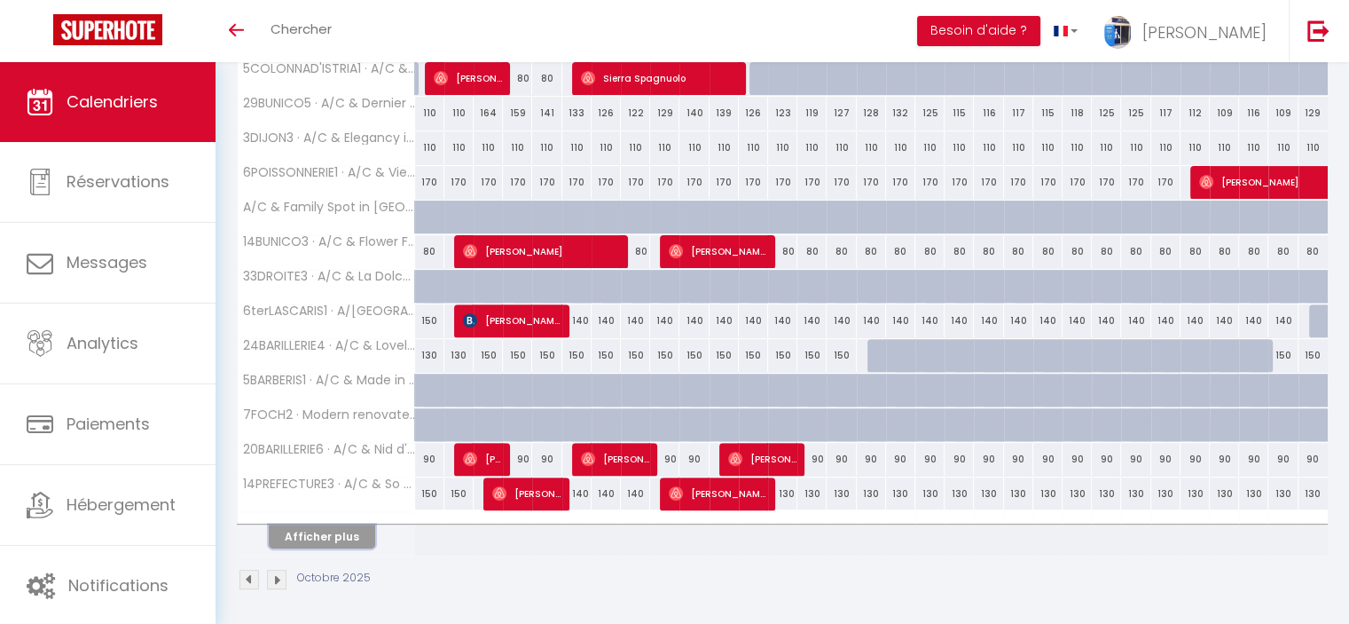
click at [287, 535] on button "Afficher plus" at bounding box center [322, 536] width 106 height 24
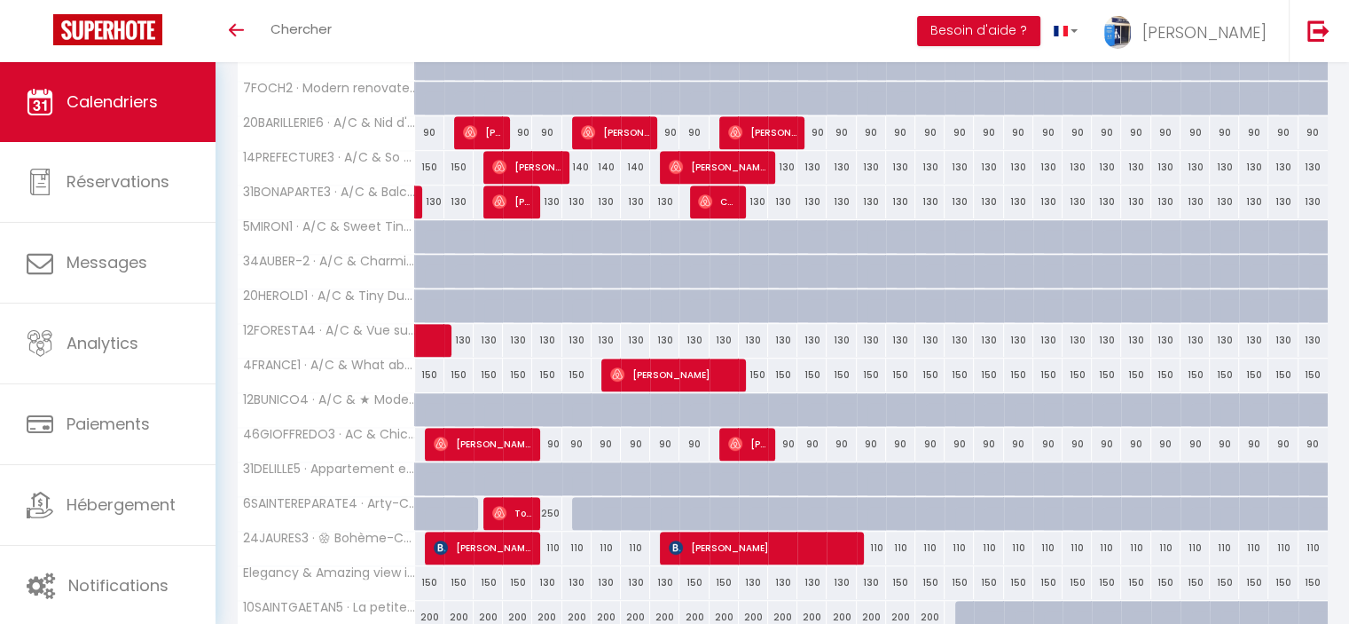
scroll to position [988, 0]
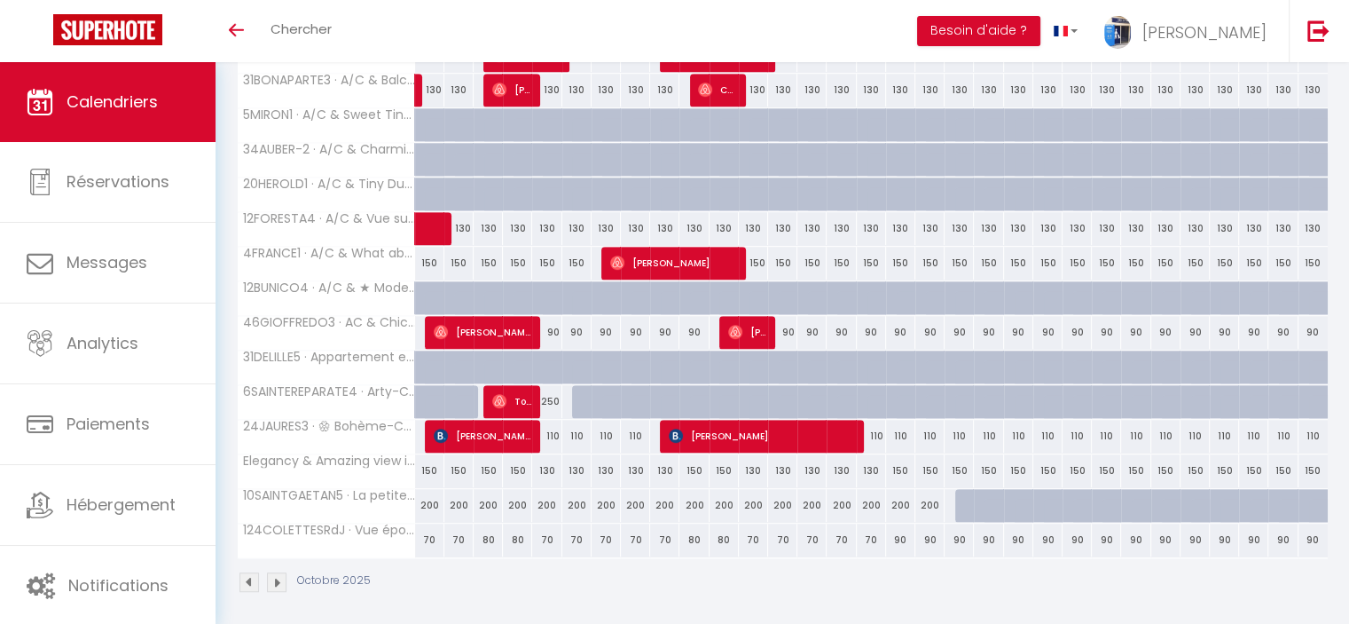
click at [898, 395] on div at bounding box center [911, 412] width 29 height 34
type input "338"
type input "Ven 17 Octobre 2025"
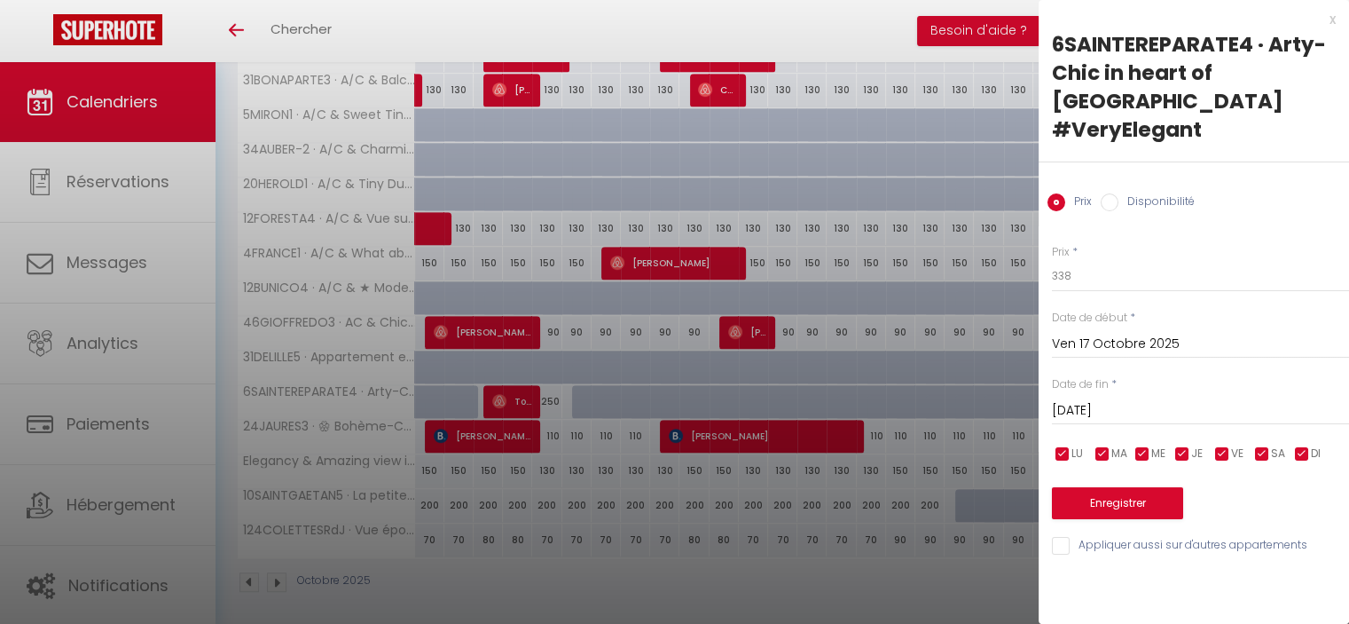
click at [1125, 399] on input "Sam 18 Octobre 2025" at bounding box center [1200, 410] width 297 height 23
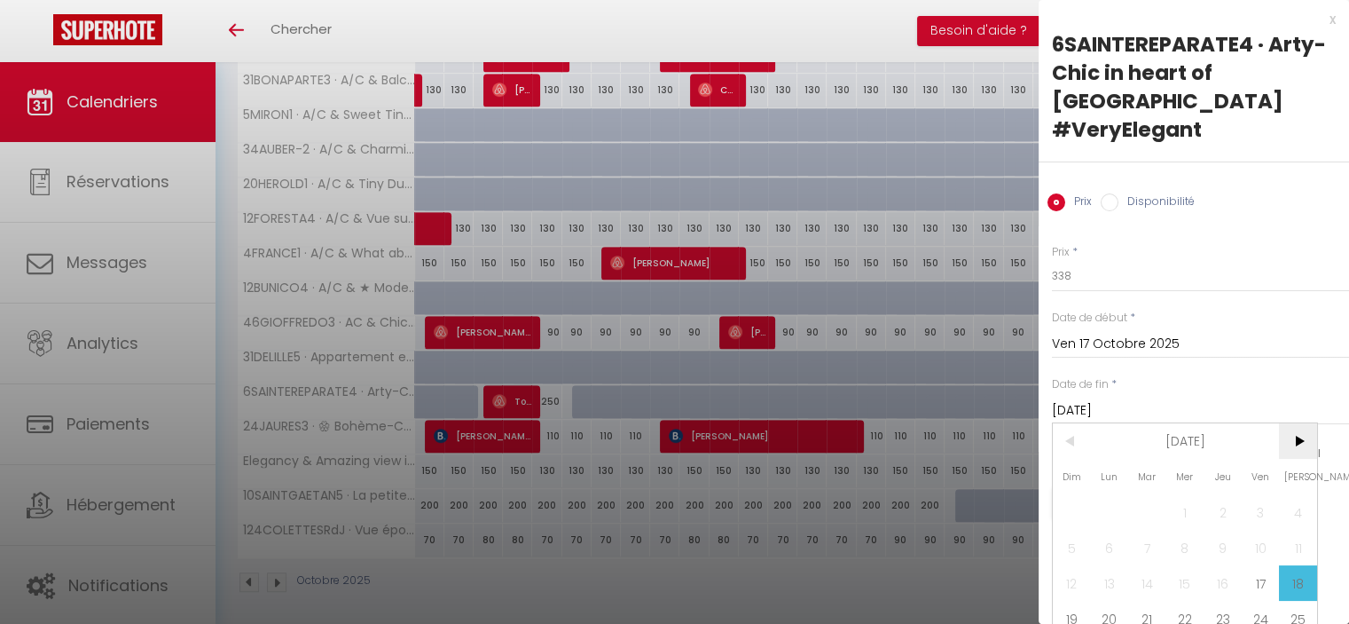
click at [1292, 423] on span ">" at bounding box center [1298, 440] width 38 height 35
click at [1065, 530] on span "2" at bounding box center [1072, 547] width 38 height 35
type input "Dim 02 Novembre 2025"
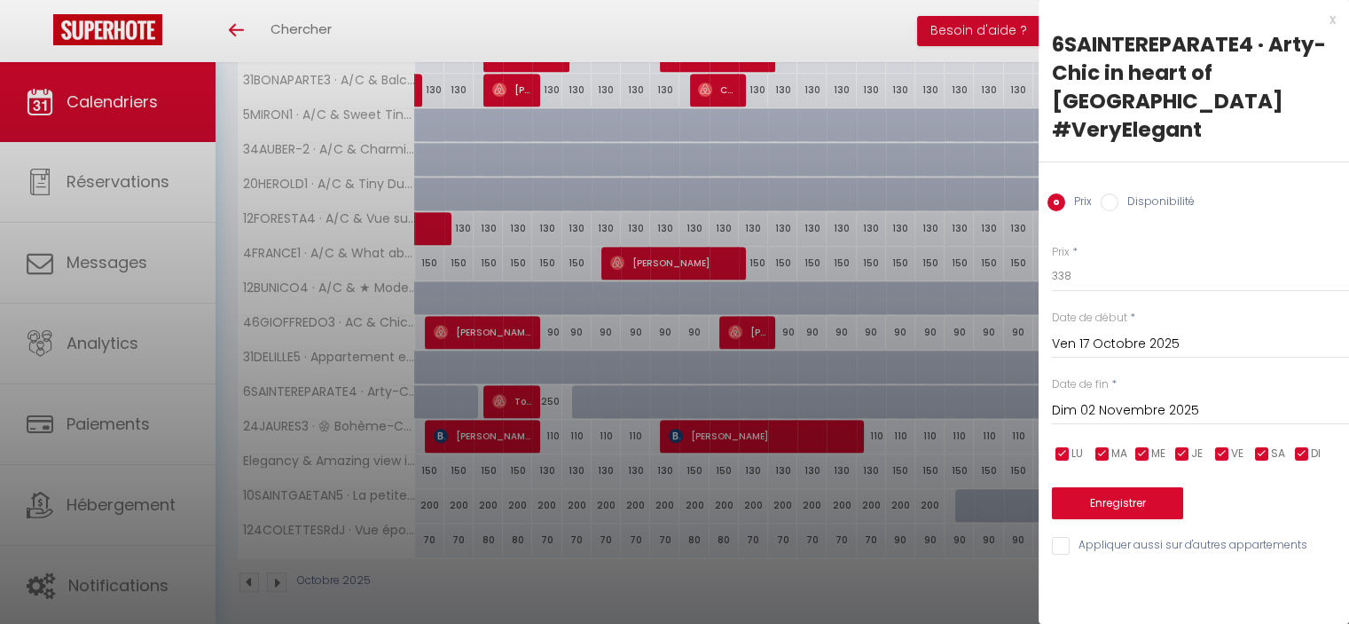
click at [1125, 193] on label "Disponibilité" at bounding box center [1157, 203] width 76 height 20
click at [1119, 193] on input "Disponibilité" at bounding box center [1110, 202] width 18 height 18
radio input "true"
radio input "false"
click at [1124, 489] on button "Enregistrer" at bounding box center [1117, 505] width 131 height 32
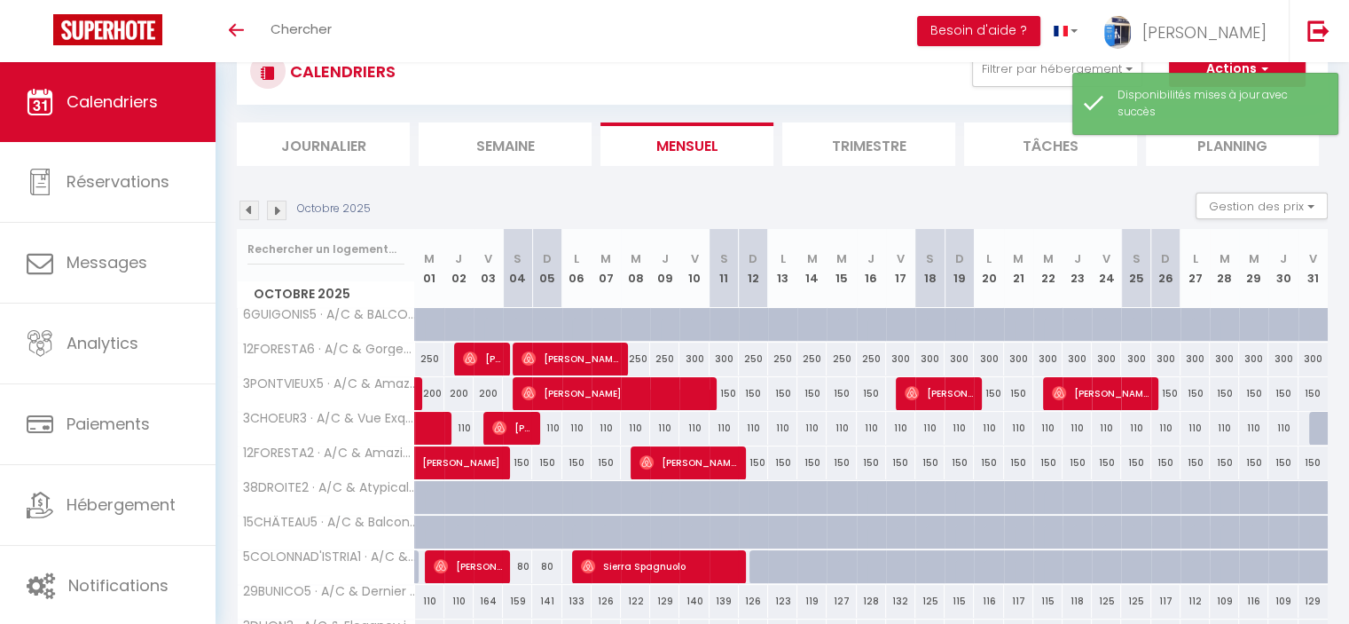
scroll to position [550, 0]
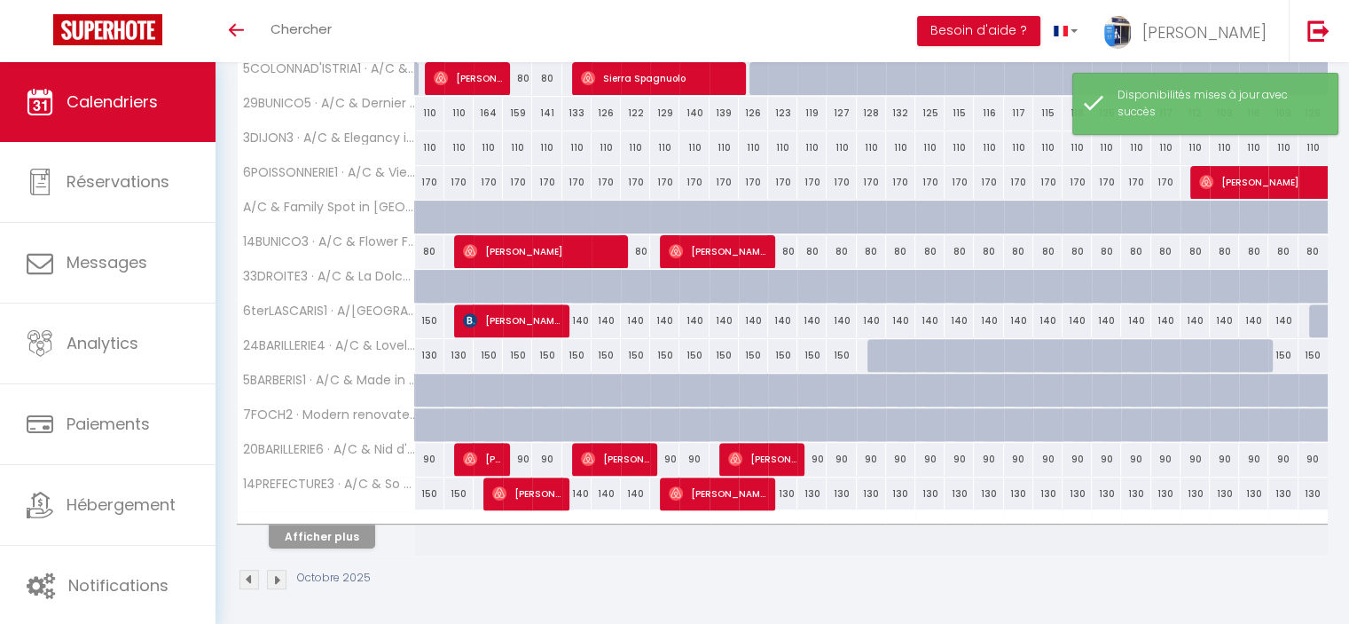
click at [312, 544] on th "Afficher plus" at bounding box center [326, 533] width 177 height 44
click at [315, 524] on button "Afficher plus" at bounding box center [322, 536] width 106 height 24
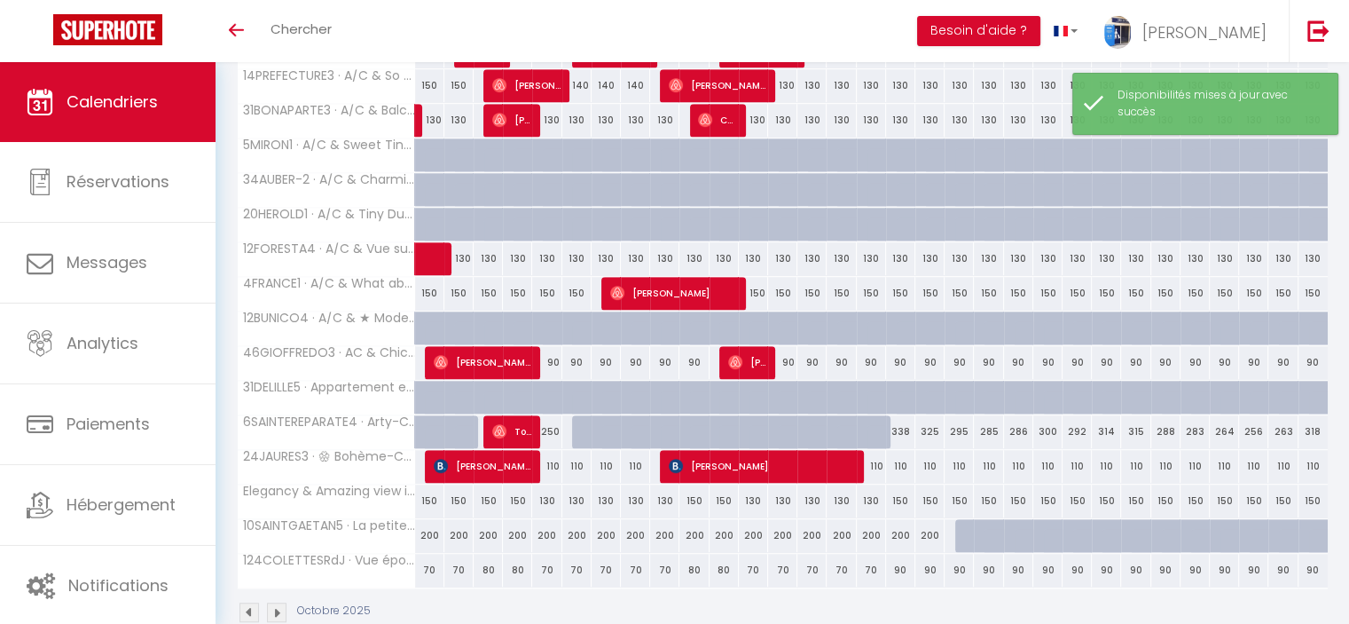
scroll to position [988, 0]
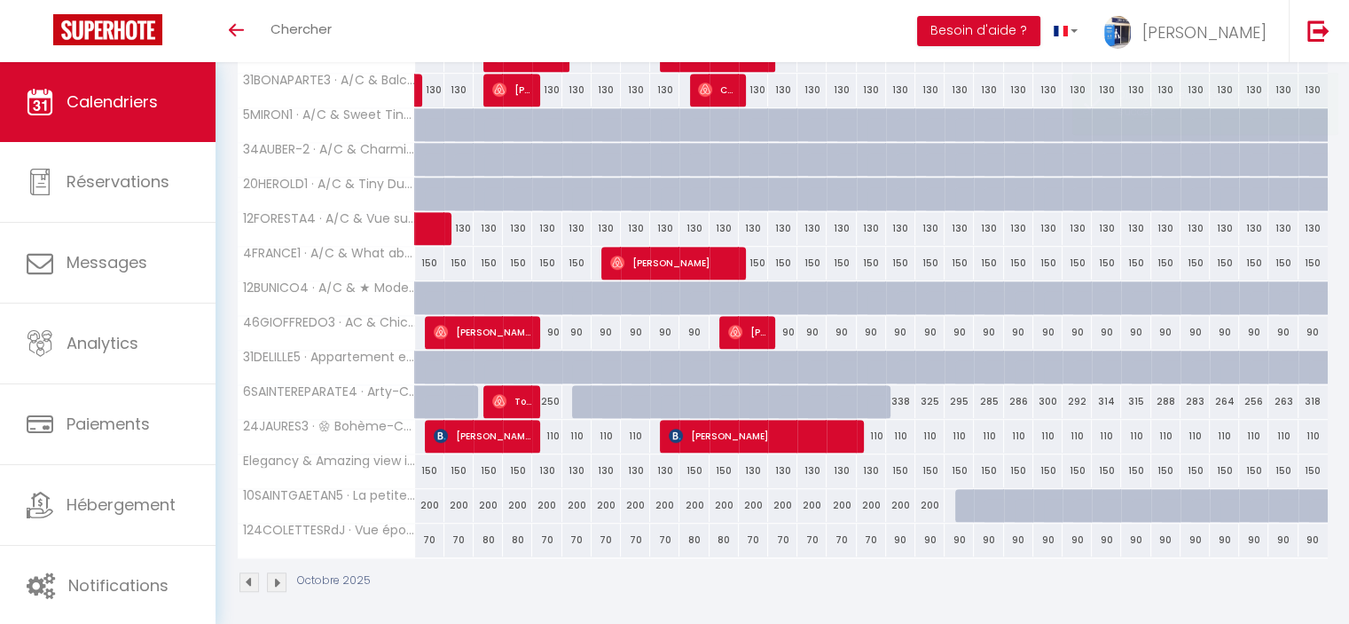
click at [897, 397] on div "338" at bounding box center [900, 401] width 29 height 33
select select "1"
type input "Ven 17 Octobre 2025"
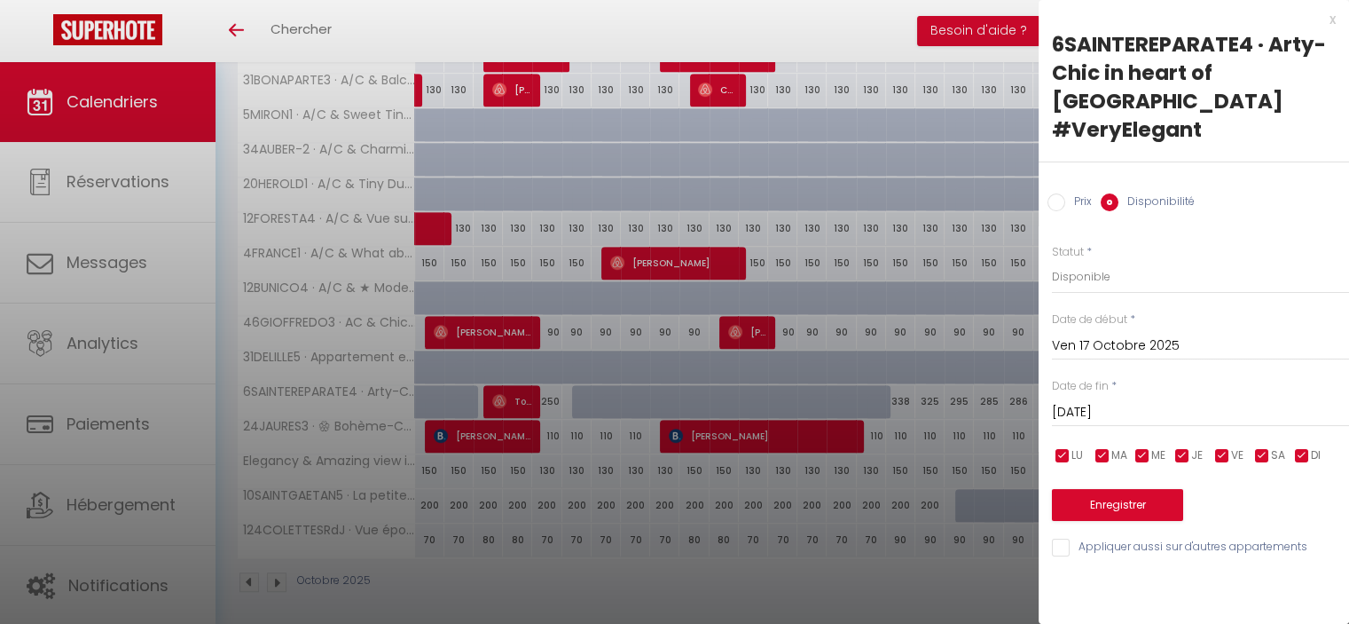
click at [1133, 401] on input "Sam 18 Octobre 2025" at bounding box center [1200, 412] width 297 height 23
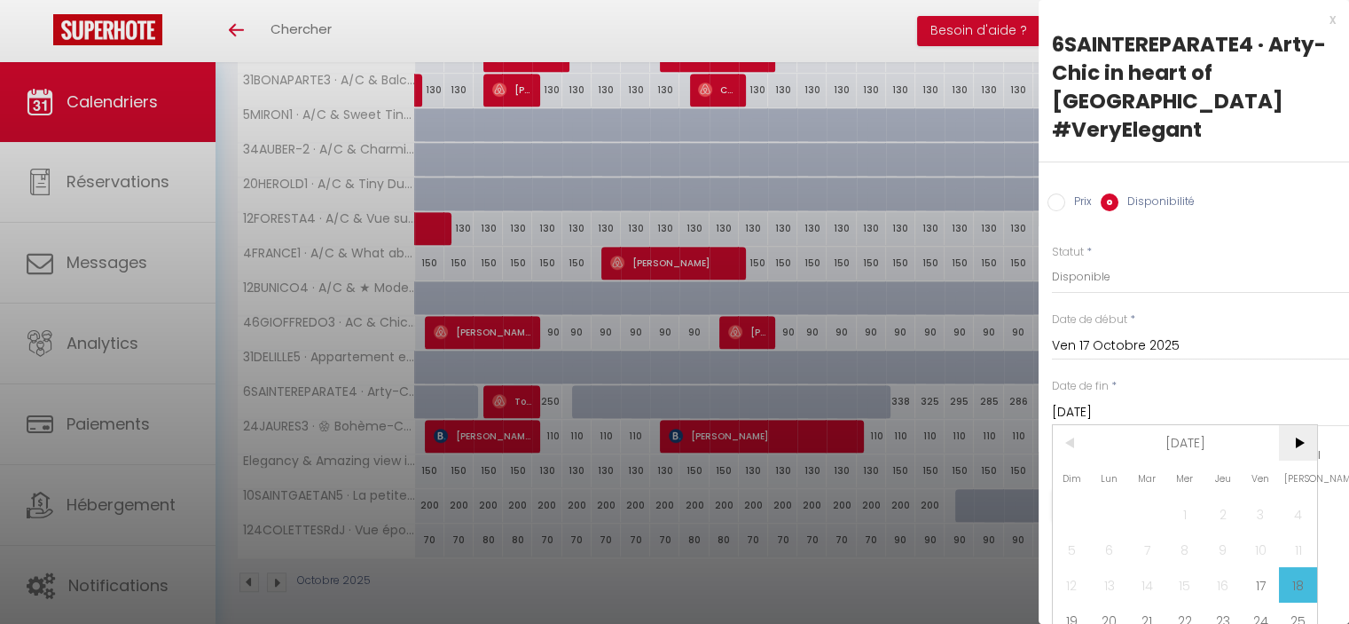
click at [1292, 425] on span ">" at bounding box center [1298, 442] width 38 height 35
click at [1083, 531] on span "2" at bounding box center [1072, 548] width 38 height 35
type input "Dim 02 Novembre 2025"
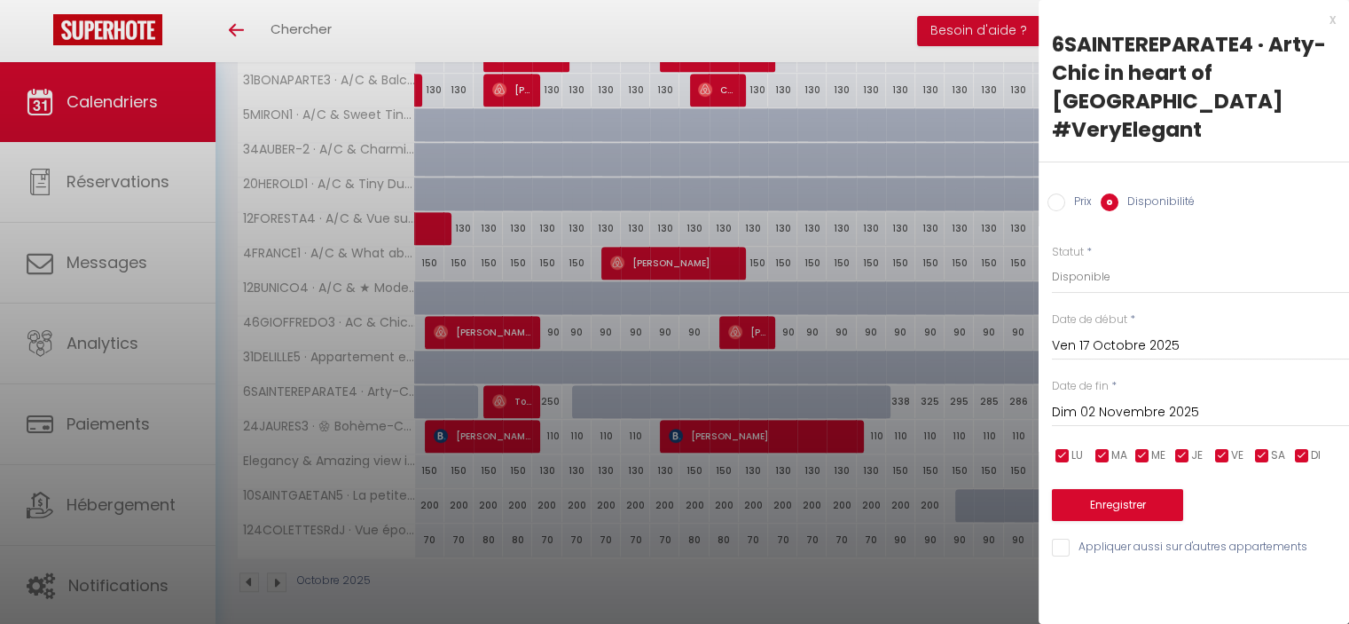
click at [1058, 193] on input "Prix" at bounding box center [1057, 202] width 18 height 18
radio input "true"
radio input "false"
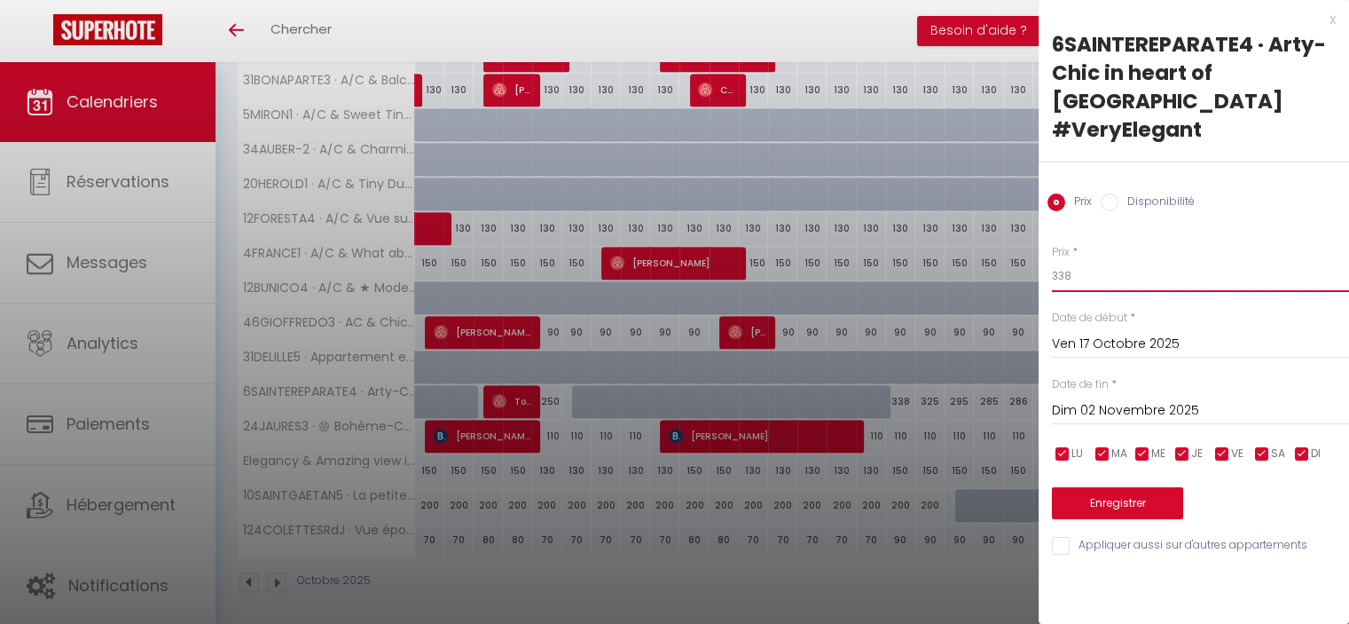
drag, startPoint x: 1065, startPoint y: 247, endPoint x: 1033, endPoint y: 240, distance: 32.7
type input "250"
click at [1131, 487] on button "Enregistrer" at bounding box center [1117, 503] width 131 height 32
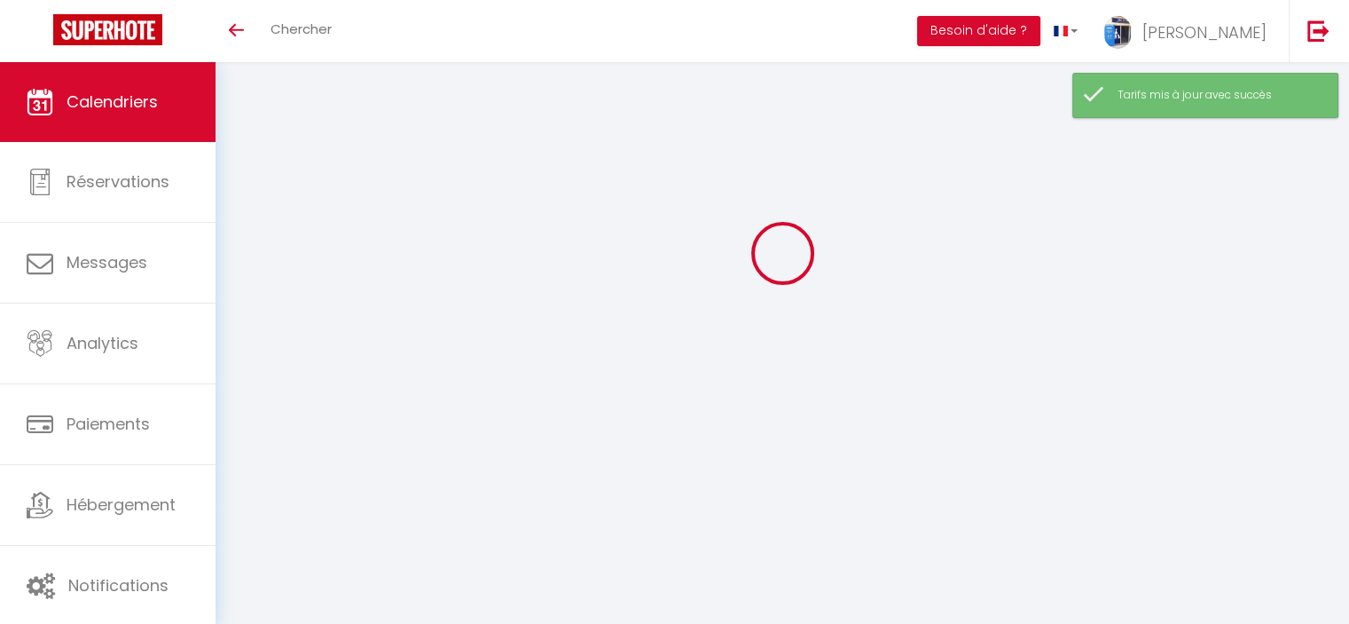
scroll to position [550, 0]
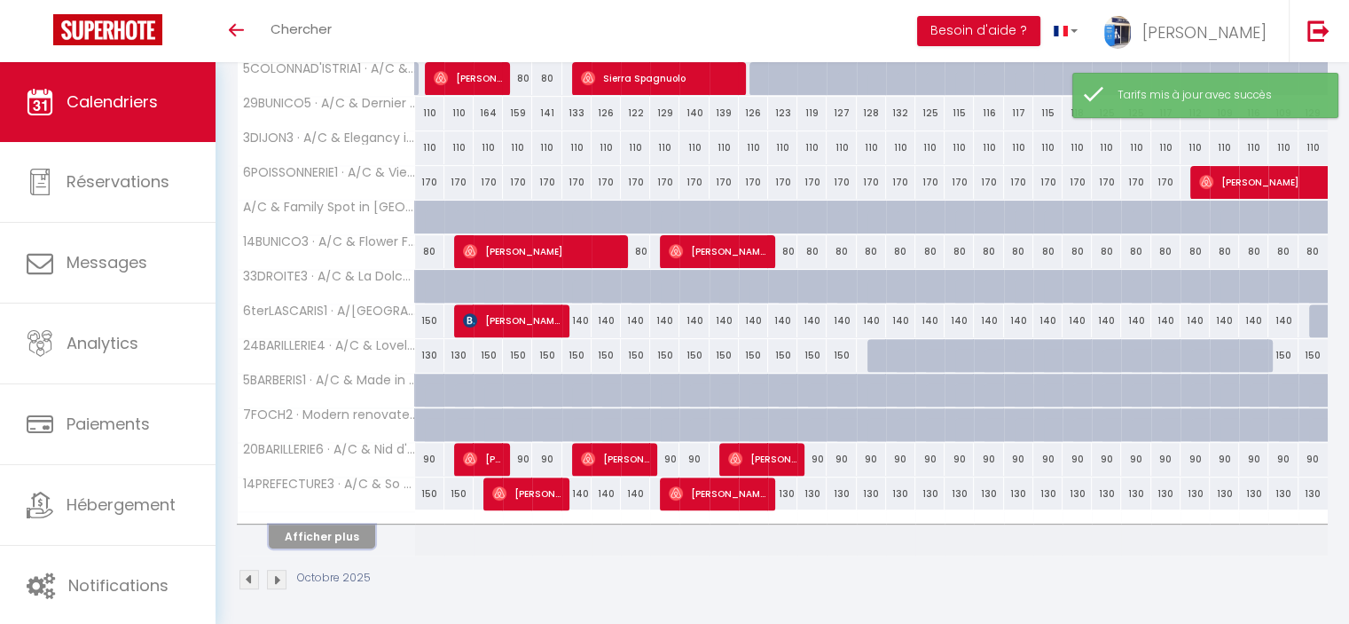
click at [292, 524] on button "Afficher plus" at bounding box center [322, 536] width 106 height 24
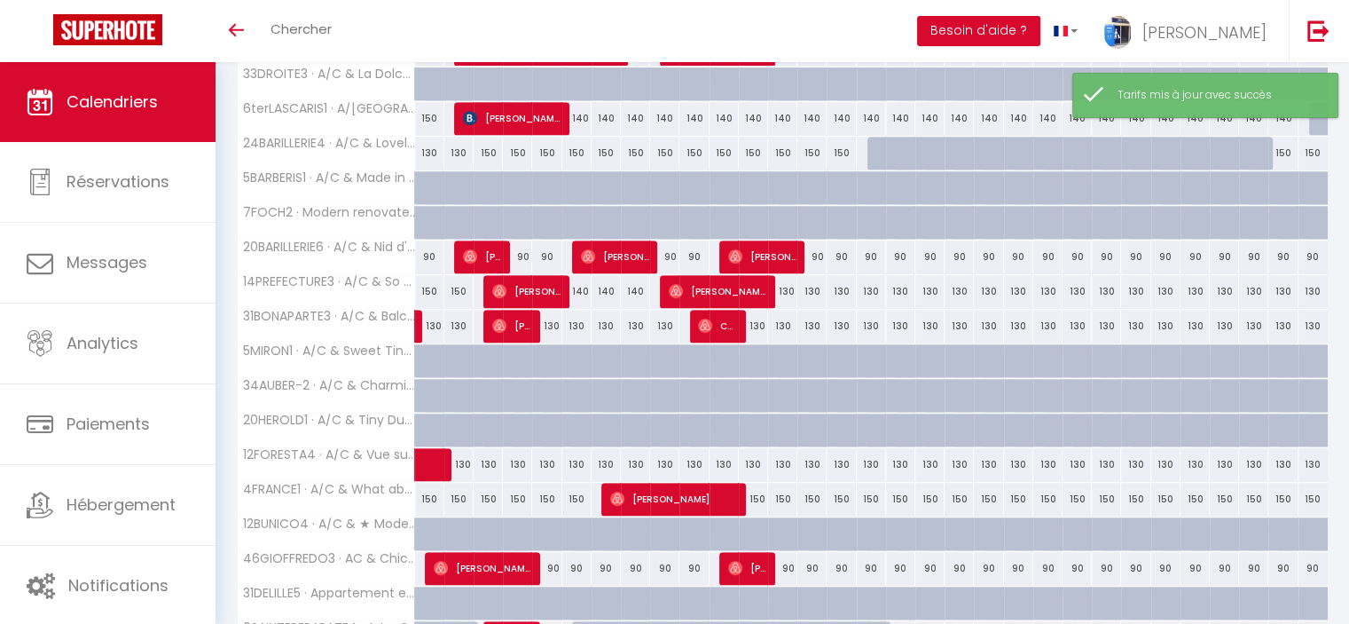
scroll to position [988, 0]
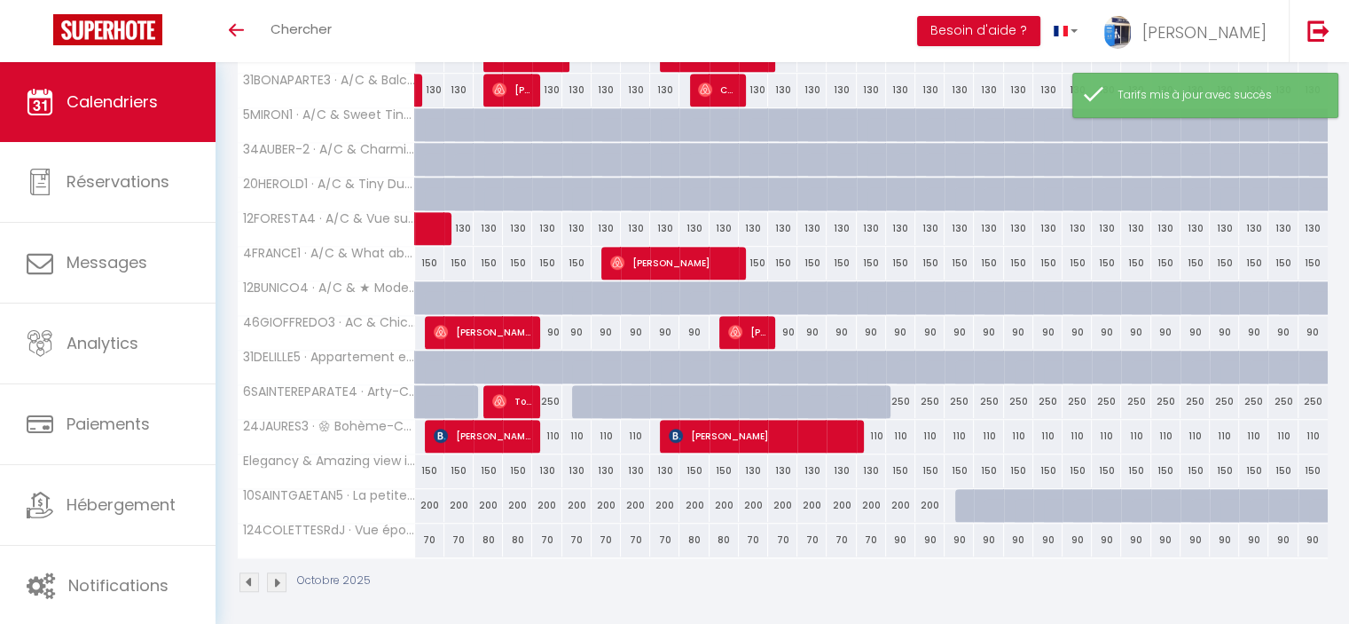
click at [900, 397] on div "250" at bounding box center [900, 401] width 29 height 33
type input "250"
type input "Ven 17 Octobre 2025"
type input "Sam 18 Octobre 2025"
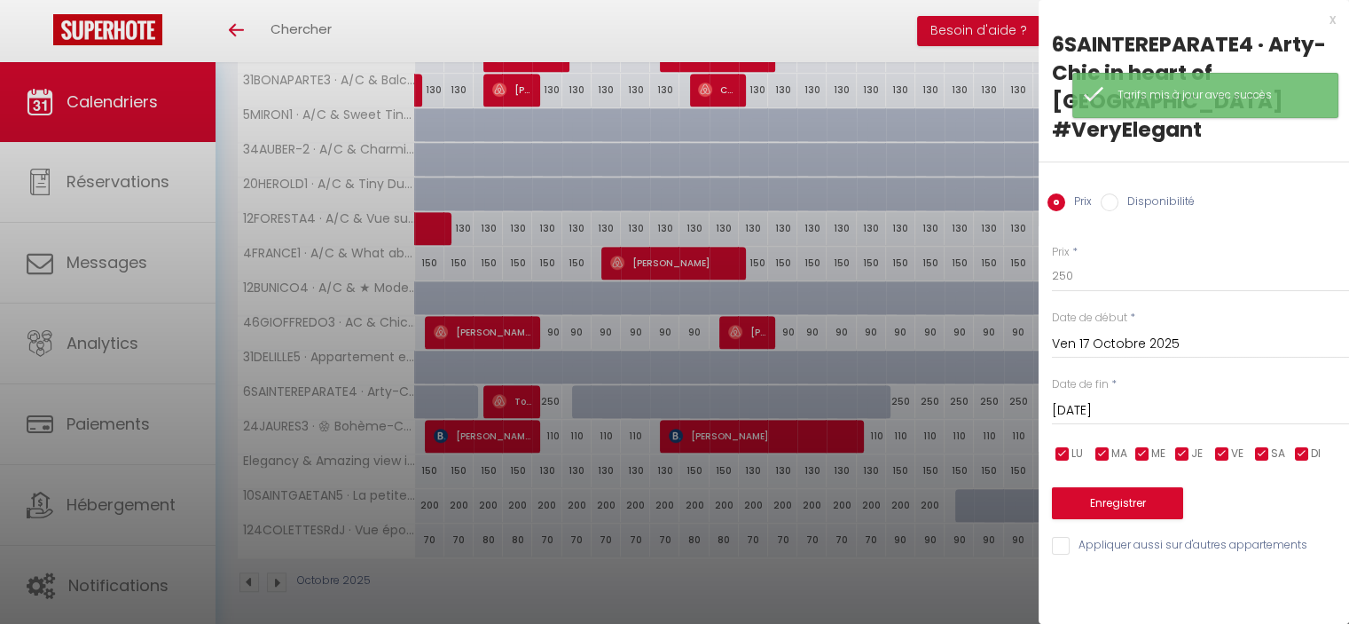
click at [894, 567] on div at bounding box center [674, 312] width 1349 height 624
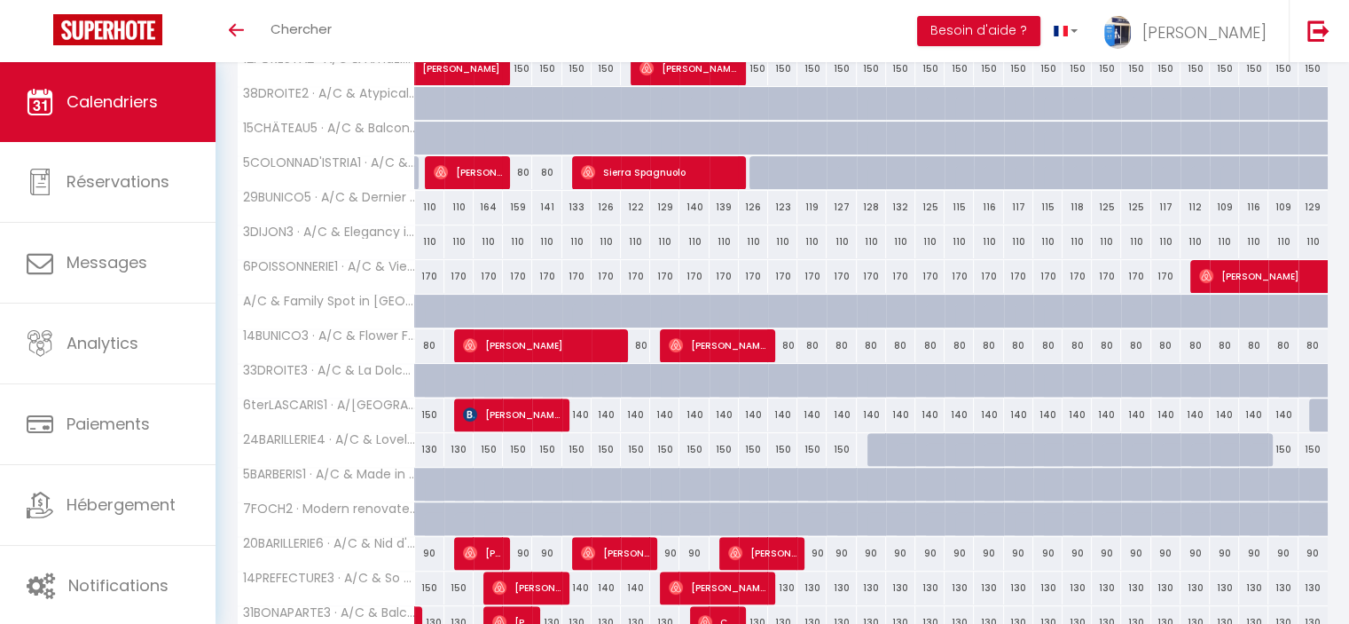
scroll to position [0, 0]
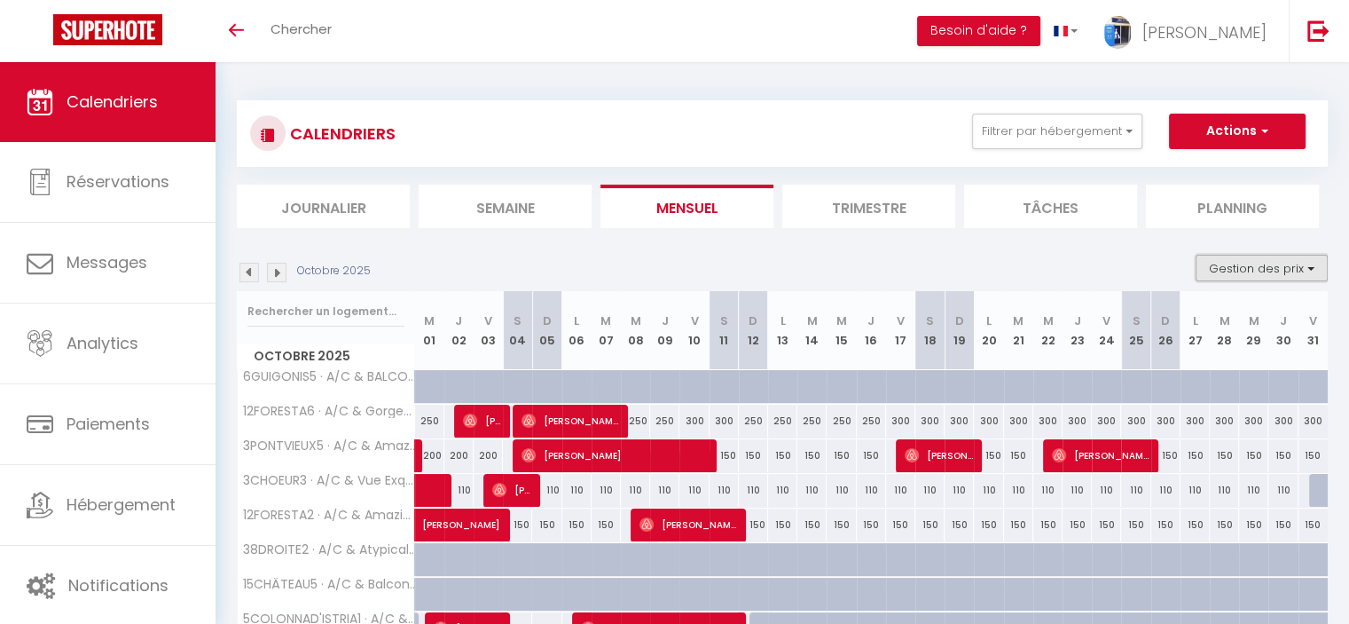
click at [1248, 276] on button "Gestion des prix" at bounding box center [1262, 268] width 132 height 27
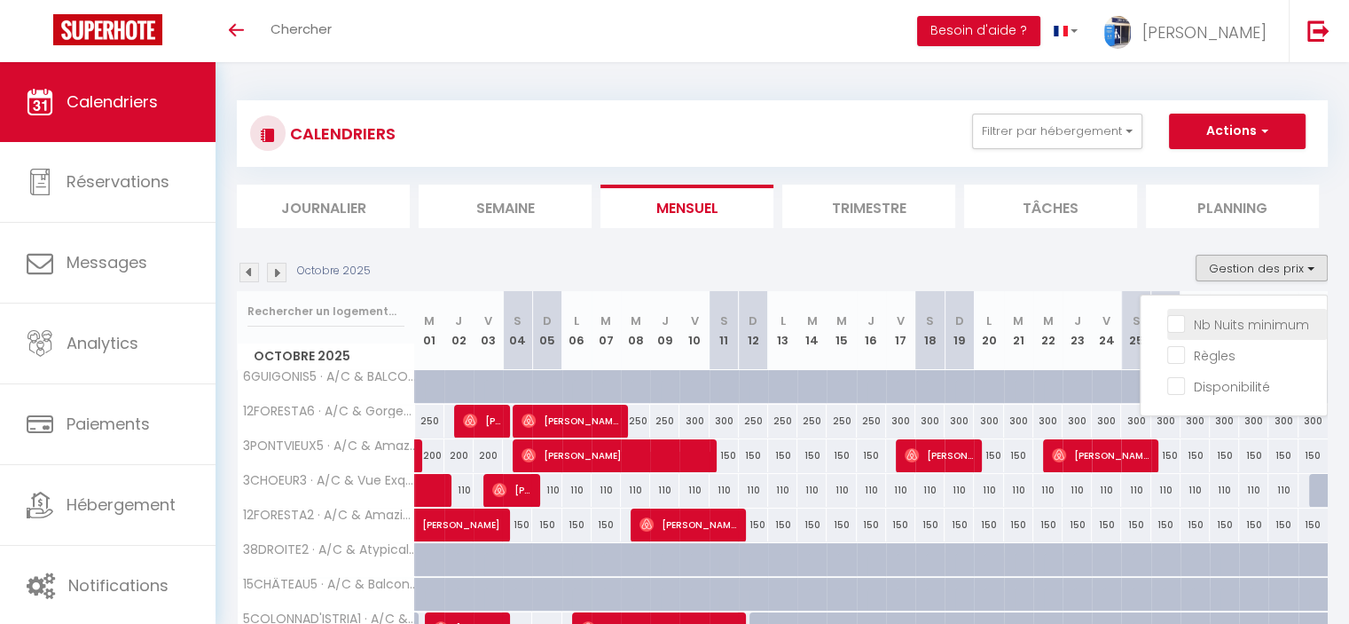
click at [1246, 319] on input "Nb Nuits minimum" at bounding box center [1247, 323] width 160 height 18
checkbox input "true"
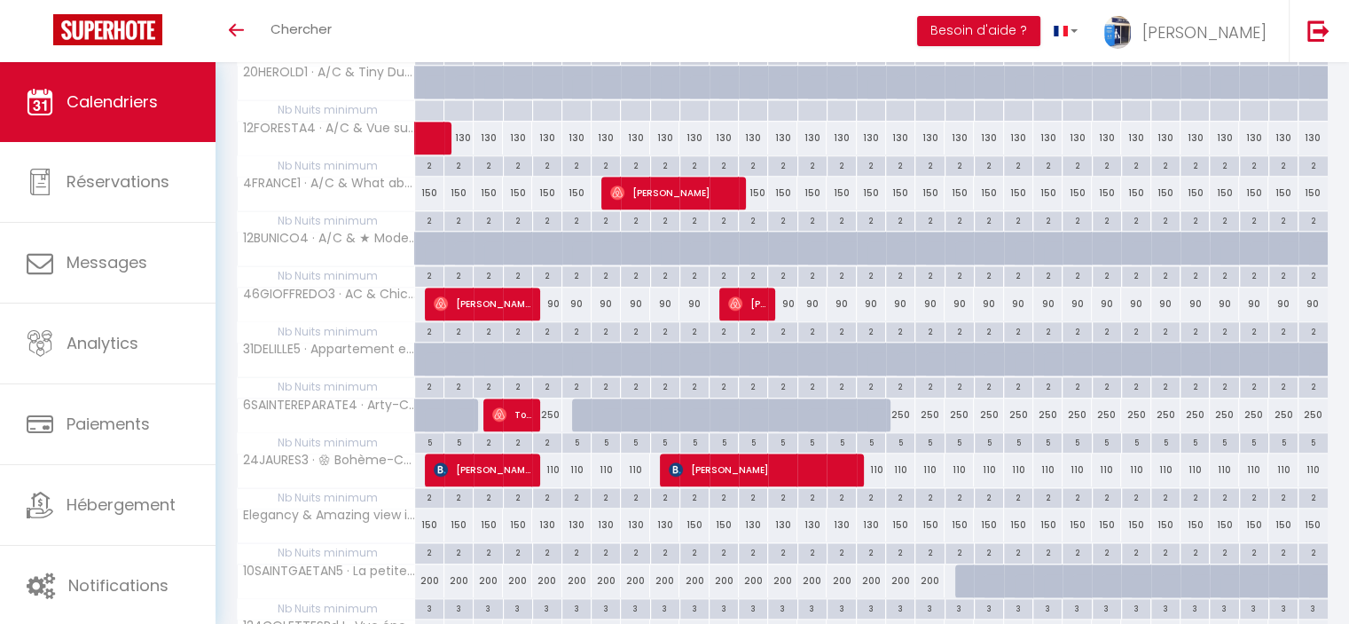
scroll to position [1688, 0]
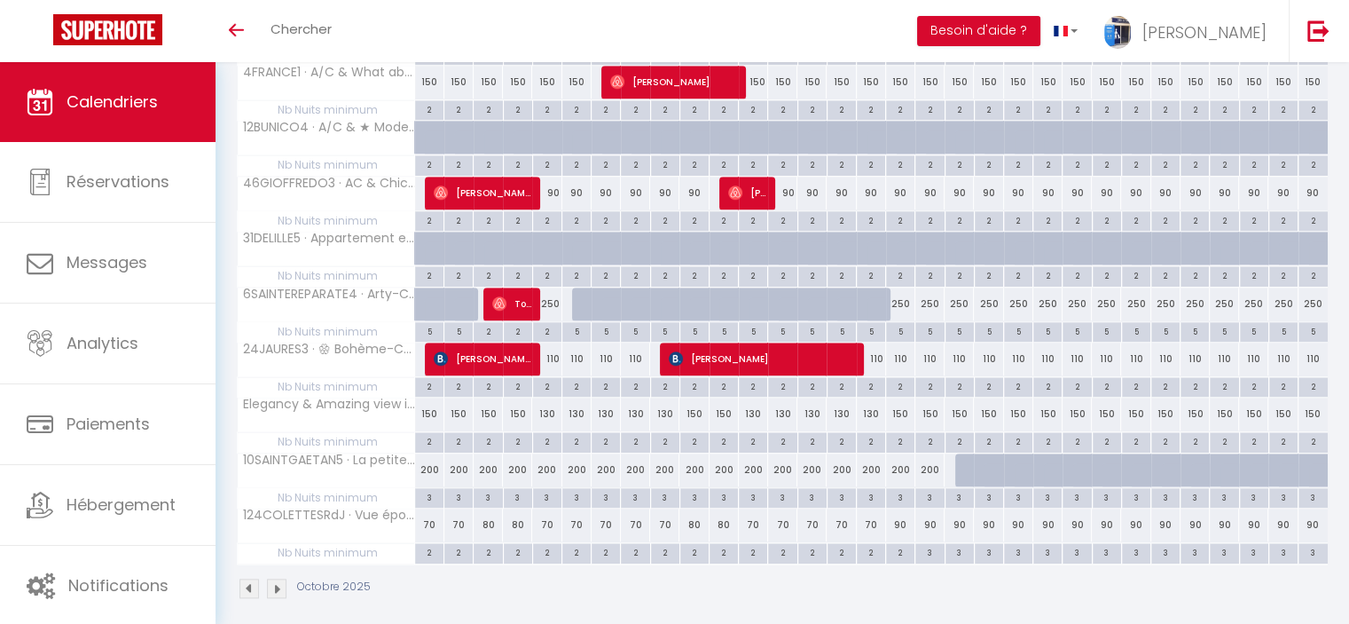
click at [901, 322] on div "5" at bounding box center [900, 330] width 28 height 17
type input "5"
type input "Ven 17 Octobre 2025"
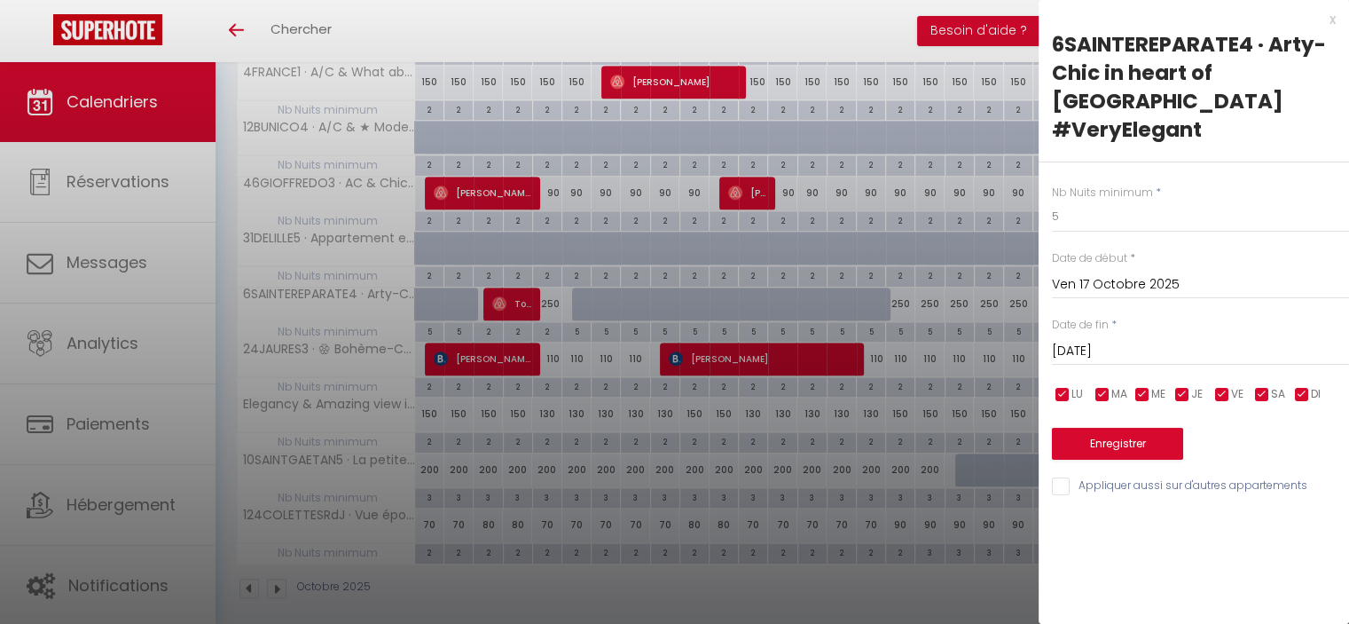
click at [1134, 340] on input "Sam 18 Octobre 2025" at bounding box center [1200, 351] width 297 height 23
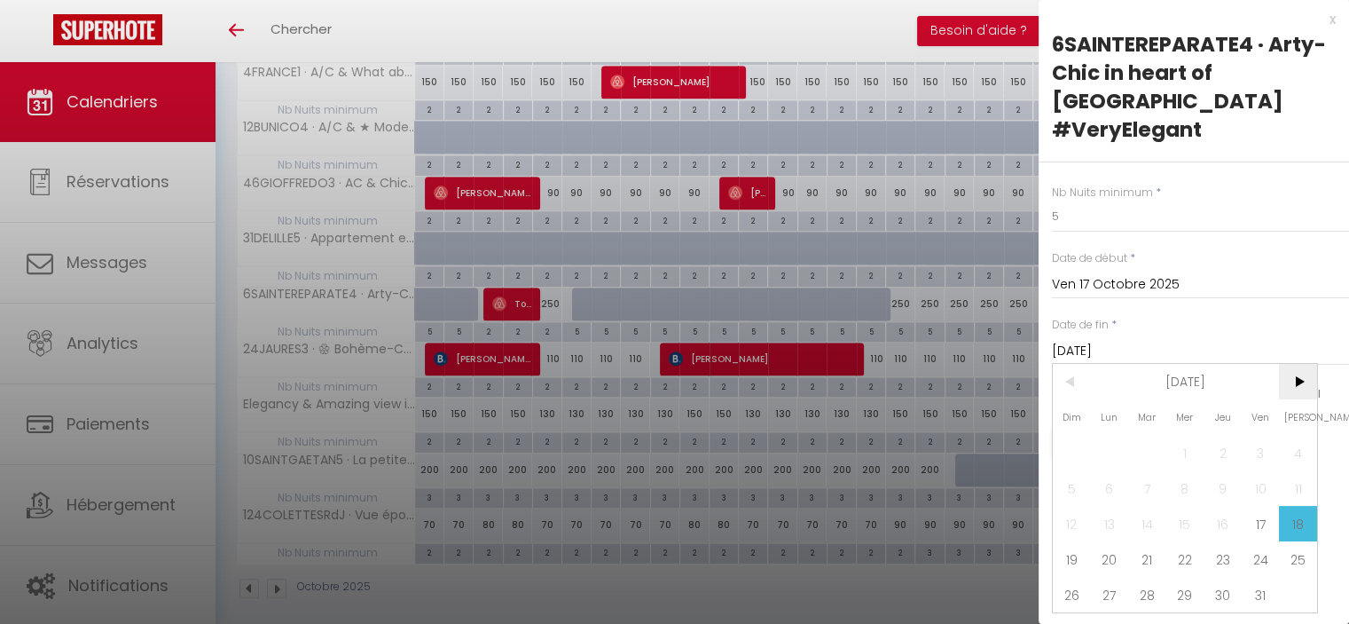
click at [1304, 364] on span ">" at bounding box center [1298, 381] width 38 height 35
click at [1068, 470] on span "2" at bounding box center [1072, 487] width 38 height 35
type input "Dim 02 Novembre 2025"
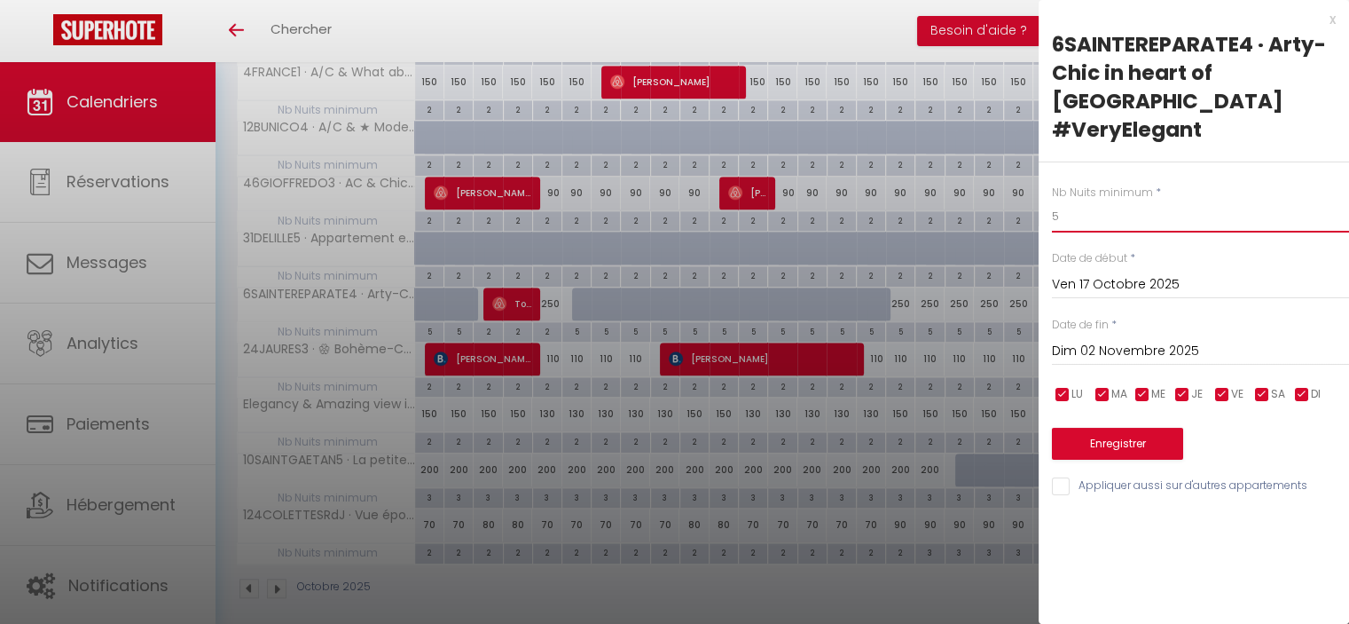
click at [1046, 185] on div "Nb Nuits minimum * 5 Date de début * Ven 17 Octobre 2025 < Oct 2025 > Dim Lun M…" at bounding box center [1194, 329] width 311 height 335
type input "3"
click at [1145, 428] on button "Enregistrer" at bounding box center [1117, 444] width 131 height 32
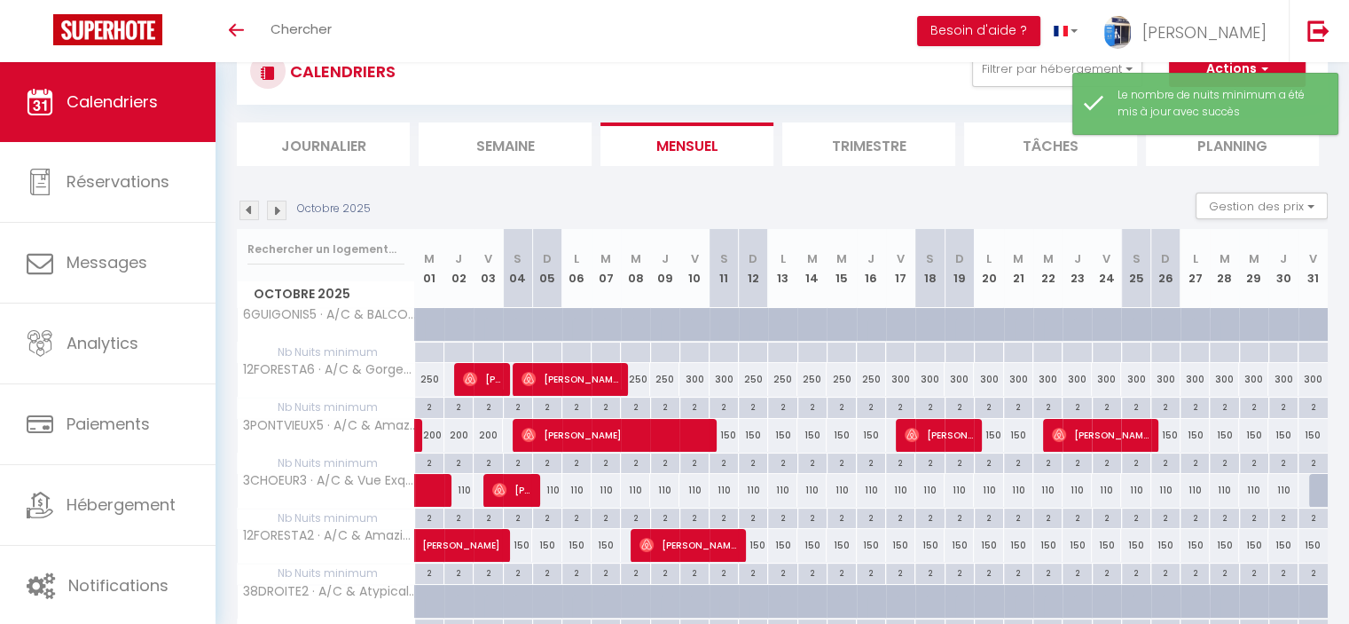
scroll to position [962, 0]
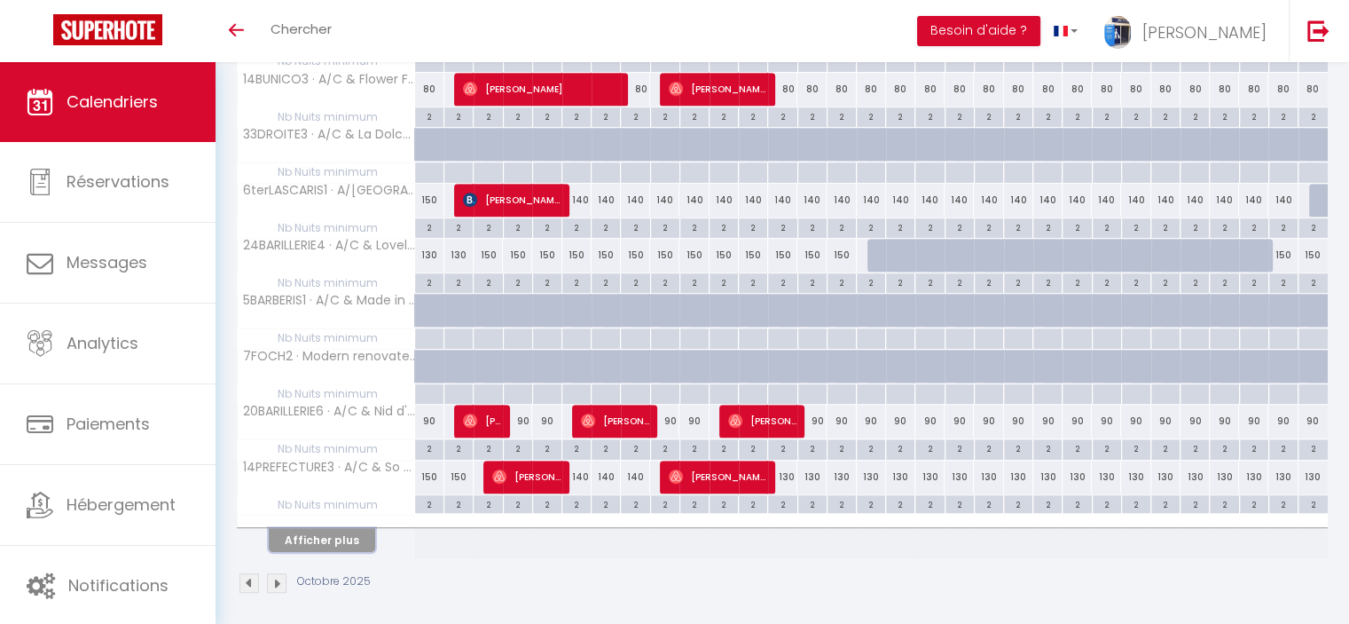
drag, startPoint x: 352, startPoint y: 539, endPoint x: 664, endPoint y: 429, distance: 330.2
click at [352, 538] on button "Afficher plus" at bounding box center [322, 540] width 106 height 24
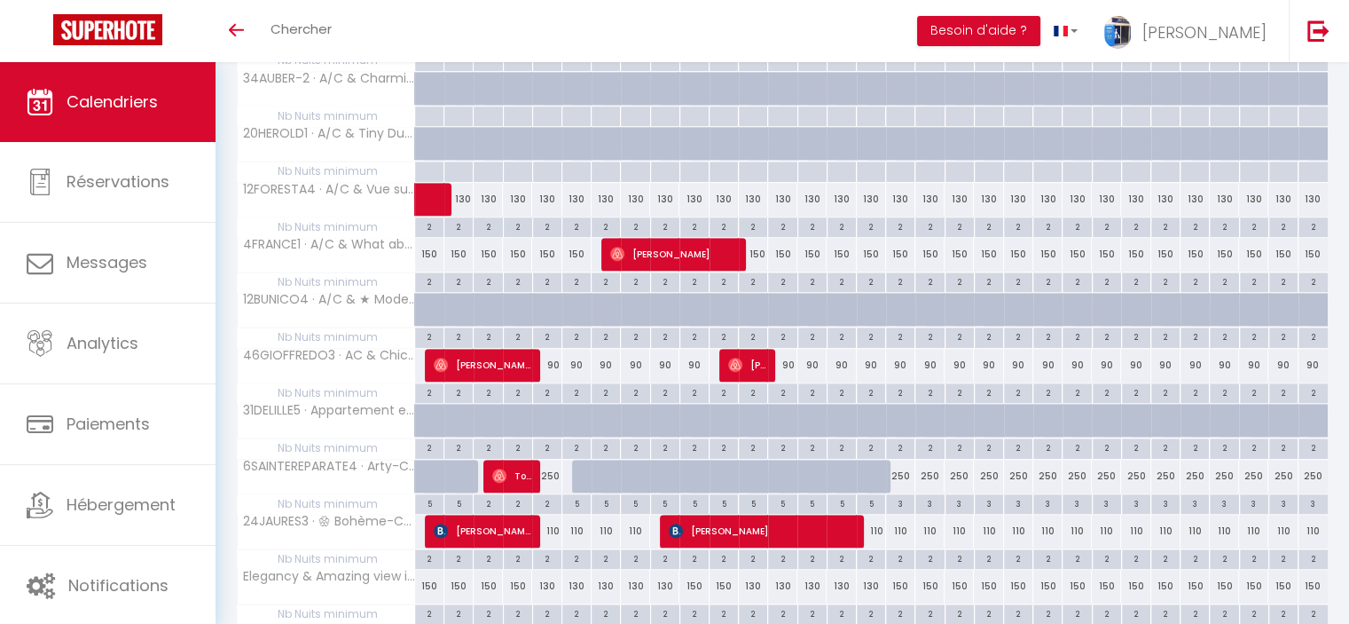
scroll to position [1671, 0]
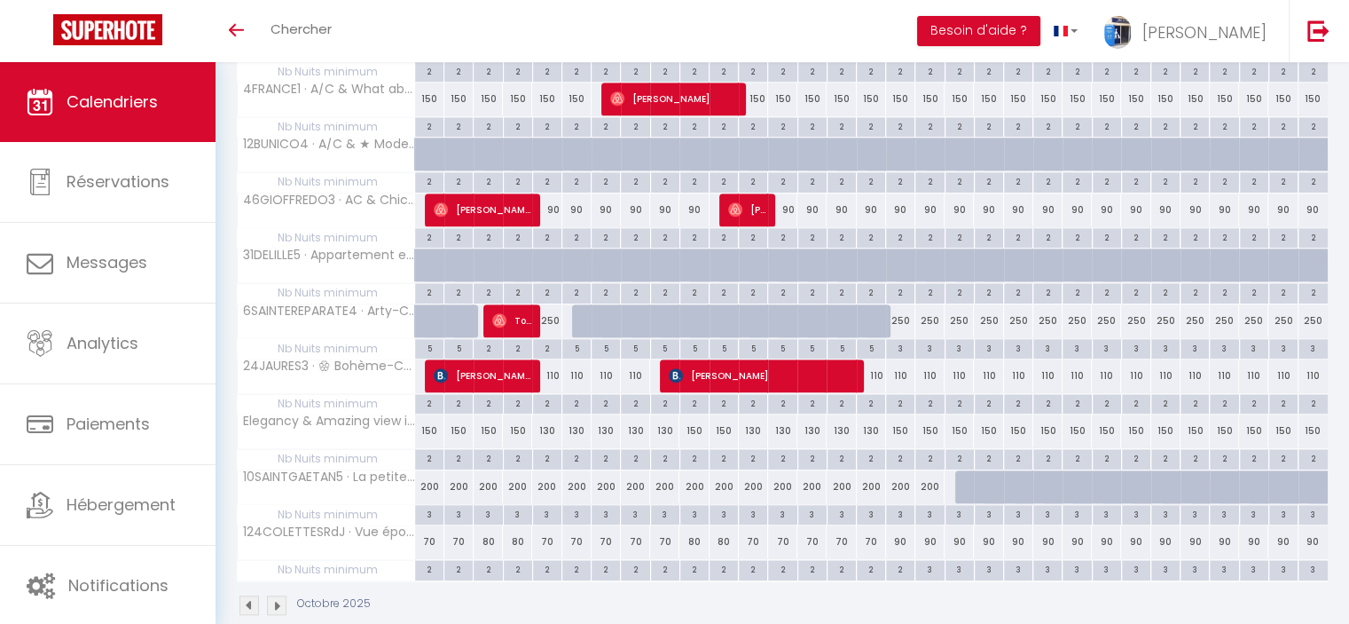
click at [900, 339] on div "3" at bounding box center [900, 347] width 28 height 17
type input "3"
type input "Ven 17 Octobre 2025"
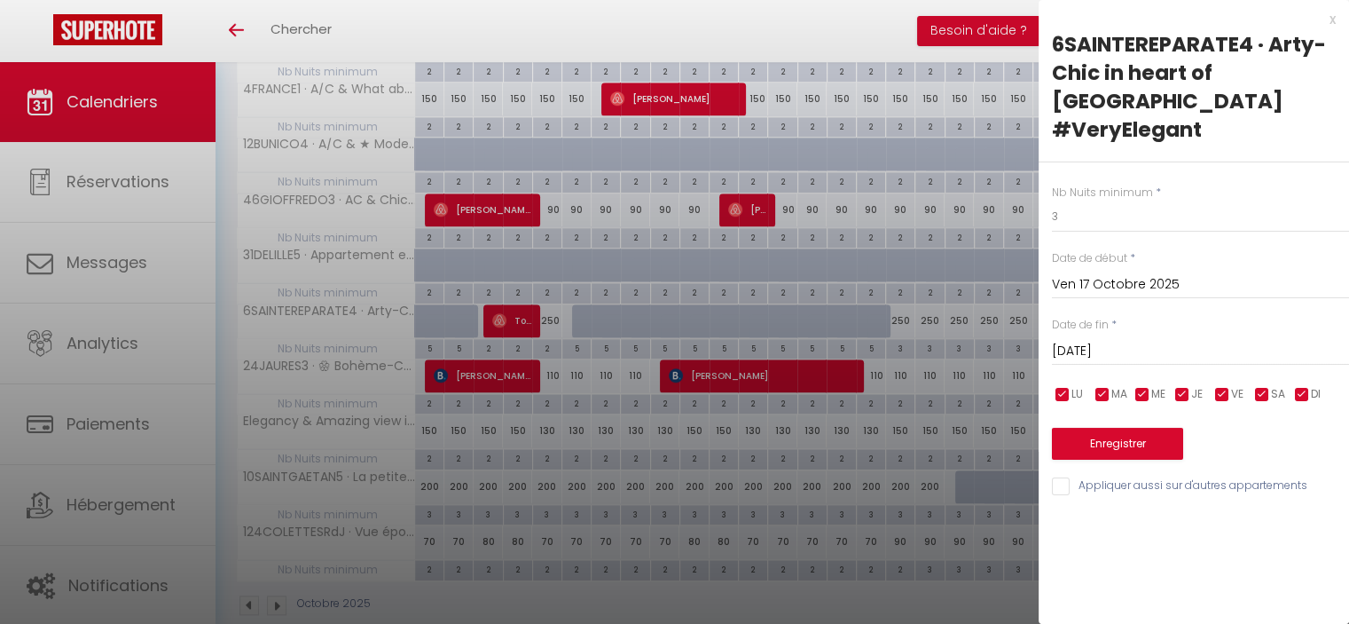
click at [1089, 340] on input "Sam 18 Octobre 2025" at bounding box center [1200, 351] width 297 height 23
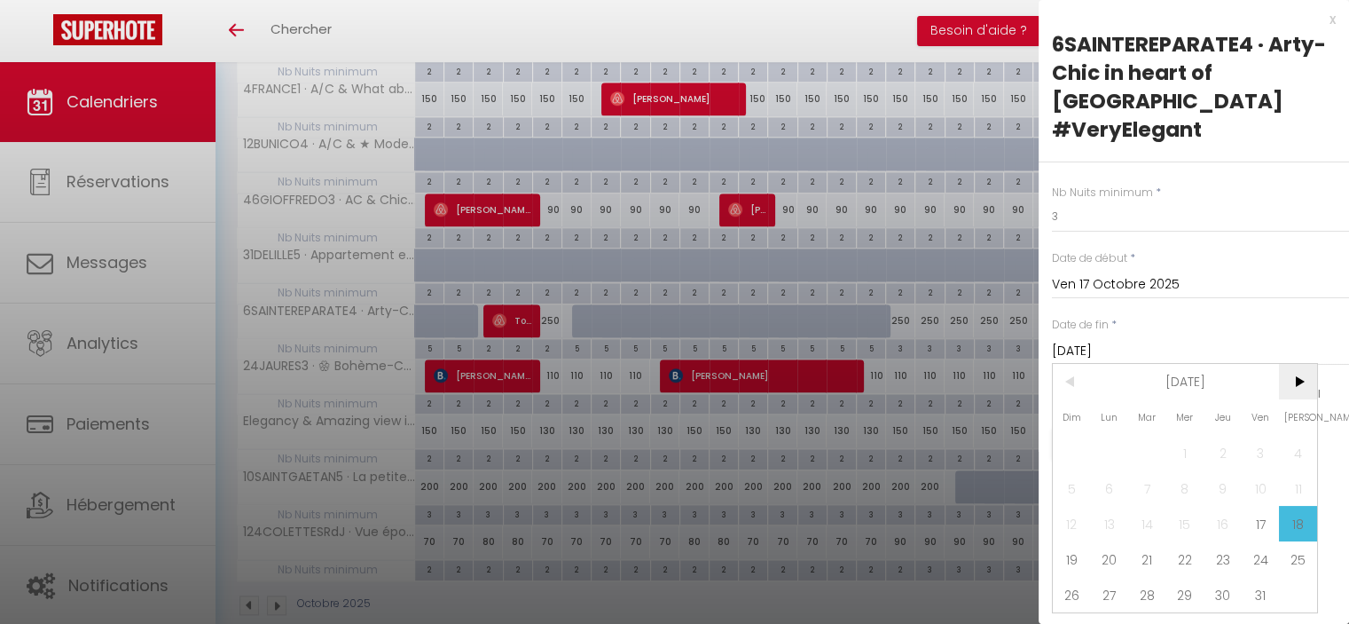
click at [1302, 364] on span ">" at bounding box center [1298, 381] width 38 height 35
click at [1076, 470] on span "2" at bounding box center [1072, 487] width 38 height 35
type input "Dim 02 Novembre 2025"
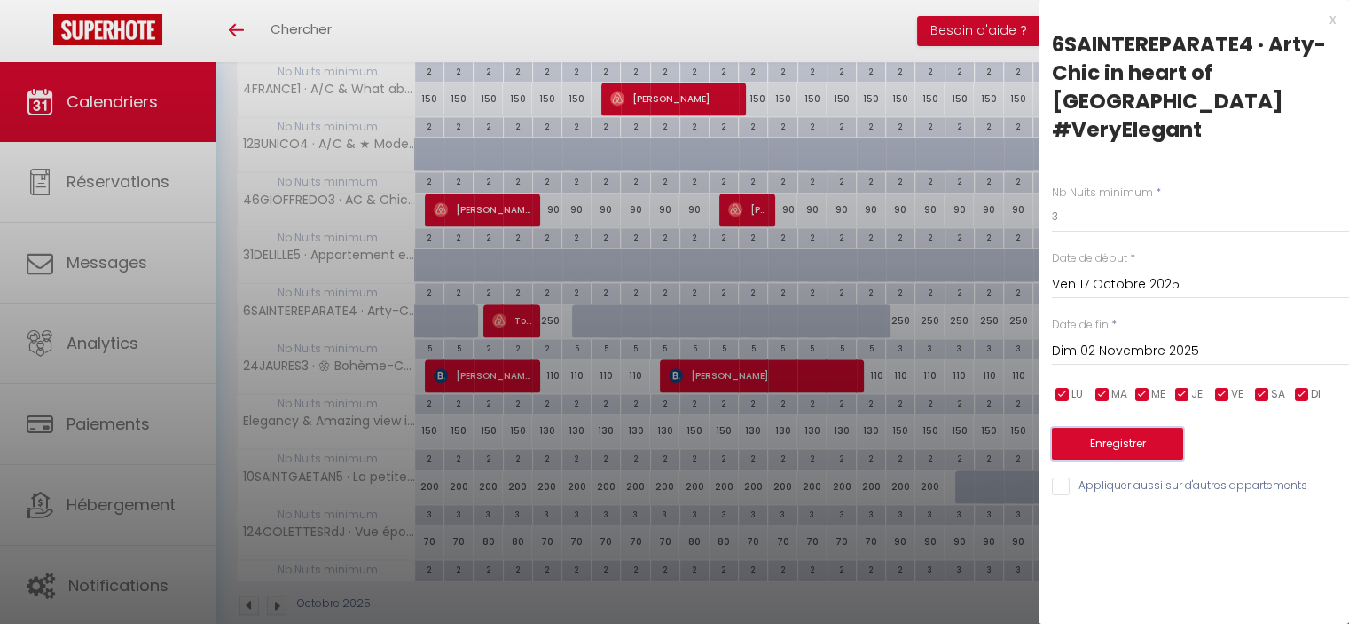
click at [1128, 428] on button "Enregistrer" at bounding box center [1117, 444] width 131 height 32
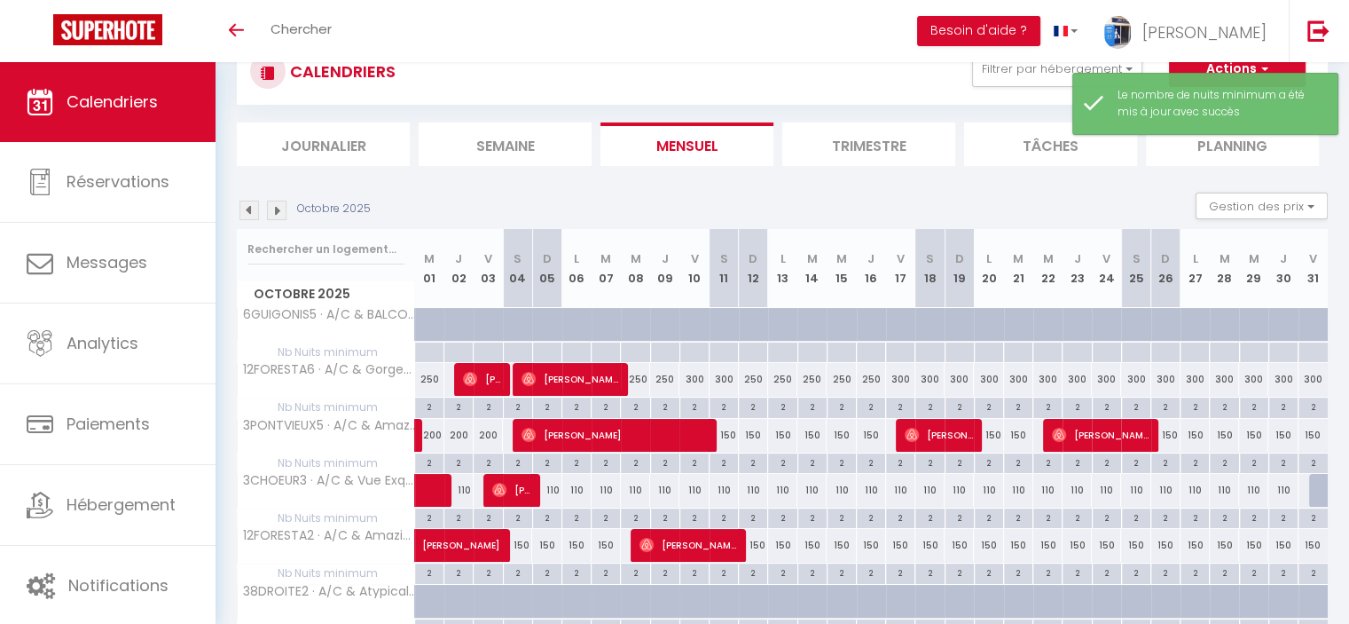
scroll to position [962, 0]
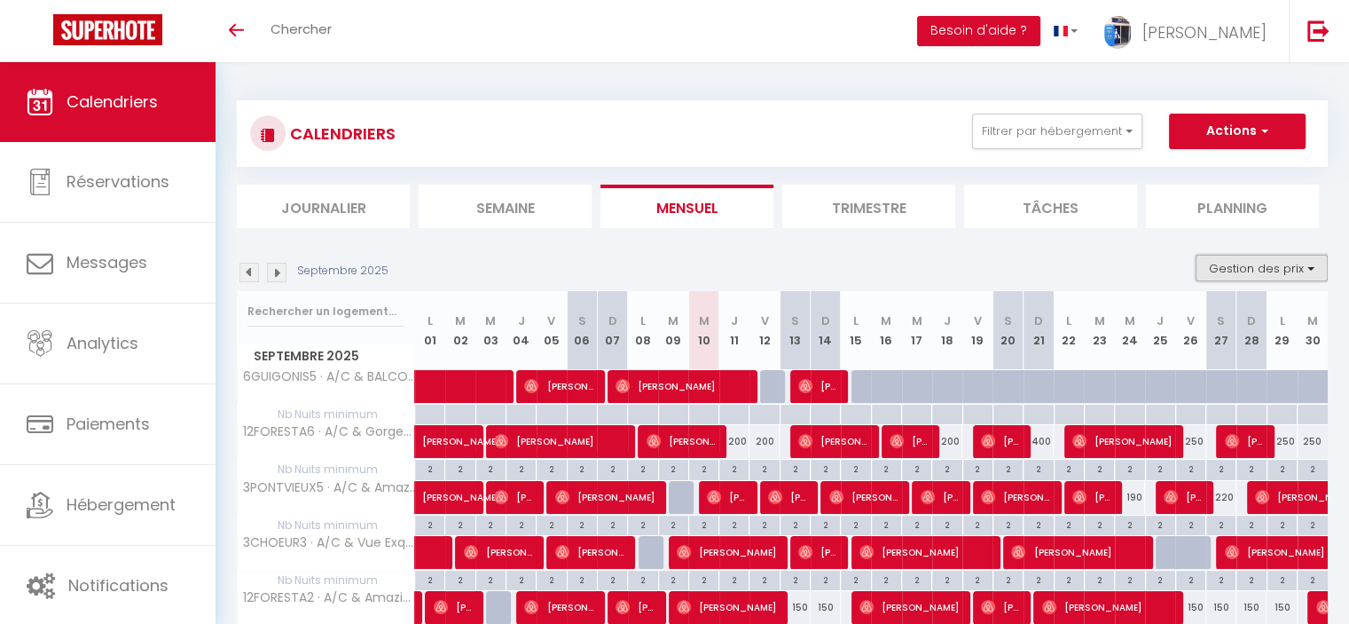
click at [1250, 276] on button "Gestion des prix" at bounding box center [1262, 268] width 132 height 27
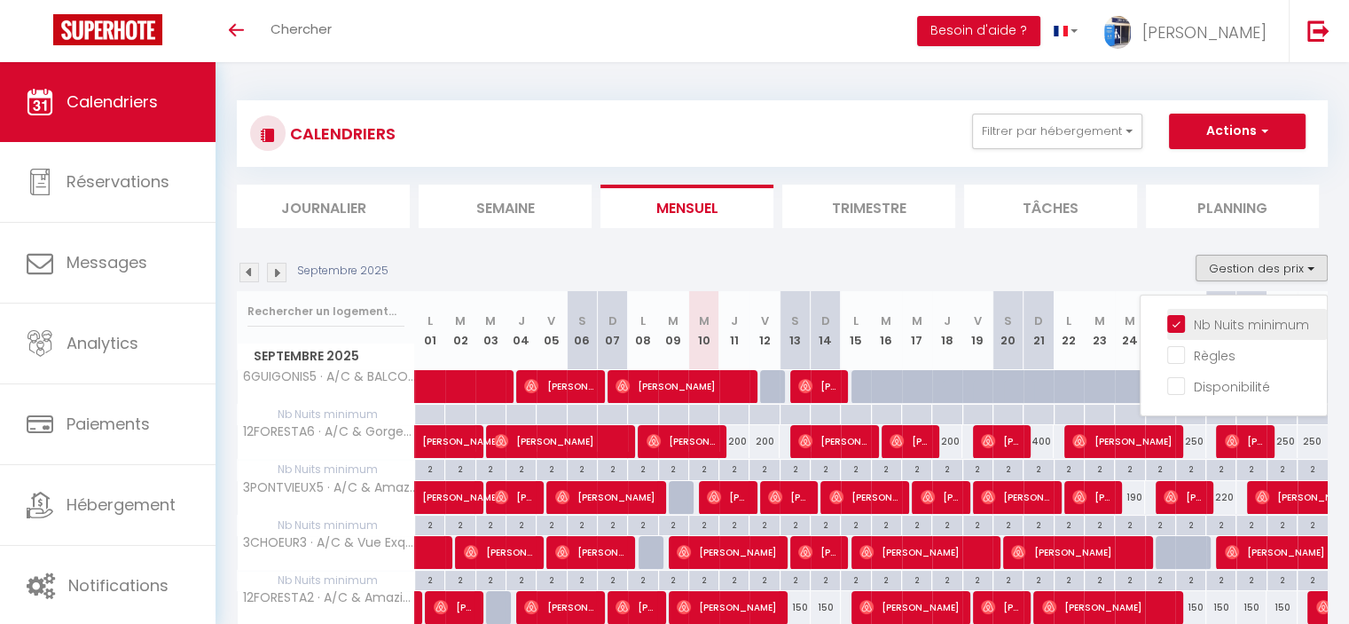
click at [1207, 322] on input "Nb Nuits minimum" at bounding box center [1247, 323] width 160 height 18
checkbox input "false"
